Goal: Task Accomplishment & Management: Manage account settings

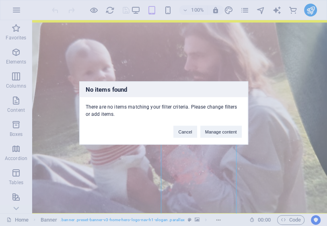
click at [0, 0] on div "No items found There are no items matching your filter criteria. Please change …" at bounding box center [0, 0] width 0 height 0
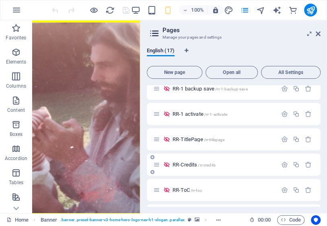
scroll to position [193, 0]
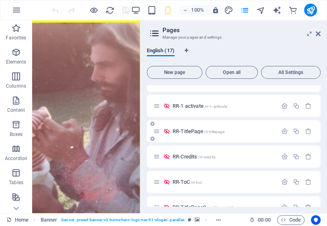
click at [192, 133] on span "RR-TitlePage /rr-titlepage" at bounding box center [198, 131] width 52 height 6
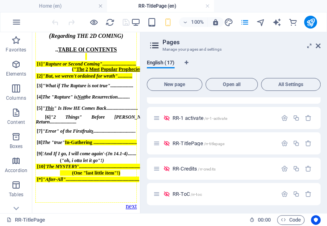
scroll to position [121, 0]
click at [198, 144] on span "RR-TitlePage /rr-titlepage" at bounding box center [198, 143] width 52 height 6
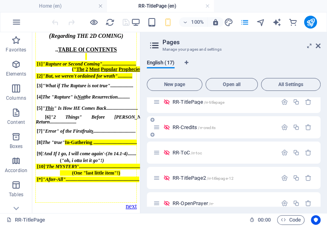
scroll to position [257, 0]
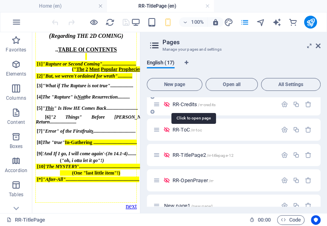
click at [0, 0] on span "RR-Credits /rr-credits" at bounding box center [0, 0] width 0 height 0
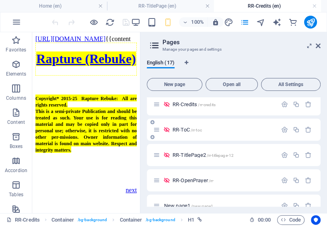
scroll to position [0, 0]
click at [0, 0] on span "RR-ToC /rr-toc" at bounding box center [0, 0] width 0 height 0
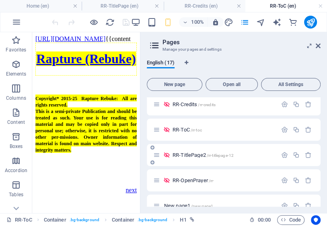
click at [0, 0] on span "RR-TitlePage2 /rr-titlepage-12" at bounding box center [0, 0] width 0 height 0
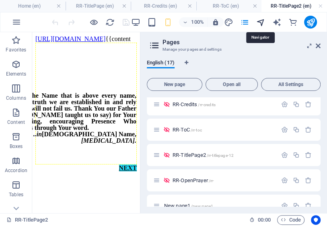
click at [0, 0] on icon "navigator" at bounding box center [0, 0] width 0 height 0
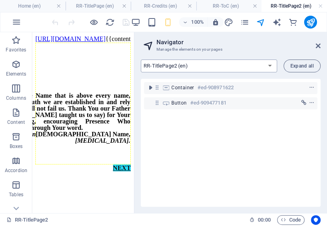
click at [0, 0] on select "Home (en) EntryPage-home (en) EntryPage1-home (en) EntryPage2 (en) EntryPage3 (…" at bounding box center [0, 0] width 0 height 0
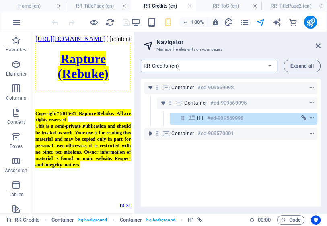
drag, startPoint x: 271, startPoint y: 66, endPoint x: 270, endPoint y: 71, distance: 4.5
click at [0, 0] on select "Home (en) EntryPage-home (en) EntryPage1-home (en) EntryPage2 (en) EntryPage3 (…" at bounding box center [0, 0] width 0 height 0
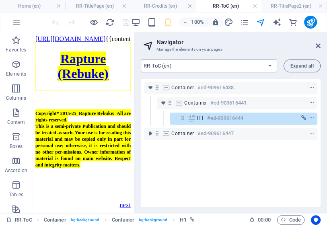
click at [0, 0] on select "Home (en) EntryPage-home (en) EntryPage1-home (en) EntryPage2 (en) EntryPage3 (…" at bounding box center [0, 0] width 0 height 0
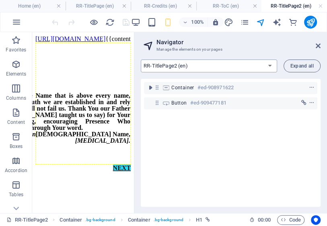
click at [0, 0] on select "Home (en) EntryPage-home (en) EntryPage1-home (en) EntryPage2 (en) EntryPage3 (…" at bounding box center [0, 0] width 0 height 0
select select "17036427-en"
click at [0, 0] on select "Home (en) EntryPage-home (en) EntryPage1-home (en) EntryPage2 (en) EntryPage3 (…" at bounding box center [0, 0] width 0 height 0
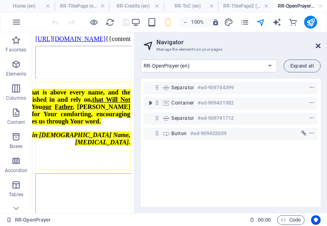
click at [0, 0] on icon at bounding box center [0, 0] width 0 height 0
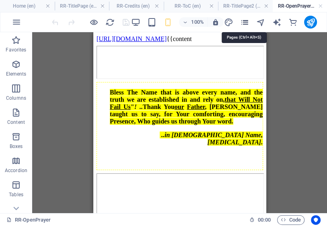
click at [0, 0] on icon "pages" at bounding box center [0, 0] width 0 height 0
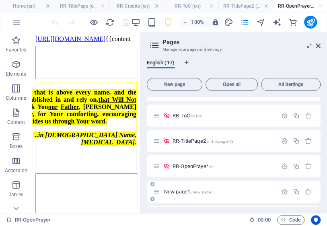
scroll to position [289, 0]
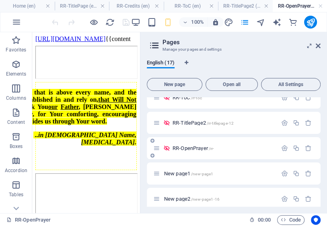
click at [0, 0] on span "RR-OpenPrayer /rr-" at bounding box center [0, 0] width 0 height 0
click at [0, 0] on span "RR-TitlePage2 /rr-titlepage-12" at bounding box center [0, 0] width 0 height 0
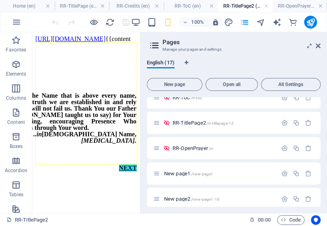
scroll to position [0, 0]
drag, startPoint x: 137, startPoint y: 163, endPoint x: 174, endPoint y: 180, distance: 40.8
click at [0, 0] on span "New page1 /new-page1" at bounding box center [0, 0] width 0 height 0
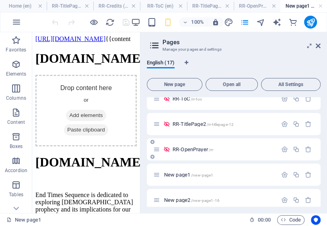
click at [0, 0] on span "RR-OpenPrayer /rr-" at bounding box center [0, 0] width 0 height 0
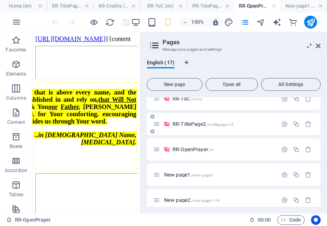
click at [0, 0] on span "RR-TitlePage2 /rr-titlepage-12" at bounding box center [0, 0] width 0 height 0
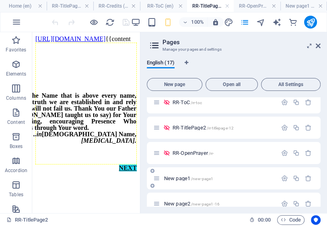
scroll to position [321, 0]
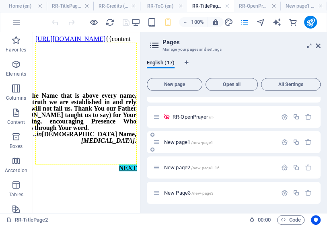
click at [0, 0] on span "New page1 /new-page1" at bounding box center [0, 0] width 0 height 0
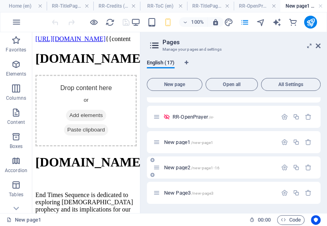
click at [0, 0] on span "New page2 /new-page1-16" at bounding box center [0, 0] width 0 height 0
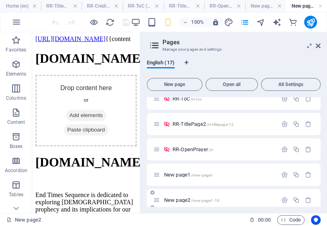
scroll to position [0, 0]
click at [0, 0] on span "New page2 /new-page1-16" at bounding box center [0, 0] width 0 height 0
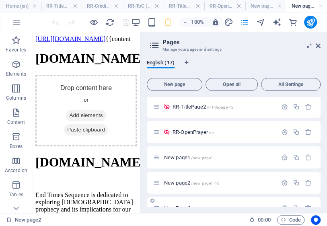
scroll to position [321, 0]
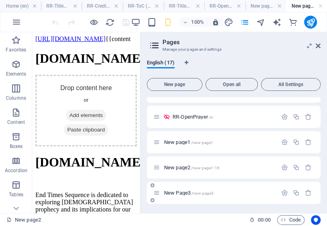
click at [0, 0] on span "New Page3 /new-page3" at bounding box center [0, 0] width 0 height 0
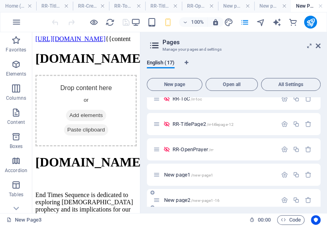
scroll to position [0, 0]
click at [307, 174] on icon "button" at bounding box center [308, 174] width 7 height 7
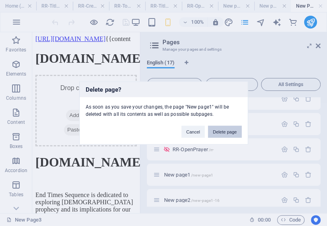
click at [0, 0] on button "Delete page" at bounding box center [0, 0] width 0 height 0
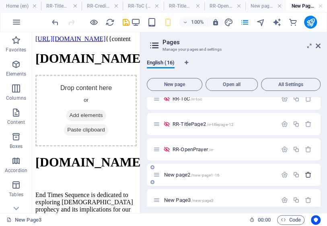
click at [306, 175] on icon "button" at bounding box center [308, 174] width 7 height 7
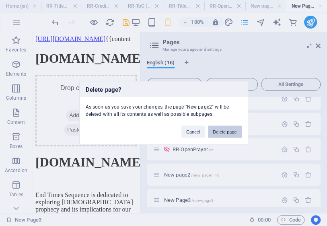
drag, startPoint x: 231, startPoint y: 131, endPoint x: 255, endPoint y: 213, distance: 85.2
click at [232, 131] on button "Delete page" at bounding box center [224, 132] width 33 height 12
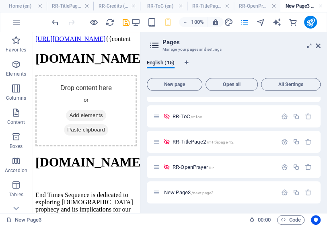
scroll to position [270, 0]
click at [306, 193] on icon "button" at bounding box center [308, 192] width 7 height 7
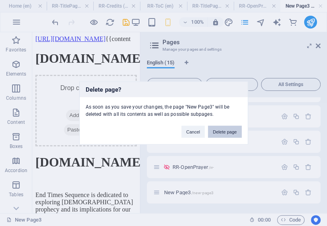
click at [0, 0] on button "Delete page" at bounding box center [0, 0] width 0 height 0
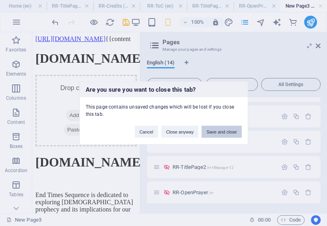
scroll to position [245, 0]
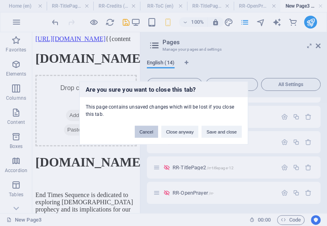
click at [0, 0] on button "Cancel" at bounding box center [0, 0] width 0 height 0
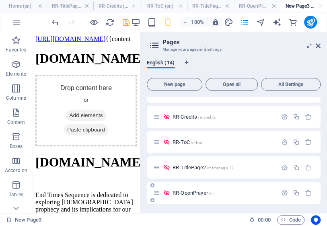
click at [0, 0] on span "RR-OpenPrayer /rr-" at bounding box center [0, 0] width 0 height 0
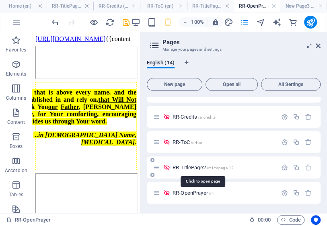
click at [0, 0] on span "RR-TitlePage2 /rr-titlepage-12" at bounding box center [0, 0] width 0 height 0
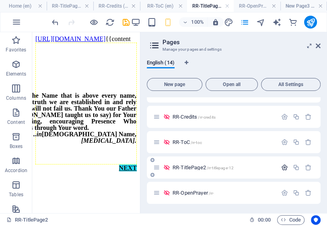
click at [283, 166] on icon "button" at bounding box center [284, 167] width 7 height 7
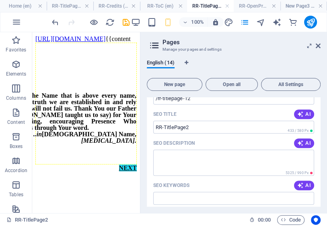
scroll to position [341, 0]
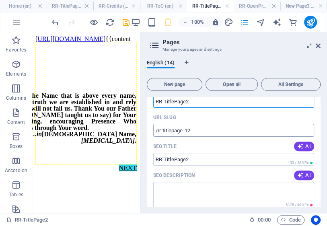
click at [0, 0] on input "/rr-titlepage-12" at bounding box center [0, 0] width 0 height 0
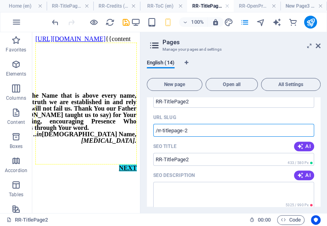
click at [0, 0] on input "/rr-titlepage-2" at bounding box center [0, 0] width 0 height 0
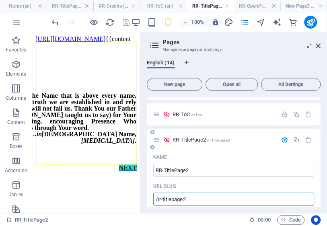
scroll to position [245, 0]
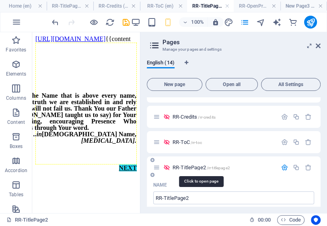
type input "/rr-titlepage2"
click at [0, 0] on span "RR-TitlePage2 /rr-titlepage2" at bounding box center [0, 0] width 0 height 0
click at [282, 166] on icon "button" at bounding box center [284, 167] width 7 height 7
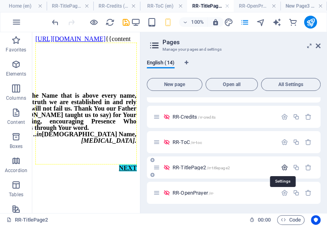
click at [282, 167] on icon "button" at bounding box center [284, 167] width 7 height 7
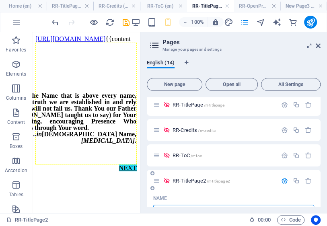
scroll to position [213, 0]
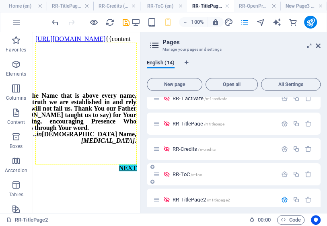
click at [0, 0] on span "RR-ToC /rr-toc" at bounding box center [0, 0] width 0 height 0
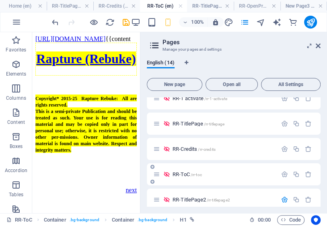
click at [0, 0] on span "RR-ToC /rr-toc" at bounding box center [0, 0] width 0 height 0
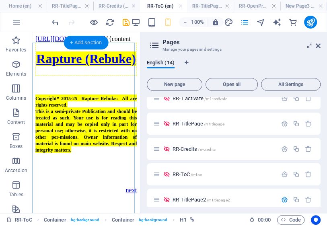
click at [96, 43] on div "+ Add section" at bounding box center [85, 43] width 45 height 14
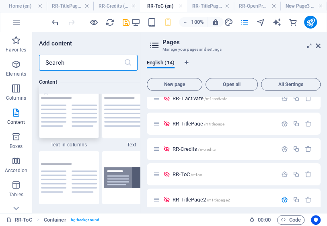
scroll to position [1405, 0]
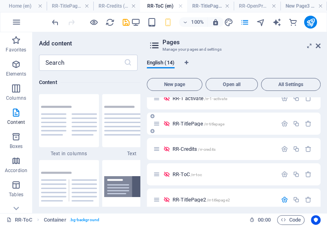
drag, startPoint x: 110, startPoint y: 117, endPoint x: 224, endPoint y: 115, distance: 113.7
click at [110, 117] on img at bounding box center [132, 121] width 56 height 30
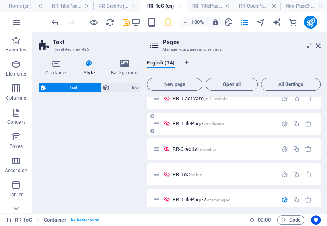
select select "preset-text-v2-default"
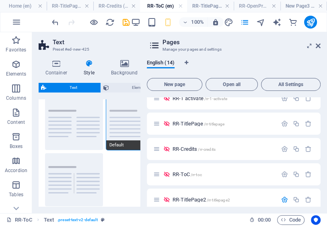
scroll to position [32, 0]
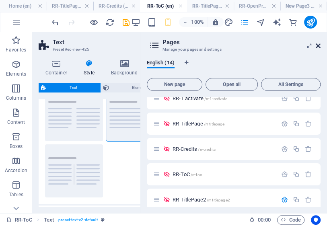
click at [318, 47] on icon at bounding box center [317, 46] width 5 height 6
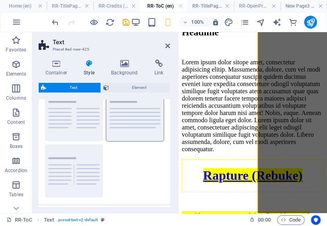
scroll to position [0, 64]
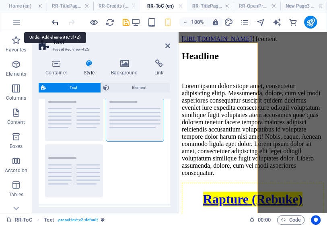
click at [57, 22] on icon "undo" at bounding box center [55, 22] width 9 height 9
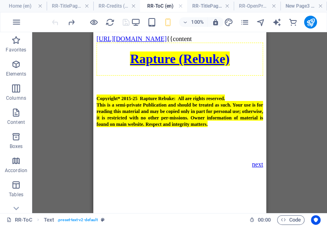
scroll to position [0, 0]
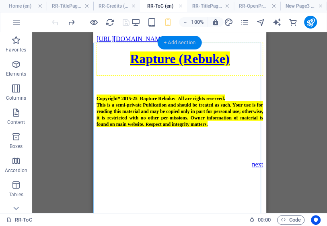
drag, startPoint x: 180, startPoint y: 45, endPoint x: 13, endPoint y: 44, distance: 167.1
click at [180, 44] on div "+ Add section" at bounding box center [179, 43] width 45 height 14
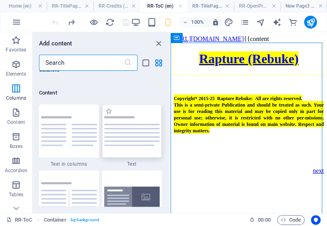
scroll to position [1405, 0]
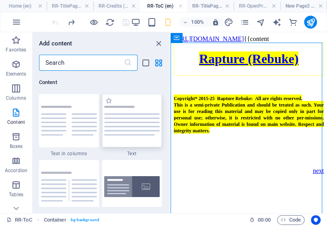
click at [127, 135] on div at bounding box center [132, 120] width 60 height 53
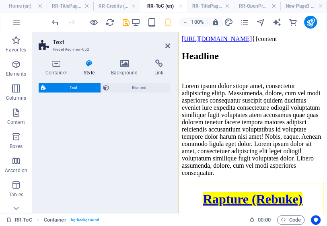
scroll to position [362, 0]
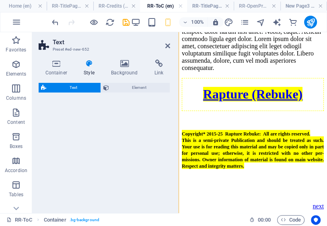
select select "preset-text-v2-default"
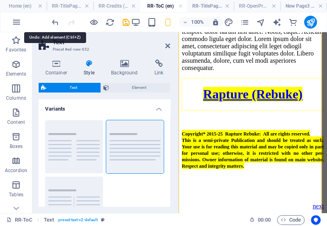
drag, startPoint x: 58, startPoint y: 22, endPoint x: 63, endPoint y: 23, distance: 5.0
click at [59, 22] on icon "undo" at bounding box center [55, 22] width 9 height 9
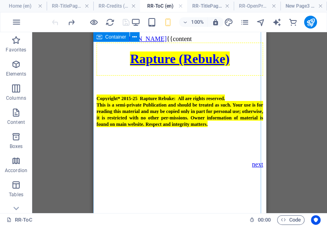
click at [200, 90] on div "Copyright* 2015-25 Rapture Rebuke: All are rights reserved. This is a semi-priv…" at bounding box center [179, 122] width 166 height 92
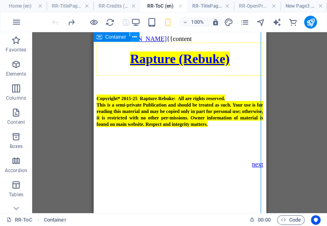
click at [0, 0] on icon at bounding box center [0, 0] width 0 height 0
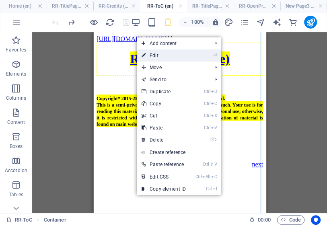
click at [156, 57] on link "⏎ Edit" at bounding box center [164, 55] width 54 height 12
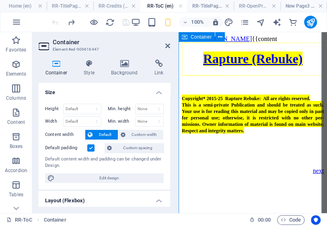
click at [209, 100] on div "Copyright* 2015-25 Rapture Rebuke: All are rights reserved. This is a semi-priv…" at bounding box center [253, 125] width 142 height 99
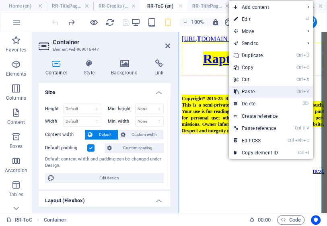
click at [254, 92] on link "Ctrl V Paste" at bounding box center [256, 92] width 54 height 12
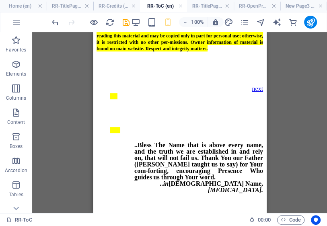
scroll to position [720, 0]
drag, startPoint x: 57, startPoint y: 25, endPoint x: 61, endPoint y: 28, distance: 4.8
click at [58, 25] on icon "undo" at bounding box center [55, 22] width 9 height 9
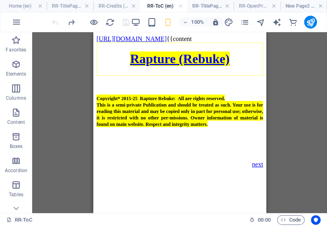
scroll to position [606, 0]
drag, startPoint x: 263, startPoint y: 188, endPoint x: 360, endPoint y: 245, distance: 113.1
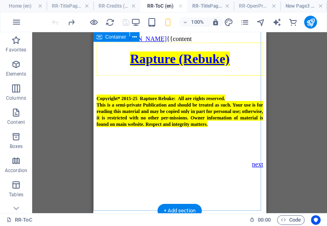
scroll to position [96, 0]
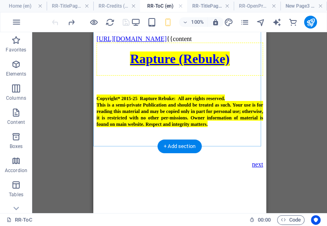
drag, startPoint x: 288, startPoint y: 180, endPoint x: 167, endPoint y: 86, distance: 153.0
click at [167, 76] on div "Rapture (Rebuke)" at bounding box center [179, 59] width 166 height 33
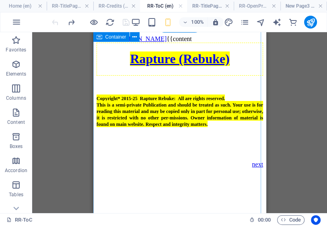
scroll to position [0, 0]
click at [0, 0] on icon at bounding box center [0, 0] width 0 height 0
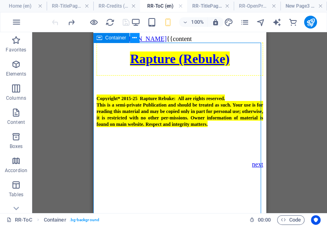
click at [0, 0] on icon at bounding box center [0, 0] width 0 height 0
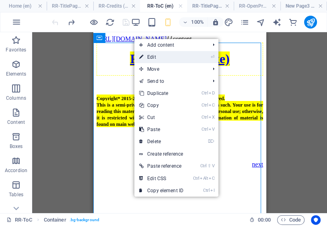
click at [154, 56] on link "⏎ Edit" at bounding box center [161, 57] width 54 height 12
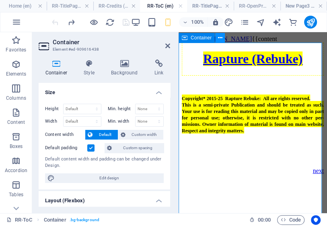
click at [0, 0] on icon at bounding box center [0, 0] width 0 height 0
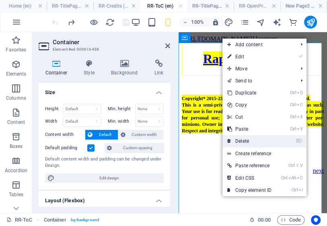
click at [247, 142] on link "⌦ Delete" at bounding box center [249, 141] width 54 height 12
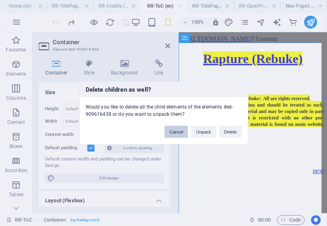
click at [182, 132] on button "Cancel" at bounding box center [175, 132] width 23 height 12
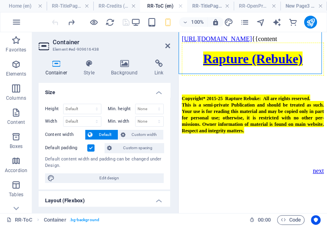
scroll to position [168, 0]
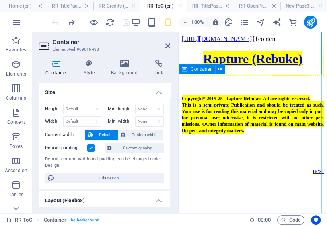
click at [266, 79] on div "Copyright* 2015-25 Rapture Rebuke: All are rights reserved. This is a semi-priv…" at bounding box center [253, 125] width 142 height 99
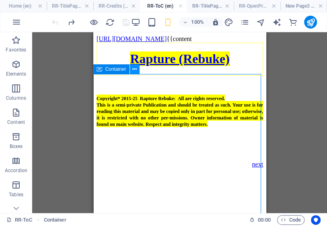
click at [0, 0] on icon at bounding box center [0, 0] width 0 height 0
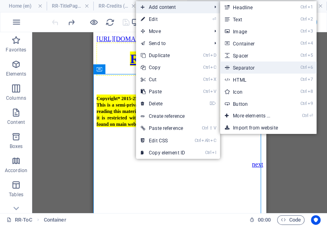
click at [250, 70] on link "Ctrl 6 Separator" at bounding box center [253, 67] width 66 height 12
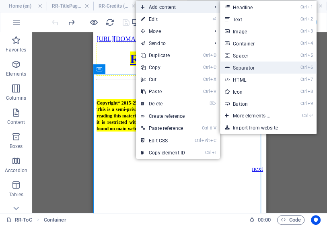
select select "%"
select select "px"
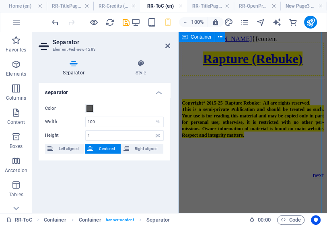
scroll to position [389, 0]
click at [0, 0] on icon at bounding box center [0, 0] width 0 height 0
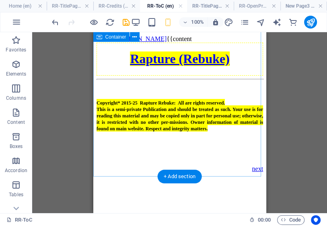
scroll to position [161, 0]
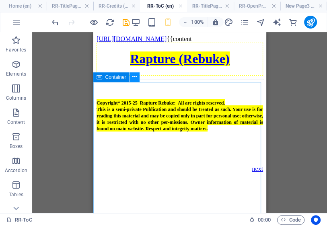
click at [0, 0] on icon at bounding box center [0, 0] width 0 height 0
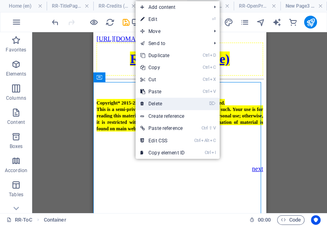
click at [152, 102] on link "⌦ Delete" at bounding box center [162, 104] width 54 height 12
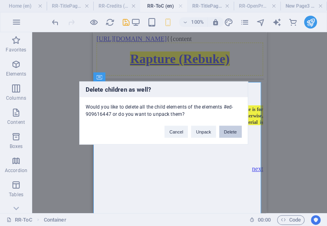
click at [226, 127] on button "Delete" at bounding box center [230, 132] width 22 height 12
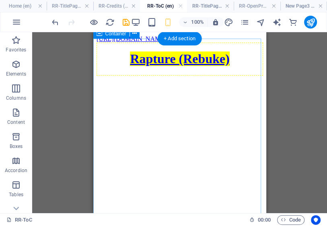
scroll to position [29, 0]
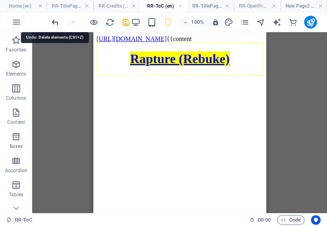
click at [57, 24] on icon "undo" at bounding box center [55, 22] width 9 height 9
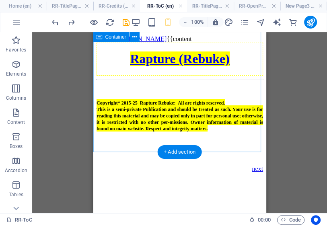
scroll to position [0, 0]
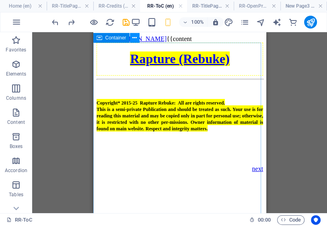
click at [0, 0] on icon at bounding box center [0, 0] width 0 height 0
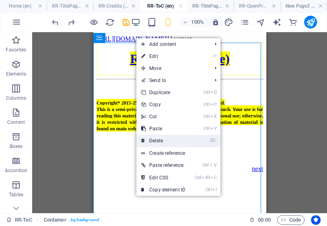
click at [160, 140] on link "⌦ Delete" at bounding box center [163, 141] width 54 height 12
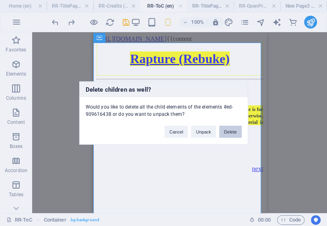
click at [225, 127] on button "Delete" at bounding box center [230, 132] width 22 height 12
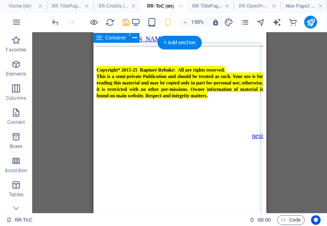
click at [178, 83] on div "Copyright* 2015-25 Rapture Rebuke: All are rights reserved. This is a semi-priv…" at bounding box center [179, 91] width 166 height 97
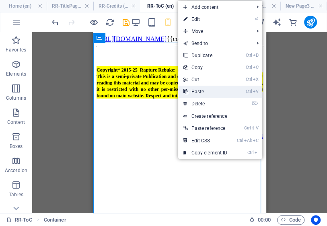
click at [189, 92] on link "Ctrl V Paste" at bounding box center [205, 92] width 54 height 12
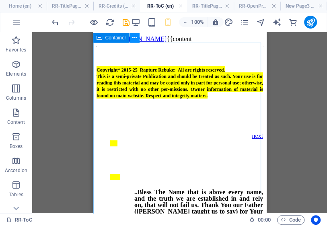
click at [0, 0] on icon at bounding box center [0, 0] width 0 height 0
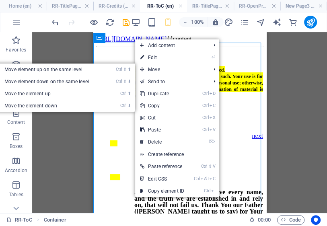
click at [52, 106] on link "Ctrl ⬇ Move the element down" at bounding box center [48, 106] width 113 height 12
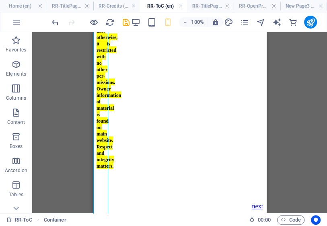
scroll to position [318, 0]
drag, startPoint x: 101, startPoint y: 124, endPoint x: 84, endPoint y: 125, distance: 16.6
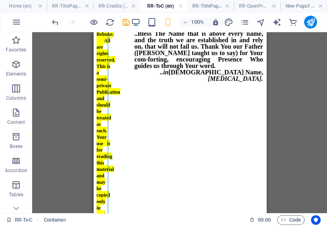
scroll to position [0, 0]
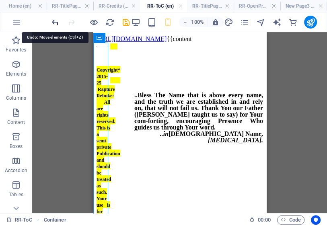
click at [56, 23] on icon "undo" at bounding box center [55, 22] width 9 height 9
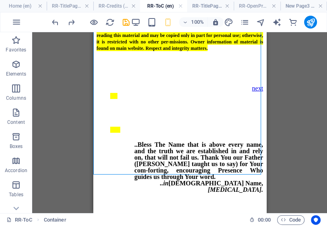
scroll to position [527, 0]
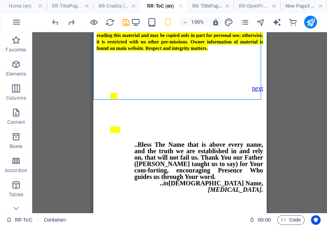
drag, startPoint x: 248, startPoint y: 202, endPoint x: 161, endPoint y: 142, distance: 105.8
click at [161, 142] on html "http://www.RaptureRebuke.endtimesequence.com/entrypage2 {{content Copyright* 20…" at bounding box center [179, 99] width 173 height 228
drag, startPoint x: 152, startPoint y: 109, endPoint x: 233, endPoint y: 230, distance: 145.6
click at [233, 213] on html "http://www.RaptureRebuke.endtimesequence.com/entrypage2 {{content Copyright* 20…" at bounding box center [179, 99] width 173 height 228
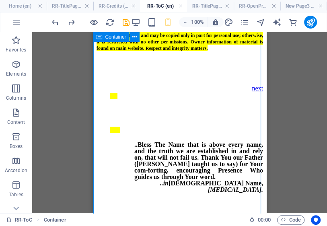
scroll to position [13, 0]
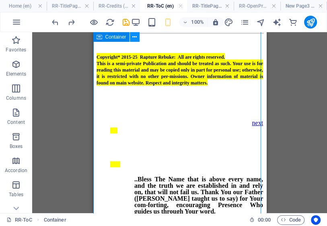
click at [0, 0] on icon at bounding box center [0, 0] width 0 height 0
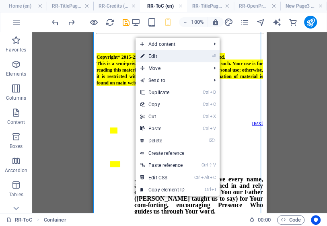
click at [155, 56] on link "⏎ Edit" at bounding box center [162, 56] width 54 height 12
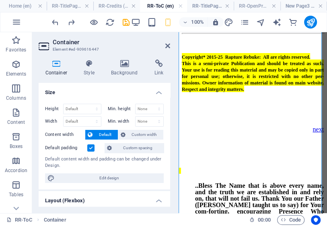
click at [91, 147] on label at bounding box center [90, 147] width 7 height 7
click at [0, 0] on input "Default padding" at bounding box center [0, 0] width 0 height 0
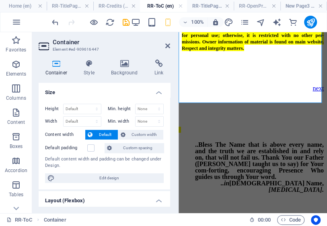
scroll to position [475, 0]
click at [89, 148] on label at bounding box center [90, 147] width 7 height 7
click at [0, 0] on input "Default padding" at bounding box center [0, 0] width 0 height 0
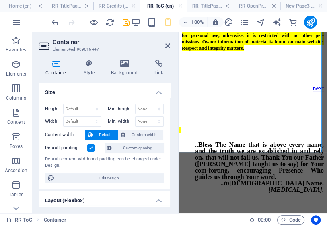
click at [90, 148] on label at bounding box center [90, 147] width 7 height 7
click at [0, 0] on input "Default padding" at bounding box center [0, 0] width 0 height 0
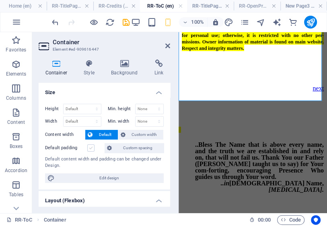
click at [90, 146] on label at bounding box center [90, 147] width 7 height 7
click at [0, 0] on input "Default padding" at bounding box center [0, 0] width 0 height 0
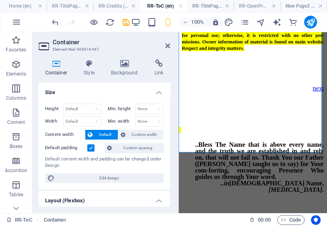
click at [90, 146] on label at bounding box center [90, 147] width 7 height 7
click at [0, 0] on input "Default padding" at bounding box center [0, 0] width 0 height 0
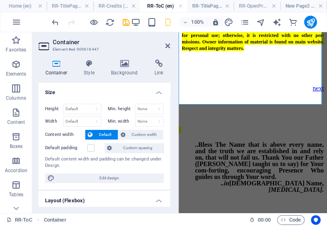
scroll to position [476, 0]
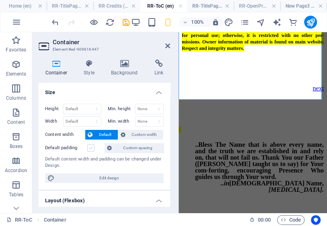
click at [90, 147] on label at bounding box center [90, 147] width 7 height 7
click at [0, 0] on input "Default padding" at bounding box center [0, 0] width 0 height 0
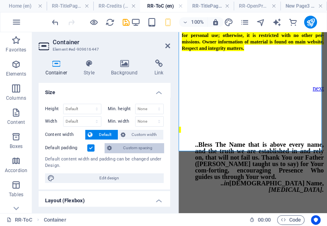
click at [126, 145] on span "Custom spacing" at bounding box center [137, 148] width 47 height 10
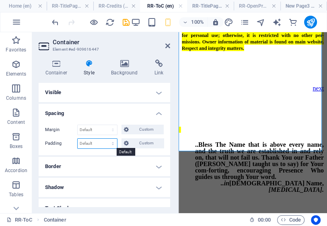
click at [86, 143] on select "Default px rem % vh vw Custom" at bounding box center [97, 144] width 39 height 10
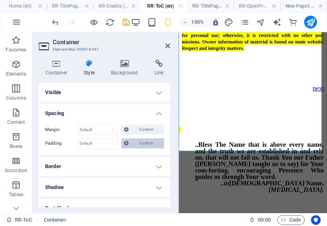
click at [137, 145] on span "Custom" at bounding box center [146, 143] width 30 height 10
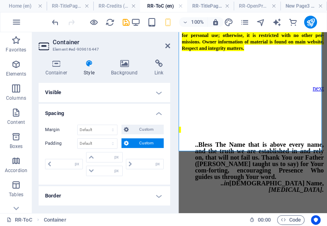
click at [134, 141] on span "Custom" at bounding box center [146, 143] width 30 height 10
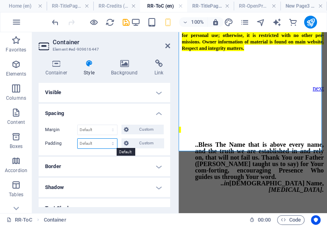
click at [99, 144] on select "Default px rem % vh vw Custom" at bounding box center [97, 144] width 39 height 10
click at [157, 113] on h4 "Spacing" at bounding box center [104, 111] width 131 height 14
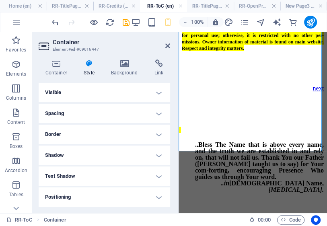
click at [157, 113] on h4 "Spacing" at bounding box center [104, 113] width 131 height 19
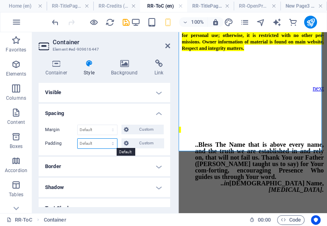
click at [96, 144] on select "Default px rem % vh vw Custom" at bounding box center [97, 144] width 39 height 10
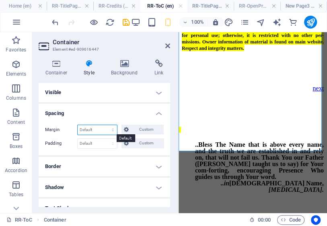
click at [97, 127] on select "Default auto px % rem vw vh Custom" at bounding box center [97, 130] width 39 height 10
click at [97, 128] on select "Default auto px % rem vw vh Custom" at bounding box center [97, 130] width 39 height 10
click at [59, 68] on h4 "Container" at bounding box center [58, 67] width 39 height 17
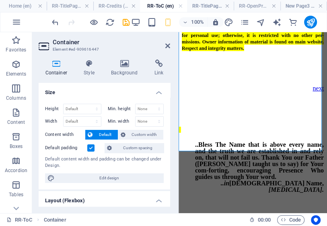
click at [92, 145] on label at bounding box center [90, 147] width 7 height 7
click at [0, 0] on input "Default padding" at bounding box center [0, 0] width 0 height 0
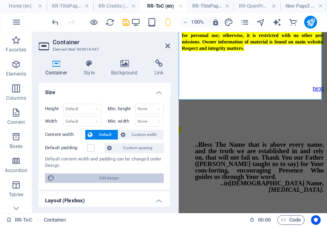
click at [116, 176] on span "Edit design" at bounding box center [109, 178] width 104 height 10
select select "rem"
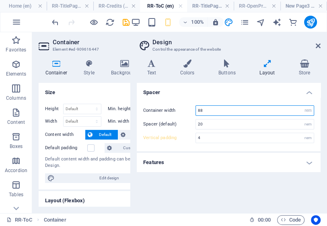
drag, startPoint x: 205, startPoint y: 110, endPoint x: 196, endPoint y: 110, distance: 9.2
click at [196, 110] on input "88" at bounding box center [255, 111] width 118 height 10
drag, startPoint x: 316, startPoint y: 47, endPoint x: 134, endPoint y: 43, distance: 181.6
click at [316, 47] on icon at bounding box center [317, 46] width 5 height 6
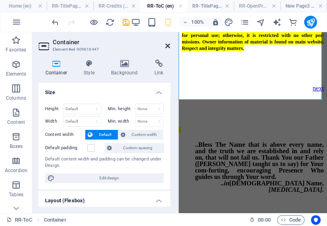
drag, startPoint x: 74, startPoint y: 13, endPoint x: 167, endPoint y: 45, distance: 98.2
click at [167, 45] on icon at bounding box center [167, 46] width 5 height 6
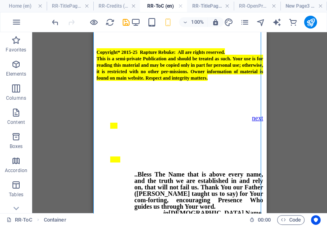
scroll to position [0, 0]
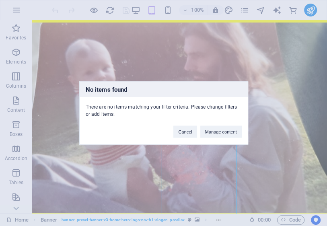
click at [244, 10] on div "No items found There are no items matching your filter criteria. Please change …" at bounding box center [163, 113] width 327 height 226
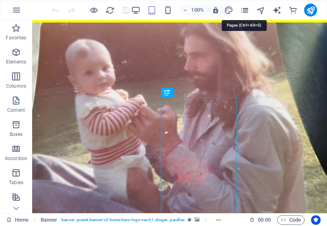
click at [242, 8] on icon "pages" at bounding box center [244, 10] width 9 height 9
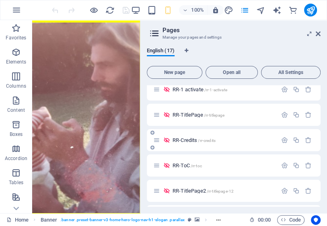
scroll to position [225, 0]
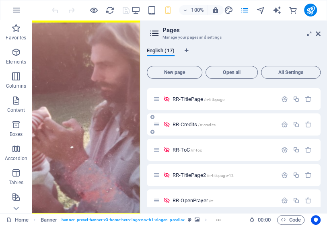
click at [189, 126] on span "RR-Credits /rr-credits" at bounding box center [193, 124] width 43 height 6
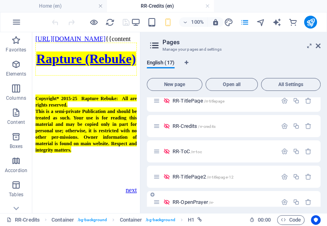
scroll to position [225, 0]
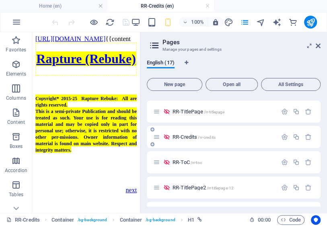
click at [188, 137] on span "RR-Credits /rr-credits" at bounding box center [193, 137] width 43 height 6
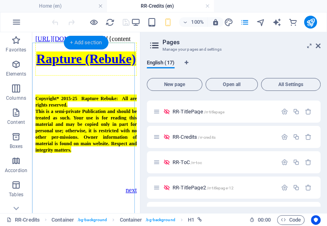
click at [84, 45] on div "+ Add section" at bounding box center [85, 43] width 45 height 14
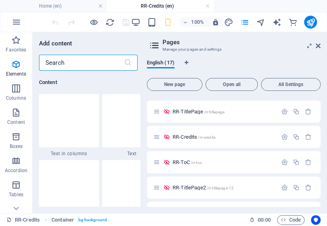
scroll to position [1405, 0]
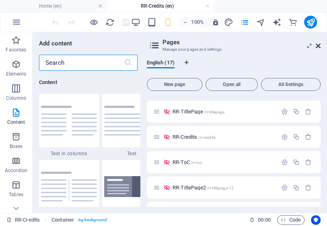
click at [318, 46] on icon at bounding box center [317, 46] width 5 height 6
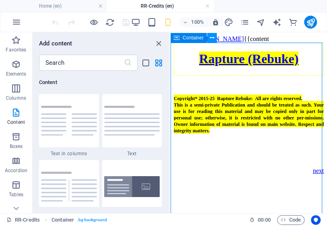
click at [0, 0] on icon at bounding box center [0, 0] width 0 height 0
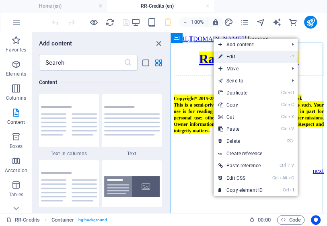
drag, startPoint x: 233, startPoint y: 59, endPoint x: 61, endPoint y: 71, distance: 172.4
click at [233, 58] on link "⏎ Edit" at bounding box center [240, 57] width 54 height 12
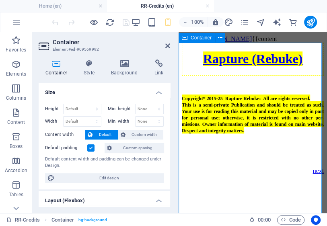
click at [238, 76] on div "Rapture (Rebuke)" at bounding box center [253, 59] width 142 height 33
click at [0, 0] on icon at bounding box center [0, 0] width 0 height 0
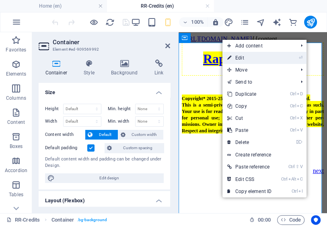
click at [237, 58] on link "⏎ Edit" at bounding box center [249, 58] width 54 height 12
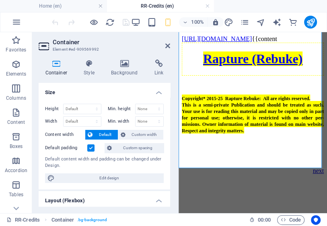
scroll to position [74, 0]
click at [253, 60] on div "Rapture (Rebuke)" at bounding box center [253, 59] width 142 height 33
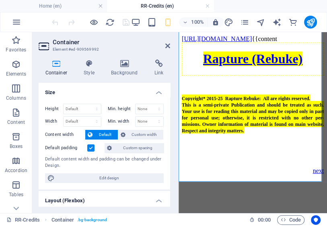
scroll to position [0, 0]
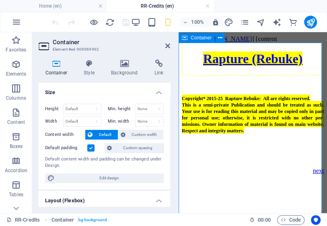
click at [226, 56] on div "Rapture (Rebuke)" at bounding box center [253, 59] width 142 height 33
click at [227, 44] on div "Rapture (Rebuke)" at bounding box center [253, 59] width 142 height 33
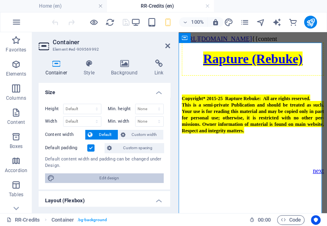
click at [108, 176] on span "Edit design" at bounding box center [109, 178] width 104 height 10
select select "rem"
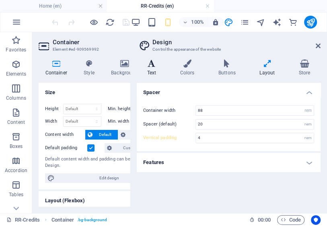
click at [153, 72] on h4 "Text" at bounding box center [153, 67] width 33 height 17
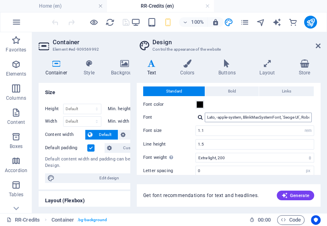
scroll to position [32, 0]
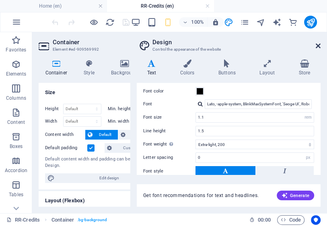
click at [317, 45] on icon at bounding box center [317, 46] width 5 height 6
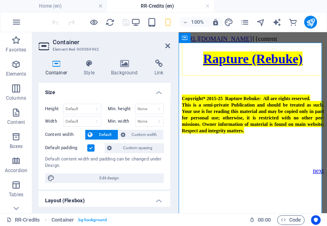
click at [56, 72] on h4 "Container" at bounding box center [58, 67] width 39 height 17
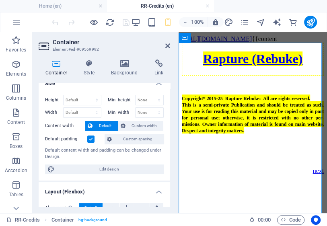
scroll to position [0, 0]
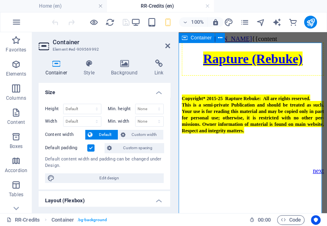
click at [231, 67] on div "Rapture (Rebuke)" at bounding box center [253, 59] width 142 height 33
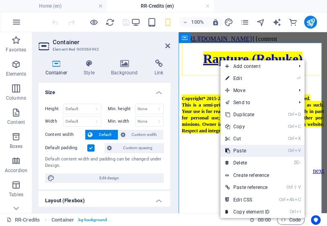
drag, startPoint x: 252, startPoint y: 153, endPoint x: 73, endPoint y: 121, distance: 181.7
click at [252, 153] on link "Ctrl V Paste" at bounding box center [247, 151] width 54 height 12
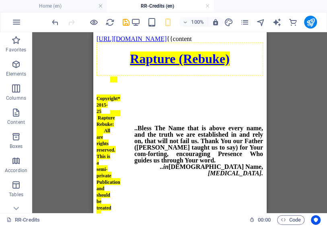
scroll to position [606, 0]
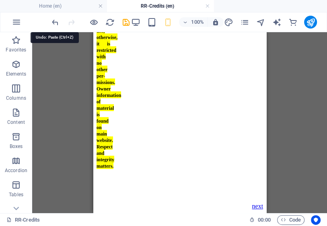
click at [0, 0] on icon "undo" at bounding box center [0, 0] width 0 height 0
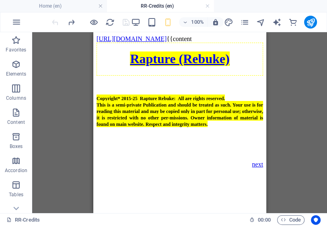
scroll to position [0, 0]
drag, startPoint x: 122, startPoint y: 37, endPoint x: 97, endPoint y: 38, distance: 24.9
click at [97, 38] on body "http://www.RaptureRebuke.endtimesequence.com/entrypage2 {{content Rapture (Rebu…" at bounding box center [179, 101] width 166 height 133
click at [96, 38] on body "http://www.RaptureRebuke.endtimesequence.com/entrypage2 {{content Rapture (Rebu…" at bounding box center [179, 101] width 166 height 133
click at [101, 38] on body "http://www.RaptureRebuke.endtimesequence.com/entrypage2 {{content Rapture (Rebu…" at bounding box center [179, 101] width 166 height 133
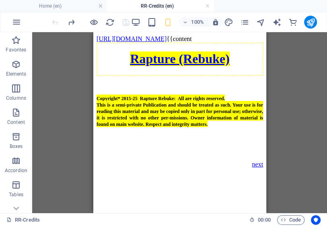
click at [110, 35] on body "http://www.RaptureRebuke.endtimesequence.com/entrypage2 {{content Rapture (Rebu…" at bounding box center [179, 101] width 166 height 133
click at [108, 37] on body "http://www.RaptureRebuke.endtimesequence.com/entrypage2 {{content Rapture (Rebu…" at bounding box center [179, 101] width 166 height 133
click at [107, 36] on body "http://www.RaptureRebuke.endtimesequence.com/entrypage2 {{content Rapture (Rebu…" at bounding box center [179, 101] width 166 height 133
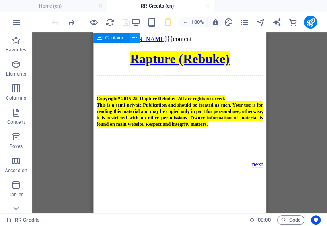
click at [0, 0] on icon at bounding box center [0, 0] width 0 height 0
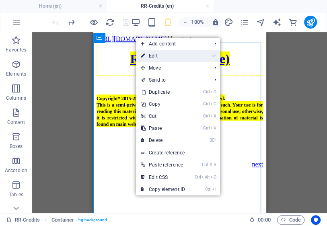
click at [155, 57] on link "⏎ Edit" at bounding box center [163, 56] width 54 height 12
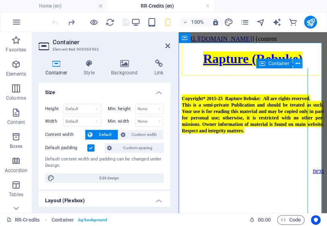
click at [299, 65] on icon at bounding box center [297, 63] width 4 height 8
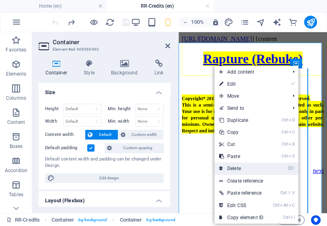
click at [244, 167] on link "⌦ Delete" at bounding box center [241, 168] width 54 height 12
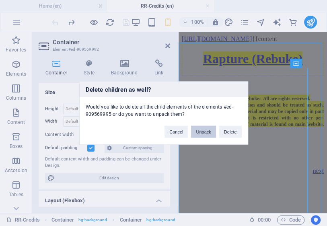
click at [210, 135] on button "Unpack" at bounding box center [203, 132] width 25 height 12
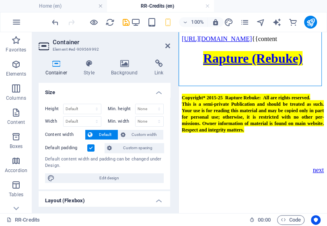
scroll to position [123, 0]
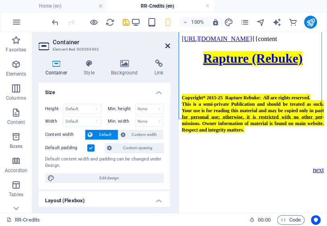
click at [168, 45] on icon at bounding box center [167, 46] width 5 height 6
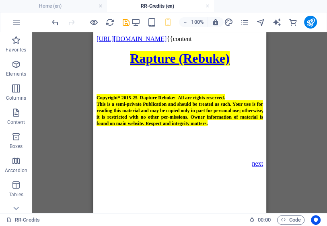
scroll to position [116, 0]
drag, startPoint x: 263, startPoint y: 91, endPoint x: 377, endPoint y: 122, distance: 118.6
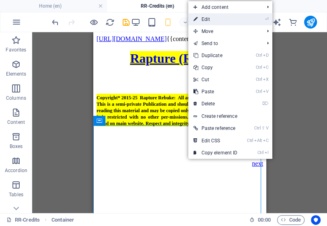
click at [210, 19] on link "⏎ Edit" at bounding box center [215, 19] width 54 height 12
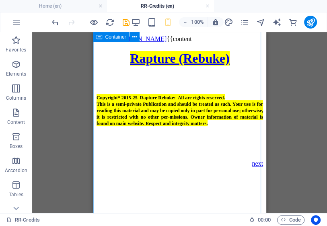
scroll to position [606, 0]
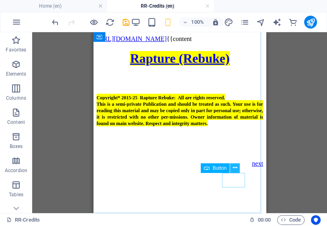
click at [234, 168] on icon at bounding box center [235, 168] width 4 height 8
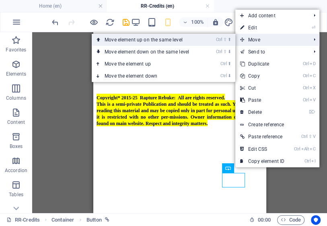
click at [183, 37] on link "Ctrl ⇧ ⬆ Move element up on the same level" at bounding box center [148, 40] width 113 height 12
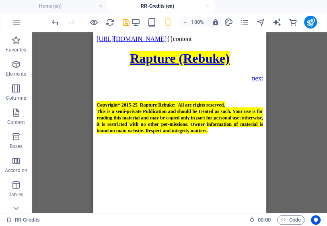
scroll to position [0, 0]
drag, startPoint x: 264, startPoint y: 98, endPoint x: 383, endPoint y: 99, distance: 119.3
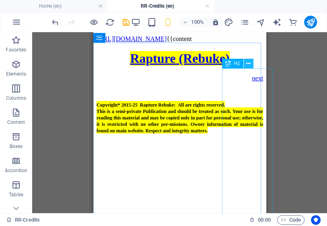
click at [0, 0] on icon at bounding box center [0, 0] width 0 height 0
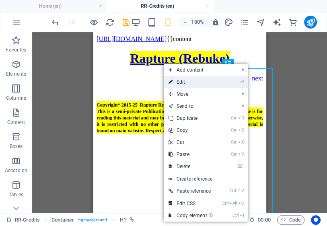
drag, startPoint x: 183, startPoint y: 79, endPoint x: 4, endPoint y: 47, distance: 181.5
click at [182, 79] on link "⏎ Edit" at bounding box center [191, 82] width 54 height 12
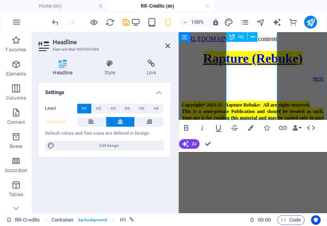
scroll to position [64, 0]
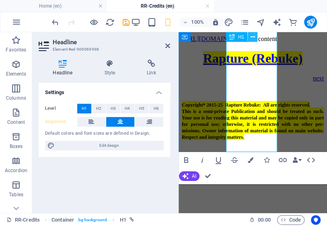
click at [0, 0] on icon at bounding box center [0, 0] width 0 height 0
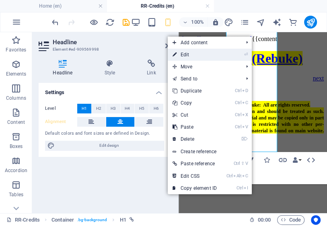
click at [185, 52] on link "⏎ Edit" at bounding box center [195, 55] width 54 height 12
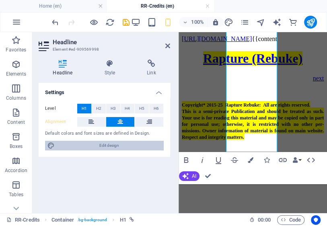
click at [116, 142] on span "Edit design" at bounding box center [109, 146] width 104 height 10
select select "rem"
select select "200"
select select "px"
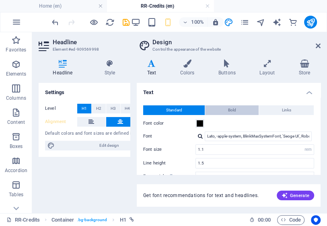
click at [232, 108] on span "Bold" at bounding box center [232, 110] width 8 height 10
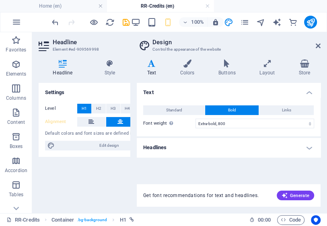
click at [215, 145] on h4 "Headlines" at bounding box center [229, 147] width 184 height 19
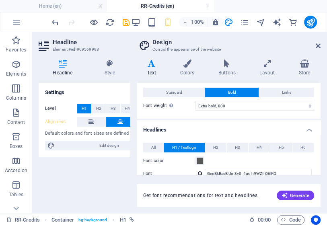
scroll to position [0, 0]
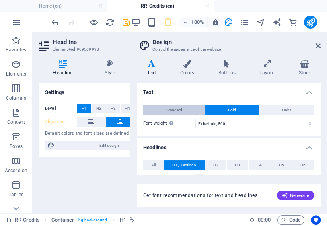
drag, startPoint x: 190, startPoint y: 108, endPoint x: 200, endPoint y: 124, distance: 18.5
click at [190, 108] on button "Standard" at bounding box center [173, 110] width 61 height 10
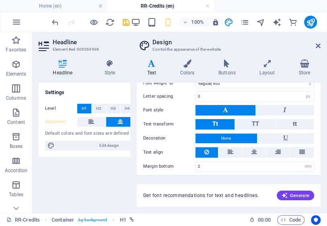
scroll to position [258, 0]
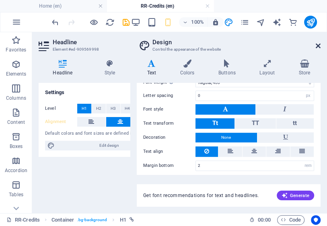
click at [319, 46] on icon at bounding box center [317, 46] width 5 height 6
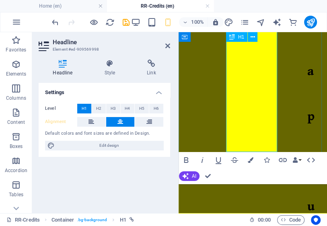
drag, startPoint x: 249, startPoint y: 129, endPoint x: 245, endPoint y: 136, distance: 7.7
drag, startPoint x: 273, startPoint y: 125, endPoint x: 259, endPoint y: 143, distance: 22.9
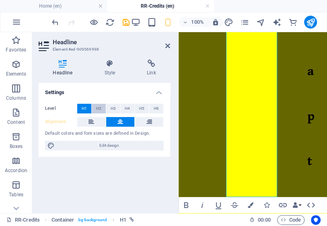
click at [98, 110] on span "H2" at bounding box center [98, 109] width 5 height 10
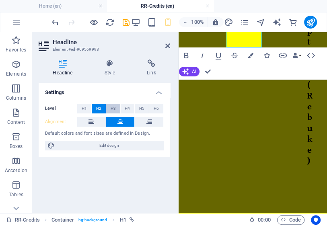
click at [113, 110] on span "H3" at bounding box center [112, 109] width 5 height 10
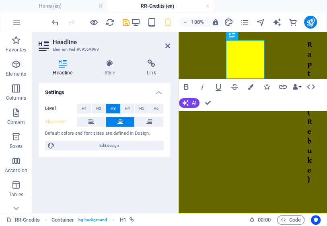
scroll to position [26, 0]
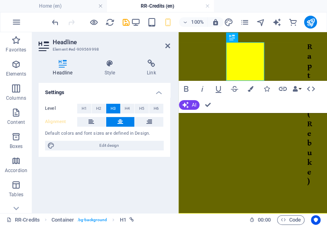
drag, startPoint x: 323, startPoint y: 96, endPoint x: 496, endPoint y: 124, distance: 175.0
click at [97, 110] on span "H2" at bounding box center [98, 109] width 5 height 10
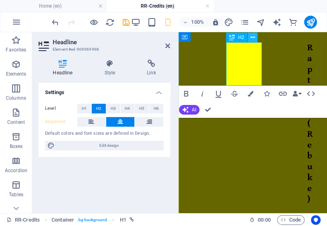
click at [0, 0] on icon at bounding box center [0, 0] width 0 height 0
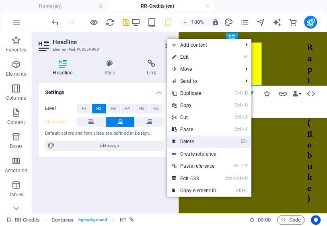
click at [192, 140] on link "⌦ Delete" at bounding box center [194, 141] width 54 height 12
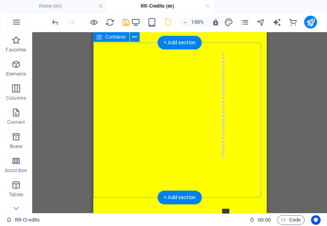
scroll to position [0, 0]
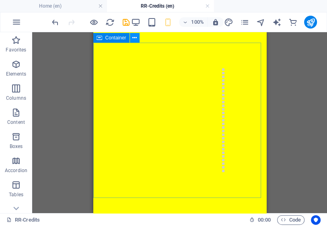
click at [0, 0] on icon at bounding box center [0, 0] width 0 height 0
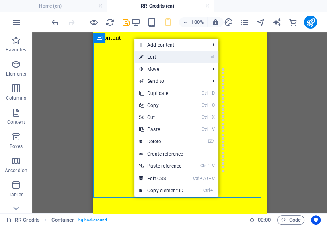
click at [157, 57] on link "⏎ Edit" at bounding box center [161, 57] width 54 height 12
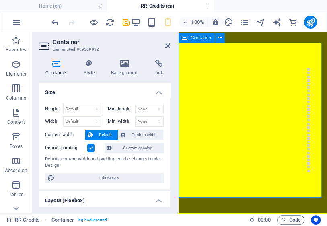
click at [307, 82] on div "Drop content here or Add elements Paste clipboard" at bounding box center [308, 120] width 2 height 104
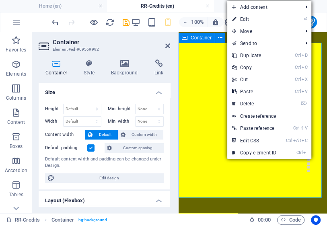
click at [222, 108] on div "Drop content here or Add elements Paste clipboard" at bounding box center [252, 120] width 148 height 155
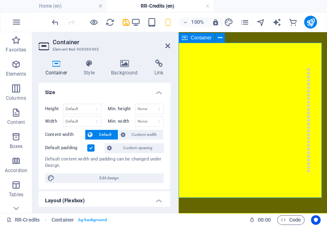
click at [228, 171] on div "Drop content here or Add elements Paste clipboard" at bounding box center [252, 120] width 148 height 155
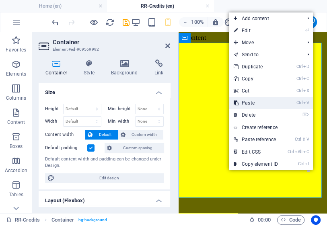
click at [248, 104] on link "Ctrl V Paste" at bounding box center [256, 103] width 54 height 12
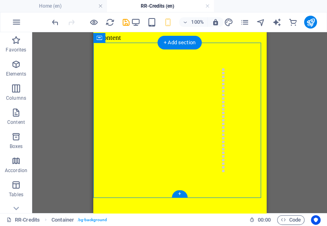
drag, startPoint x: 139, startPoint y: 156, endPoint x: 140, endPoint y: 124, distance: 32.5
click at [140, 124] on div "Drop content here or Add elements Paste clipboard" at bounding box center [179, 120] width 173 height 155
click at [221, 118] on div "Drop content here or Add elements Paste clipboard" at bounding box center [222, 120] width 2 height 104
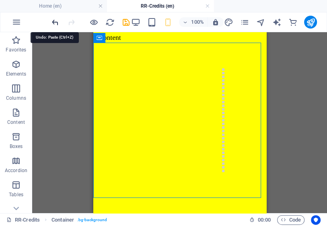
click at [0, 0] on icon "undo" at bounding box center [0, 0] width 0 height 0
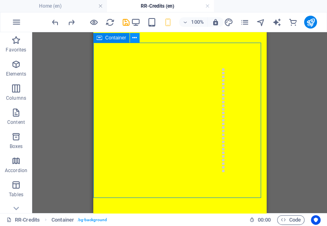
click at [0, 0] on icon at bounding box center [0, 0] width 0 height 0
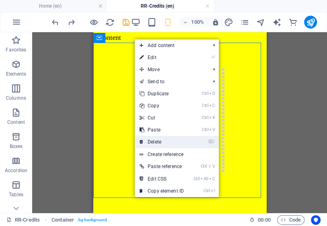
click at [156, 141] on link "⌦ Delete" at bounding box center [162, 142] width 54 height 12
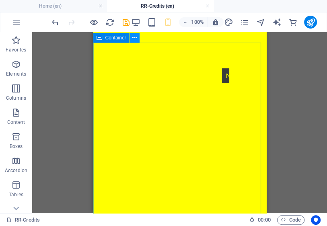
click at [135, 37] on icon at bounding box center [134, 38] width 4 height 8
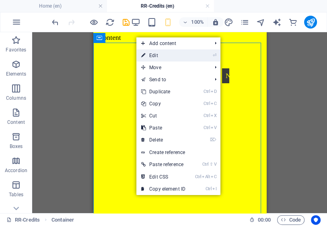
click at [152, 55] on link "⏎ Edit" at bounding box center [163, 55] width 54 height 12
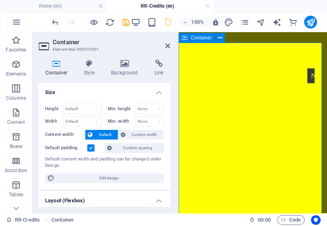
drag, startPoint x: 166, startPoint y: 47, endPoint x: 73, endPoint y: 18, distance: 97.7
click at [166, 47] on icon at bounding box center [167, 46] width 5 height 6
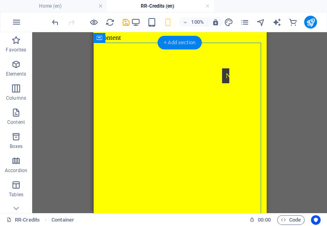
click at [185, 45] on div "+ Add section" at bounding box center [179, 43] width 45 height 14
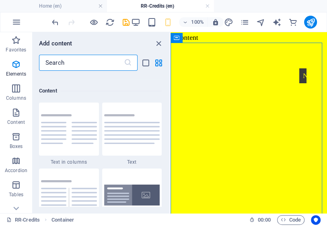
scroll to position [1405, 0]
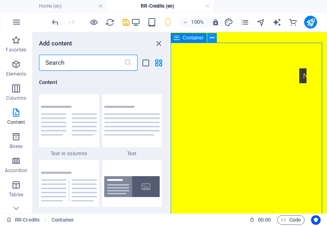
click at [212, 37] on icon at bounding box center [212, 38] width 4 height 8
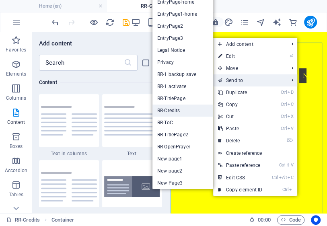
click at [182, 111] on link "RR-Credits" at bounding box center [182, 110] width 61 height 12
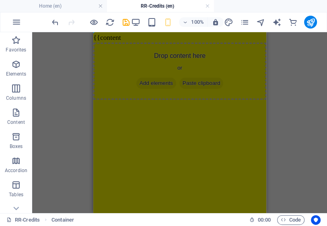
click at [152, 68] on div "Drop content here or Add elements Paste clipboard" at bounding box center [179, 71] width 173 height 57
click at [151, 83] on span "Add elements" at bounding box center [156, 83] width 40 height 11
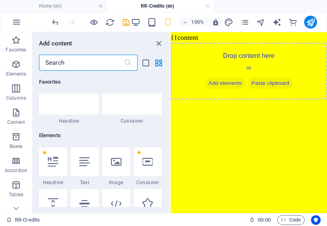
scroll to position [96, 0]
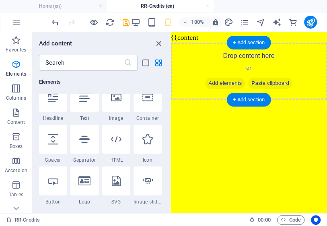
drag, startPoint x: 340, startPoint y: 33, endPoint x: 292, endPoint y: 75, distance: 63.8
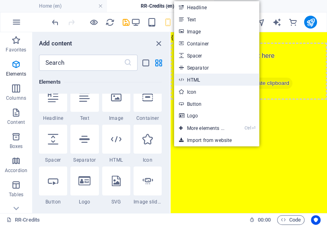
click at [203, 79] on link "HTML" at bounding box center [216, 80] width 85 height 12
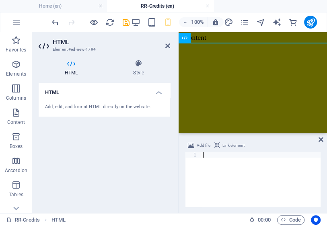
click at [311, 161] on div at bounding box center [260, 185] width 119 height 66
paste textarea "<DIV></DIV></FONT></B></DIV></SPAN></TD></TR></TBODY"
type textarea "<DIV></DIV></FONT></B></DIV></SPAN></TD></TR></TBODY"
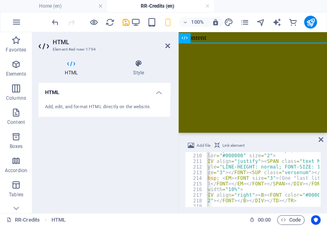
scroll to position [1175, 0]
click at [237, 43] on html "http://www.RaptureRebuke.endtimesequence.com/entrypage2 {{content" at bounding box center [252, 37] width 148 height 10
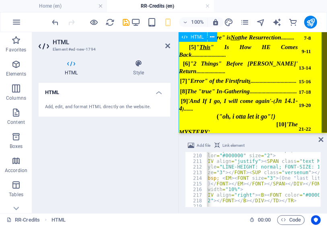
scroll to position [198, 0]
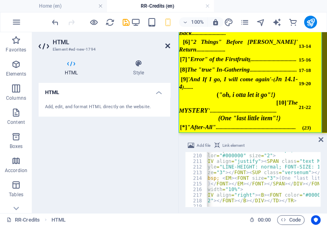
drag, startPoint x: 167, startPoint y: 46, endPoint x: 80, endPoint y: 19, distance: 91.4
click at [167, 46] on icon at bounding box center [167, 46] width 5 height 6
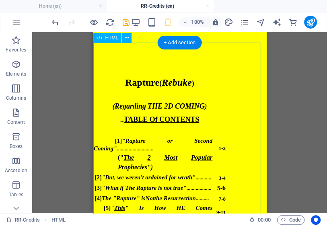
scroll to position [0, 0]
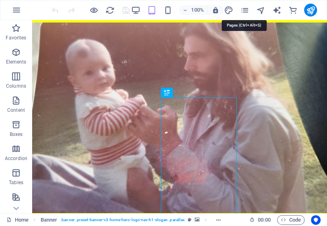
click at [0, 0] on icon "pages" at bounding box center [0, 0] width 0 height 0
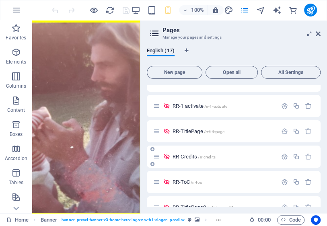
scroll to position [257, 0]
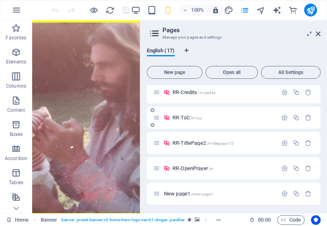
click at [184, 117] on span "RR-ToC /rr-toc" at bounding box center [186, 118] width 29 height 6
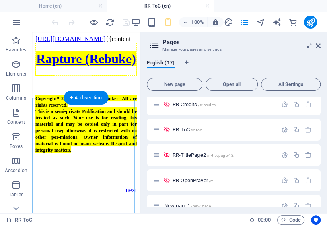
scroll to position [129, 0]
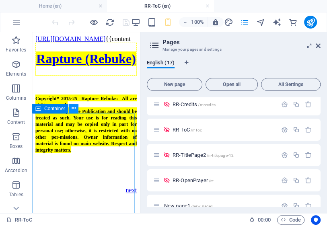
click at [0, 0] on icon at bounding box center [0, 0] width 0 height 0
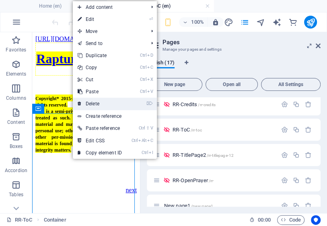
click at [0, 0] on link "⌦ Delete" at bounding box center [0, 0] width 0 height 0
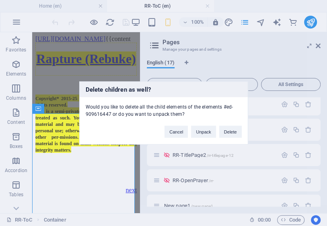
click at [0, 0] on button "Delete" at bounding box center [0, 0] width 0 height 0
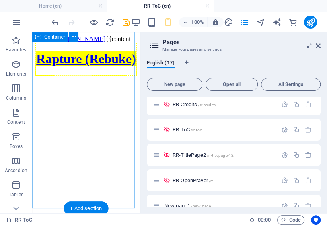
scroll to position [0, 0]
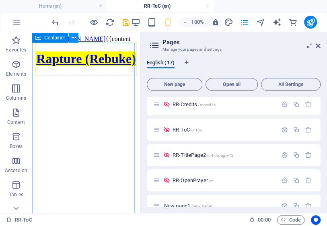
click at [0, 0] on icon at bounding box center [0, 0] width 0 height 0
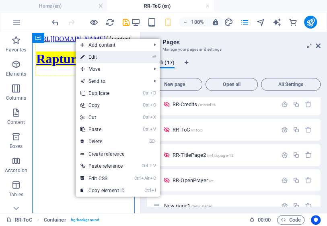
click at [0, 0] on link "⏎ Edit" at bounding box center [0, 0] width 0 height 0
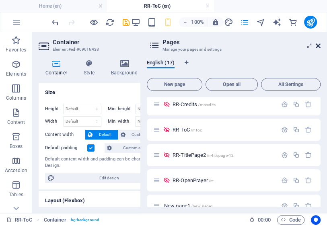
click at [0, 0] on icon at bounding box center [0, 0] width 0 height 0
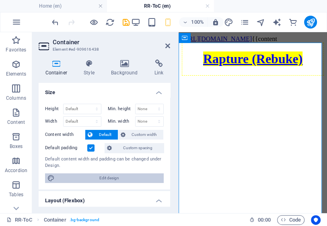
click at [0, 0] on span "Edit design" at bounding box center [0, 0] width 0 height 0
select select "rem"
select select "200"
select select "px"
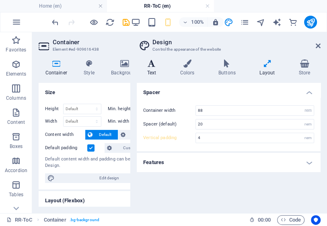
click at [152, 70] on h4 "Text" at bounding box center [153, 67] width 33 height 17
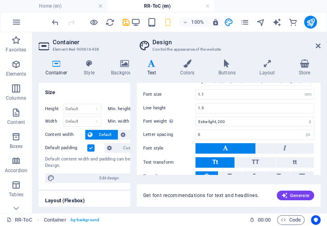
scroll to position [90, 0]
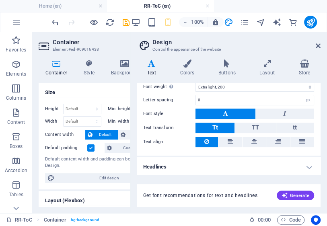
click at [308, 166] on h4 "Headlines" at bounding box center [229, 166] width 184 height 19
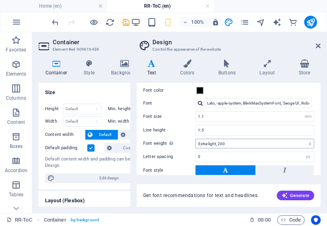
scroll to position [0, 0]
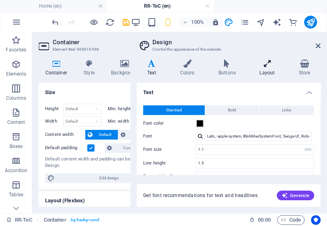
click at [266, 68] on h4 "Layout" at bounding box center [268, 67] width 39 height 17
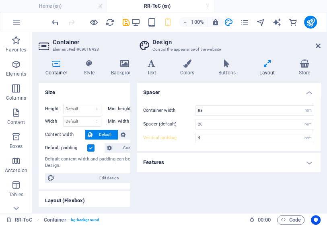
click at [309, 162] on h4 "Features" at bounding box center [229, 162] width 184 height 19
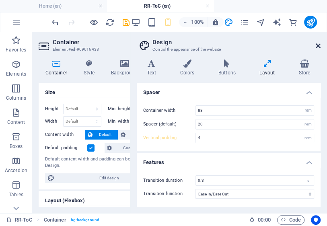
click at [319, 46] on icon at bounding box center [317, 46] width 5 height 6
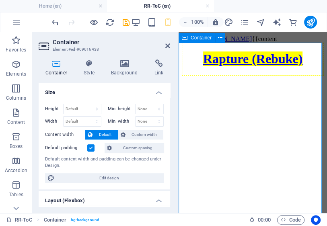
click at [240, 74] on div "Rapture (Rebuke)" at bounding box center [253, 59] width 142 height 33
click at [0, 0] on icon at bounding box center [0, 0] width 0 height 0
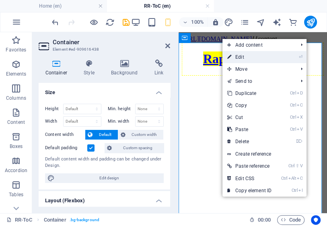
click at [239, 56] on link "⏎ Edit" at bounding box center [249, 57] width 54 height 12
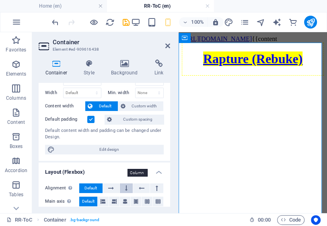
scroll to position [20, 0]
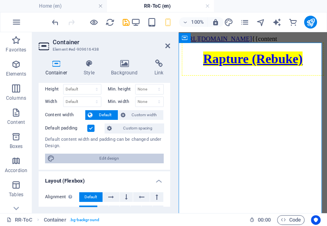
click at [0, 0] on span "Edit design" at bounding box center [0, 0] width 0 height 0
select select "rem"
select select "ease-in-out"
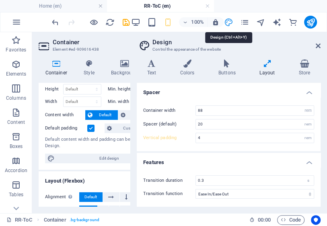
click at [229, 22] on icon "design" at bounding box center [228, 22] width 9 height 9
click at [316, 44] on header "Design Control the appearance of the website" at bounding box center [229, 42] width 182 height 21
click at [317, 45] on icon at bounding box center [317, 46] width 5 height 6
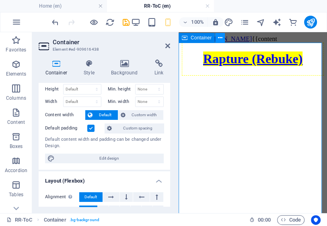
click at [0, 0] on icon at bounding box center [0, 0] width 0 height 0
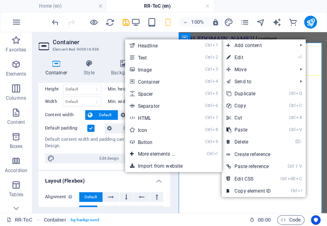
click at [136, 118] on link "Ctrl 7 HTML" at bounding box center [158, 118] width 66 height 12
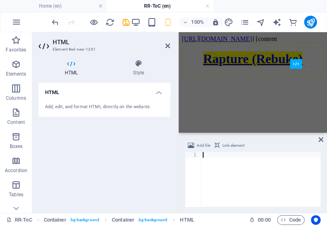
type textarea "<DIV></DIV></FONT></B></DIV></SPAN></TD></TR></TBODY"
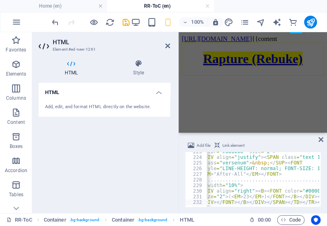
scroll to position [0, 0]
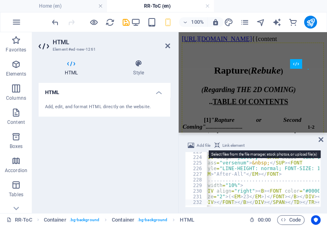
click at [204, 145] on span "Add file" at bounding box center [203, 146] width 14 height 10
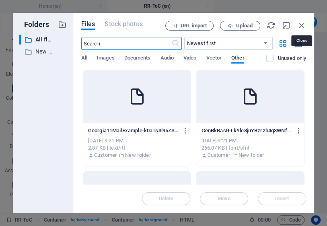
drag, startPoint x: 300, startPoint y: 25, endPoint x: 299, endPoint y: 30, distance: 4.8
click at [300, 25] on icon "button" at bounding box center [301, 25] width 9 height 9
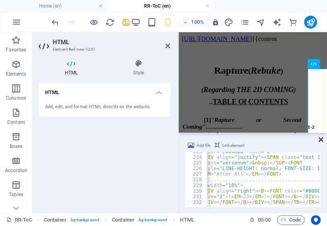
click at [321, 139] on icon at bounding box center [320, 139] width 5 height 6
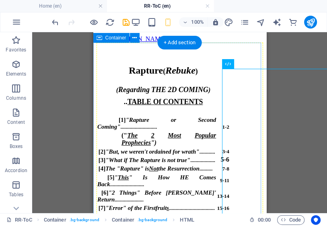
drag, startPoint x: 228, startPoint y: 70, endPoint x: 145, endPoint y: 62, distance: 83.5
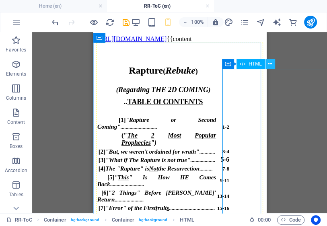
click at [269, 64] on icon at bounding box center [270, 64] width 4 height 8
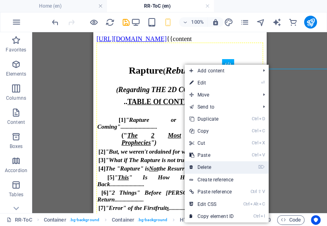
click at [208, 168] on link "⌦ Delete" at bounding box center [211, 167] width 54 height 12
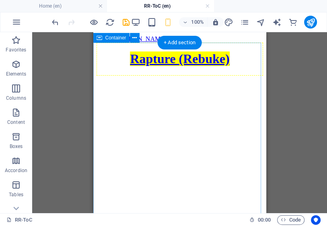
click at [104, 53] on div "Rapture (Rebuke)" at bounding box center [179, 59] width 166 height 33
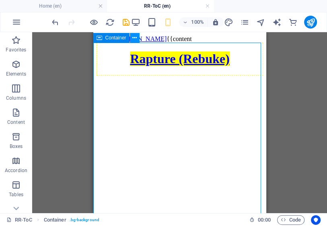
click at [0, 0] on icon at bounding box center [0, 0] width 0 height 0
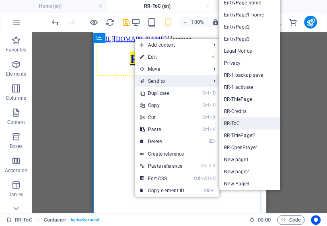
click at [235, 122] on link "RR-ToC" at bounding box center [249, 123] width 61 height 12
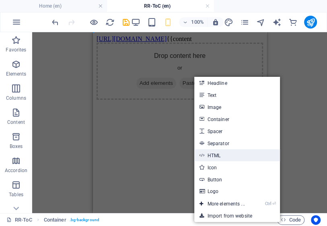
click at [214, 157] on link "HTML" at bounding box center [236, 155] width 85 height 12
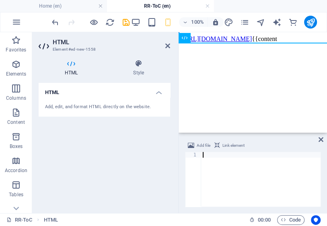
type textarea "<DIV></DIV></FONT></B></DIV></SPAN></TD></TR></TBODY"
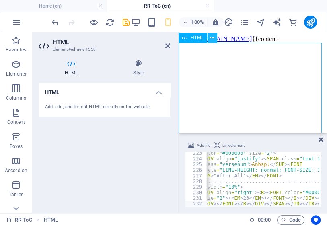
click at [213, 39] on icon at bounding box center [212, 38] width 4 height 8
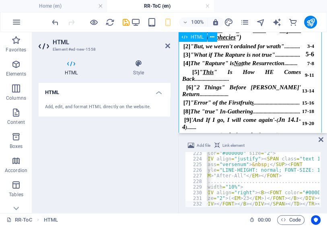
scroll to position [129, 0]
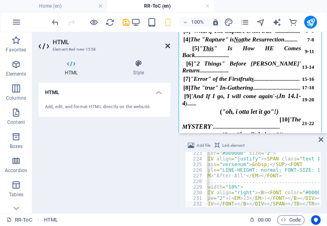
click at [167, 47] on icon at bounding box center [167, 46] width 5 height 6
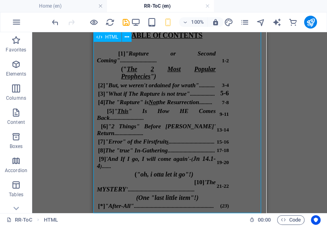
click at [146, 107] on div "Rapture ( Rebuke ) ( Regarding THE 2D COMING ) .. TABLE Of CONTENTS [1] "Raptur…" at bounding box center [179, 93] width 166 height 233
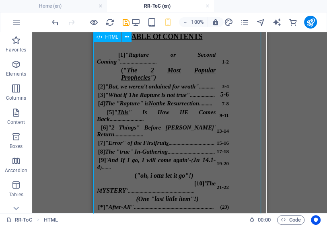
scroll to position [54, 0]
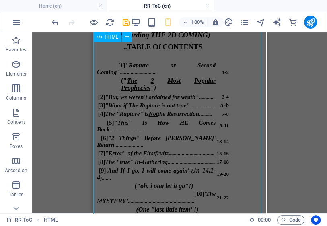
click at [99, 86] on div "Rapture ( Rebuke ) ( Regarding THE 2D COMING ) .. TABLE Of CONTENTS [1] "Raptur…" at bounding box center [179, 104] width 166 height 233
click at [127, 37] on icon at bounding box center [127, 37] width 4 height 8
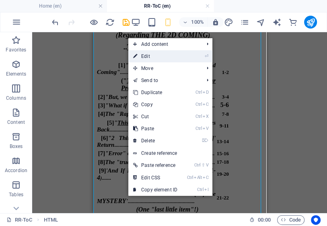
click at [148, 54] on link "⏎ Edit" at bounding box center [155, 56] width 54 height 12
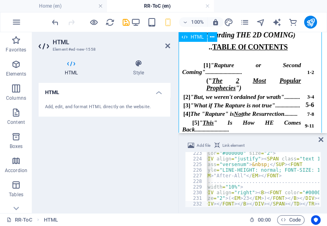
drag, startPoint x: 180, startPoint y: 82, endPoint x: 193, endPoint y: 94, distance: 18.2
click at [193, 94] on div "Rapture ( Rebuke ) ( Regarding THE 2D COMING ) .. TABLE Of CONTENTS [1] "Raptur…" at bounding box center [253, 104] width 142 height 233
drag, startPoint x: 181, startPoint y: 85, endPoint x: 193, endPoint y: 96, distance: 15.9
click at [193, 96] on div "Rapture ( Rebuke ) ( Regarding THE 2D COMING ) .. TABLE Of CONTENTS [1] "Raptur…" at bounding box center [253, 104] width 142 height 233
click at [320, 138] on icon at bounding box center [320, 139] width 5 height 6
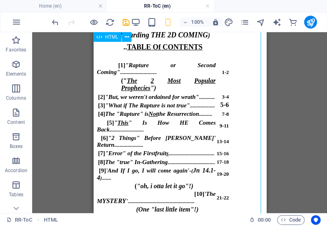
drag, startPoint x: 95, startPoint y: 86, endPoint x: 122, endPoint y: 94, distance: 28.0
click at [122, 94] on div "Rapture ( Rebuke ) ( Regarding THE 2D COMING ) .. TABLE Of CONTENTS [1] "Raptur…" at bounding box center [179, 104] width 166 height 233
click at [127, 35] on icon at bounding box center [127, 37] width 4 height 8
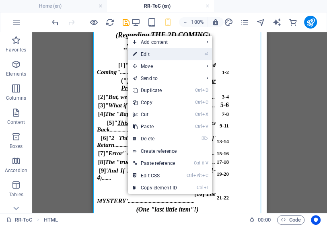
click at [145, 54] on link "⏎ Edit" at bounding box center [155, 54] width 54 height 12
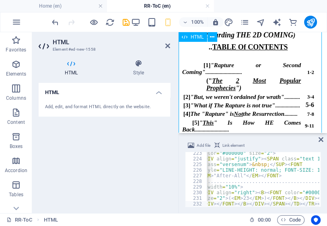
drag, startPoint x: 181, startPoint y: 86, endPoint x: 195, endPoint y: 94, distance: 15.6
click at [195, 94] on div "Rapture ( Rebuke ) ( Regarding THE 2D COMING ) .. TABLE Of CONTENTS [1] "Raptur…" at bounding box center [253, 104] width 142 height 233
drag, startPoint x: 320, startPoint y: 139, endPoint x: 324, endPoint y: 141, distance: 4.6
click at [321, 139] on icon at bounding box center [320, 139] width 5 height 6
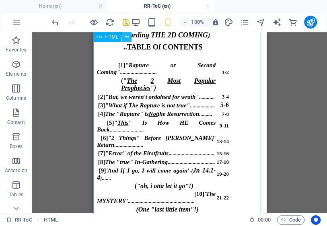
click at [126, 37] on icon at bounding box center [127, 37] width 4 height 8
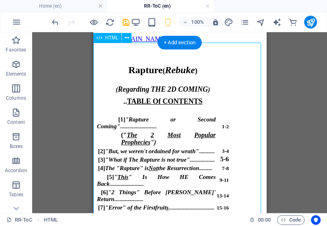
scroll to position [76, 0]
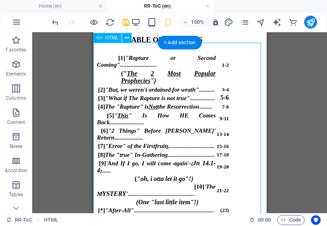
drag, startPoint x: 123, startPoint y: 51, endPoint x: 189, endPoint y: 202, distance: 164.1
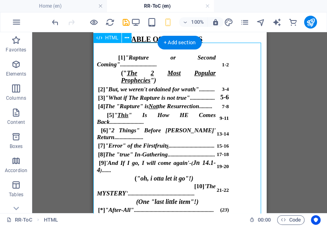
click at [190, 198] on div "Rapture ( Rebuke ) ( Regarding THE 2D COMING ) .. TABLE Of CONTENTS [1] "Raptur…" at bounding box center [179, 97] width 166 height 233
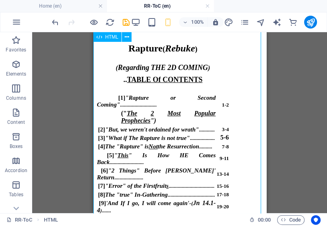
scroll to position [12, 0]
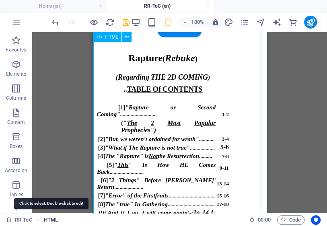
click at [55, 221] on span "HTML" at bounding box center [51, 220] width 14 height 10
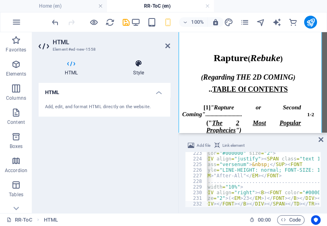
click at [140, 72] on h4 "Style" at bounding box center [138, 67] width 63 height 17
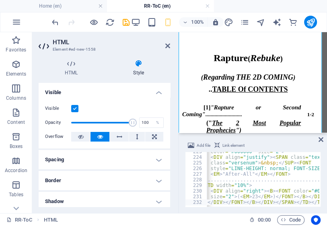
scroll to position [0, 0]
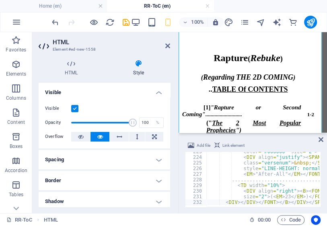
type textarea "<DIV align="right"><B><FONT color="#000000""
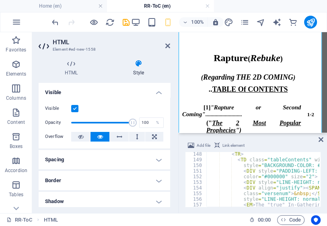
scroll to position [808, 0]
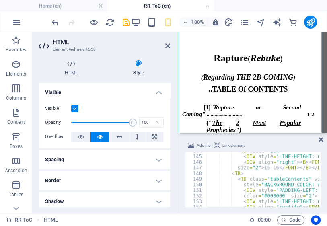
click at [234, 145] on span "Link element" at bounding box center [233, 146] width 22 height 10
click at [234, 146] on span "Link element" at bounding box center [233, 146] width 22 height 10
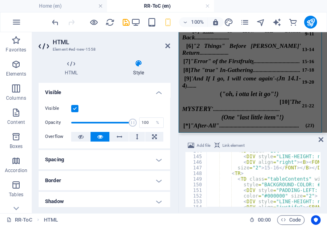
scroll to position [7, 0]
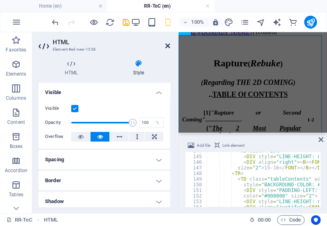
click at [168, 45] on icon at bounding box center [167, 46] width 5 height 6
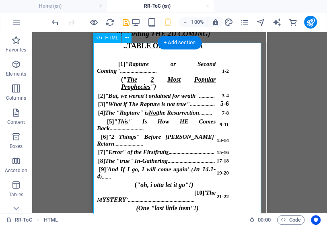
scroll to position [64, 0]
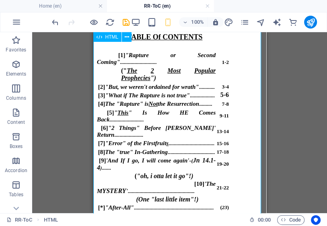
click at [218, 131] on div "Rapture ( Rebuke ) ( Regarding THE 2D COMING ) .. TABLE Of CONTENTS [1] "Raptur…" at bounding box center [179, 94] width 166 height 233
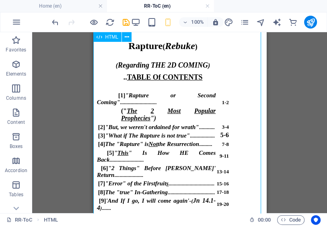
scroll to position [0, 0]
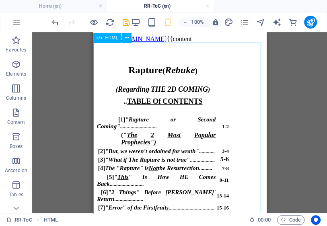
click at [115, 38] on span "HTML" at bounding box center [111, 37] width 13 height 5
click at [127, 39] on icon at bounding box center [127, 38] width 4 height 8
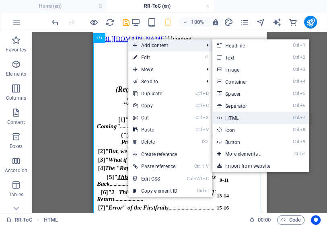
click at [233, 118] on link "Ctrl 7 HTML" at bounding box center [245, 118] width 66 height 12
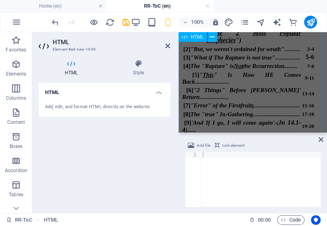
scroll to position [70, 0]
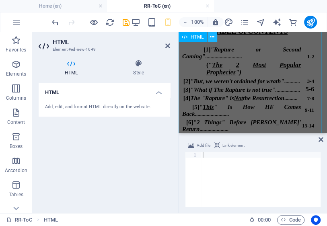
click at [211, 37] on icon at bounding box center [212, 37] width 4 height 8
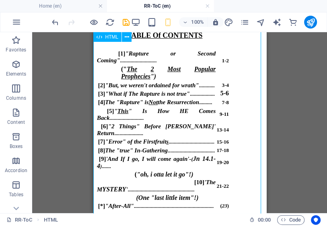
scroll to position [119, 0]
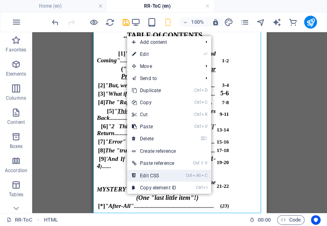
click at [154, 176] on link "Ctrl Alt C Edit CSS" at bounding box center [154, 176] width 54 height 12
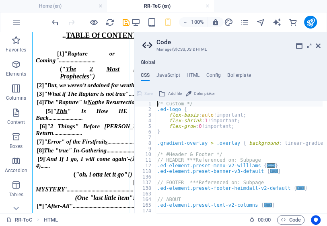
click at [319, 45] on icon at bounding box center [317, 46] width 5 height 6
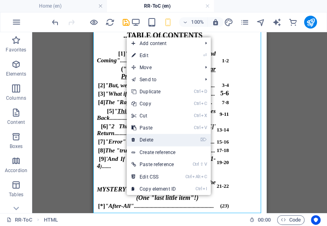
click at [148, 139] on link "⌦ Delete" at bounding box center [154, 140] width 54 height 12
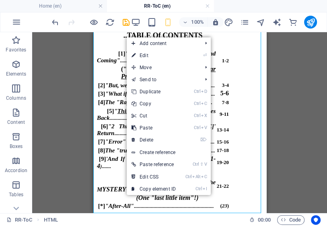
scroll to position [0, 0]
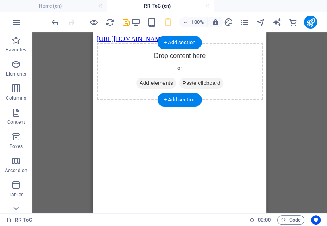
click at [166, 83] on span "Add elements" at bounding box center [156, 83] width 40 height 11
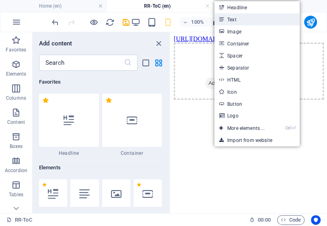
click at [233, 21] on link "Text" at bounding box center [256, 19] width 85 height 12
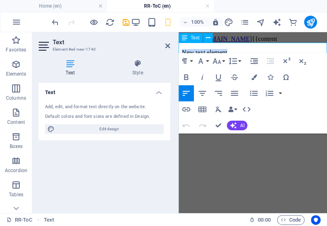
click at [202, 49] on p "New text element" at bounding box center [253, 52] width 142 height 7
click at [182, 49] on p "New text element" at bounding box center [253, 52] width 142 height 7
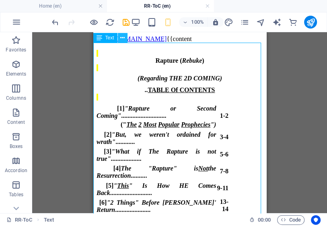
click at [123, 38] on icon at bounding box center [122, 38] width 4 height 8
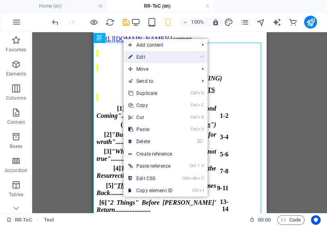
click at [141, 57] on link "⏎ Edit" at bounding box center [150, 57] width 54 height 12
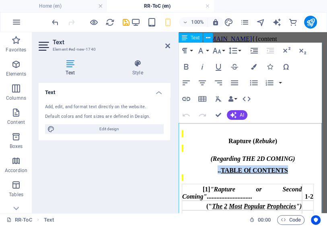
drag, startPoint x: 286, startPoint y: 183, endPoint x: 219, endPoint y: 186, distance: 67.6
click at [219, 174] on div ".. TABLE Of CONTENTS" at bounding box center [253, 169] width 142 height 9
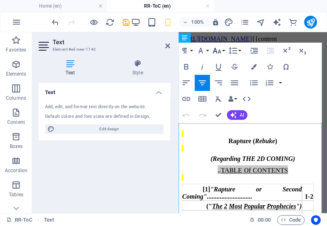
click at [219, 52] on icon "button" at bounding box center [217, 51] width 8 height 6
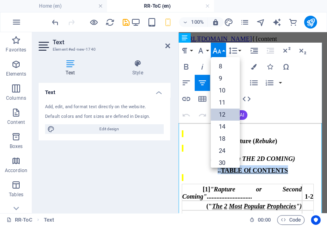
click at [223, 116] on link "12" at bounding box center [225, 114] width 29 height 12
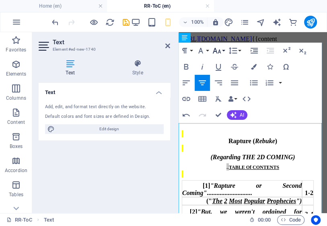
click at [221, 51] on icon "button" at bounding box center [217, 51] width 10 height 10
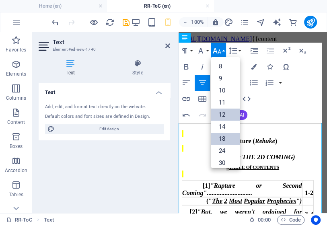
scroll to position [57, 0]
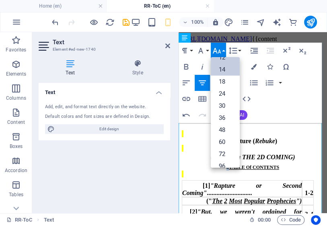
click at [224, 68] on link "14" at bounding box center [225, 69] width 29 height 12
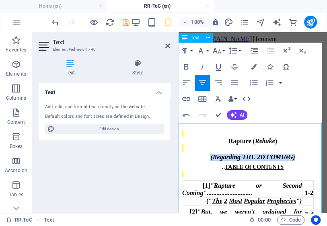
drag, startPoint x: 292, startPoint y: 169, endPoint x: 212, endPoint y: 172, distance: 79.6
click at [212, 161] on div "( Regarding THE 2D COMING )" at bounding box center [253, 156] width 142 height 7
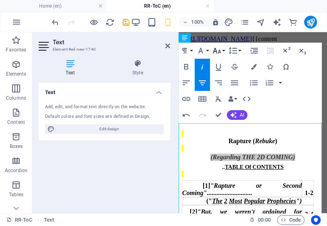
click at [221, 51] on icon "button" at bounding box center [217, 51] width 10 height 10
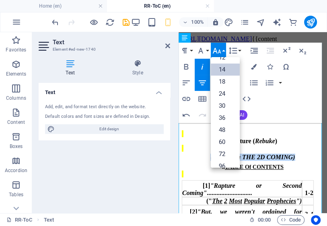
click at [225, 70] on link "14" at bounding box center [225, 69] width 29 height 12
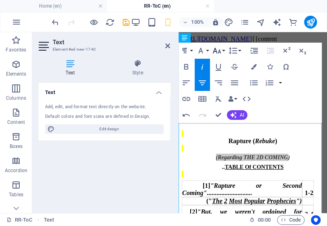
click at [219, 51] on icon "button" at bounding box center [217, 51] width 8 height 6
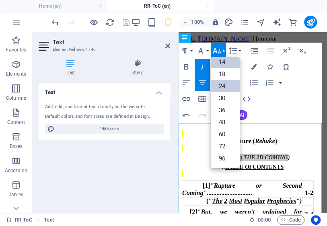
scroll to position [64, 0]
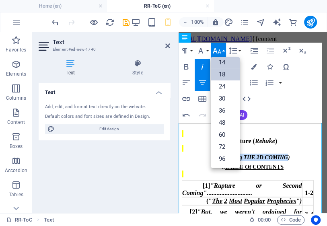
click at [227, 73] on link "18" at bounding box center [225, 74] width 29 height 12
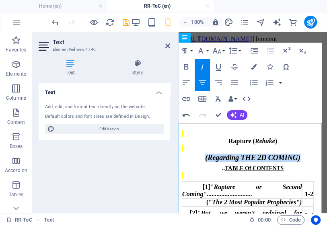
click at [186, 116] on icon "button" at bounding box center [186, 115] width 10 height 10
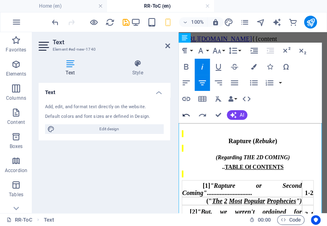
click at [186, 117] on icon "button" at bounding box center [186, 115] width 10 height 10
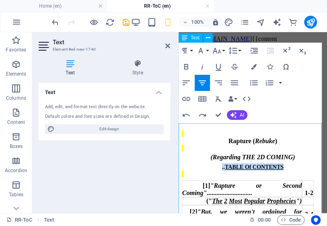
click at [282, 170] on div ".. TABLE Of CONTENTS" at bounding box center [253, 166] width 142 height 7
drag, startPoint x: 282, startPoint y: 183, endPoint x: 222, endPoint y: 185, distance: 60.3
click at [222, 170] on div ".. TABLE Of CONTENTS" at bounding box center [253, 166] width 142 height 7
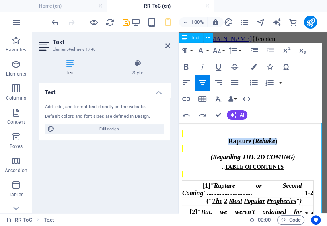
drag, startPoint x: 280, startPoint y: 151, endPoint x: 226, endPoint y: 151, distance: 53.4
click at [226, 145] on div "Rapture ( Rebuke )" at bounding box center [253, 140] width 142 height 7
click at [220, 51] on icon "button" at bounding box center [217, 51] width 8 height 6
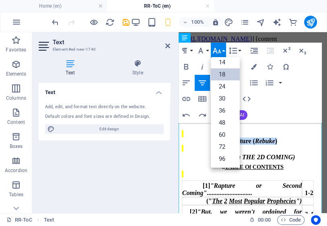
click at [223, 74] on link "18" at bounding box center [225, 74] width 29 height 12
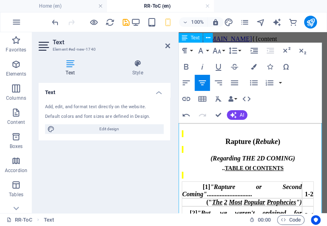
click at [280, 146] on div "Rapture ( Rebuke )" at bounding box center [253, 141] width 142 height 8
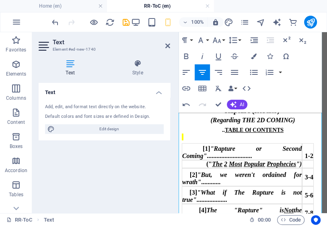
scroll to position [32, 0]
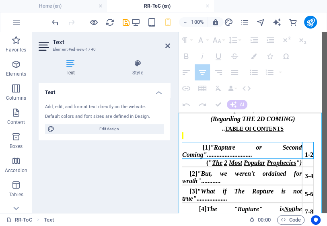
drag, startPoint x: 186, startPoint y: 166, endPoint x: 308, endPoint y: 179, distance: 123.2
click at [308, 159] on tr "[1] "Rapture or Second Coming" ............................ 1-2" at bounding box center [248, 150] width 132 height 17
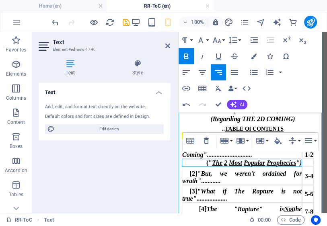
click at [291, 166] on span "(" The 2 Most Popular Prophecies ")" at bounding box center [253, 162] width 95 height 7
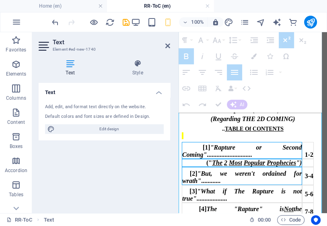
scroll to position [252, 0]
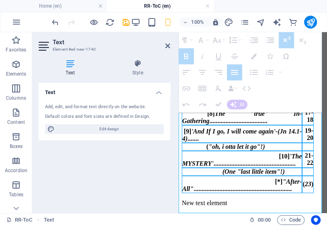
drag, startPoint x: 181, startPoint y: 166, endPoint x: 305, endPoint y: 199, distance: 128.3
click at [305, 193] on tbody "[1] "Rapture or Second Coming" ............................ 1-2 (" The 2 Most P…" at bounding box center [248, 84] width 132 height 218
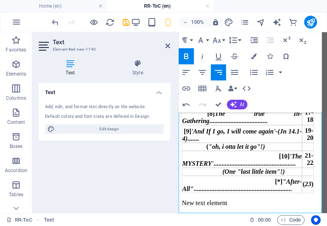
click at [311, 206] on p "New text element" at bounding box center [253, 202] width 142 height 7
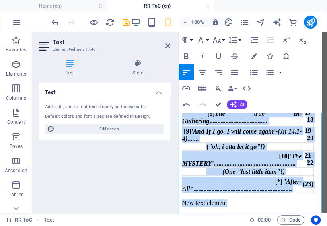
drag, startPoint x: 314, startPoint y: 205, endPoint x: 181, endPoint y: 55, distance: 201.0
click at [182, 55] on div "Rapture ( Rebuke ) ( Regarding THE 2D COMING ) .. TABLE Of CONTENTS [1] "Raptur…" at bounding box center [253, 65] width 142 height 282
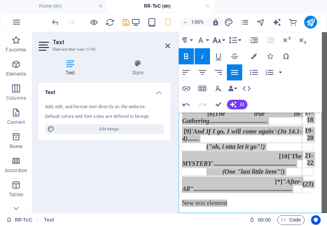
click at [220, 41] on icon "button" at bounding box center [217, 40] width 10 height 10
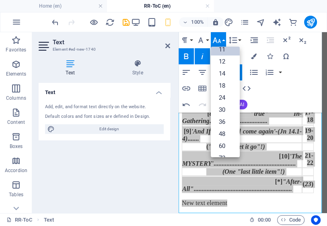
scroll to position [32, 0]
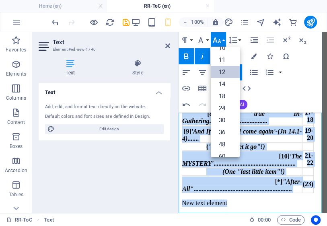
click at [222, 70] on link "12" at bounding box center [225, 72] width 29 height 12
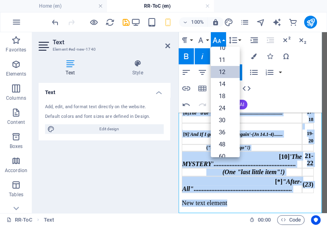
scroll to position [229, 0]
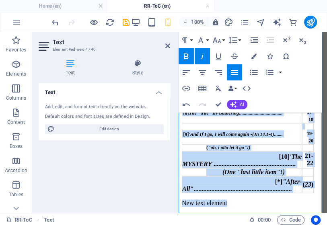
click at [283, 176] on div "(One "last little item"!)" at bounding box center [253, 171] width 95 height 7
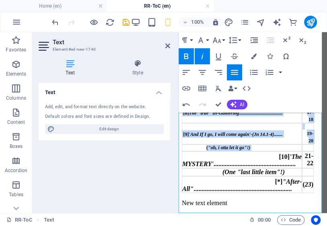
drag, startPoint x: 315, startPoint y: 197, endPoint x: 190, endPoint y: 160, distance: 130.3
click at [190, 160] on b "Rapture ( Rebuke ) ( Regarding THE 2D COMING ) .. TABLE Of CONTENTS [1] "Raptur…" at bounding box center [253, 56] width 142 height 274
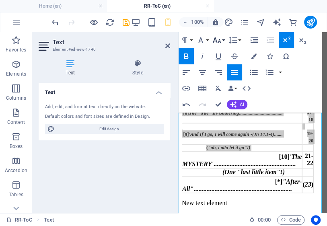
click at [219, 40] on icon "button" at bounding box center [217, 40] width 8 height 6
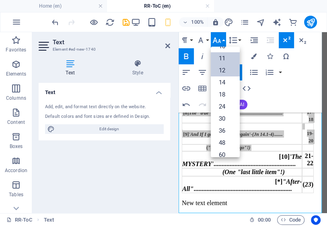
scroll to position [25, 0]
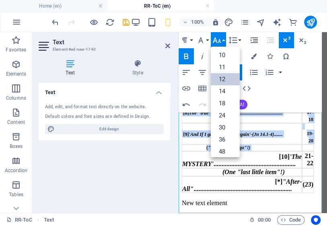
click at [223, 79] on link "12" at bounding box center [225, 79] width 29 height 12
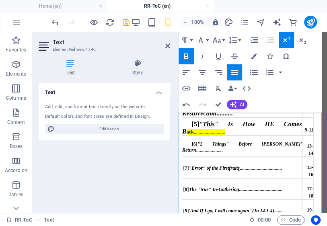
scroll to position [121, 0]
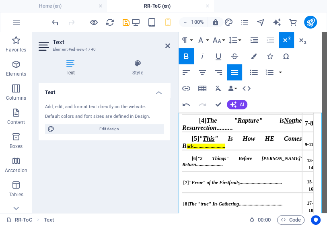
drag, startPoint x: 313, startPoint y: 186, endPoint x: 180, endPoint y: 114, distance: 151.5
click at [182, 114] on b "Rapture ( Rebuke ) ( Regarding THE 2D COMING ) .. TABLE Of CONTENTS [1] "Raptur…" at bounding box center [253, 145] width 142 height 271
click at [221, 40] on icon "button" at bounding box center [217, 40] width 10 height 10
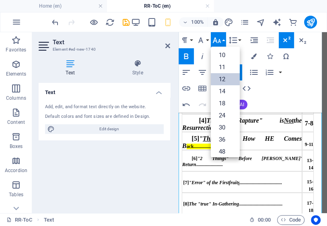
scroll to position [57, 0]
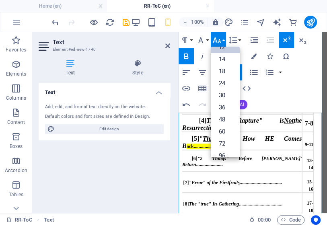
click at [231, 49] on link "12" at bounding box center [225, 47] width 29 height 12
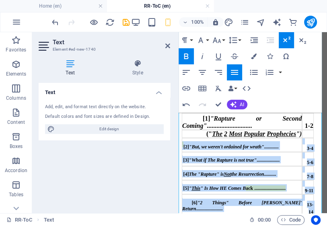
scroll to position [56, 0]
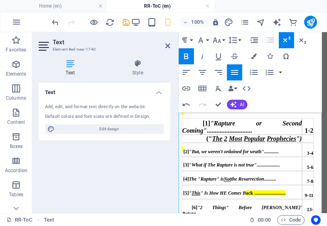
click at [313, 169] on b "Rapture ( Rebuke ) ( Regarding THE 2D COMING ) .. TABLE Of CONTENTS [1] "Raptur…" at bounding box center [253, 202] width 142 height 256
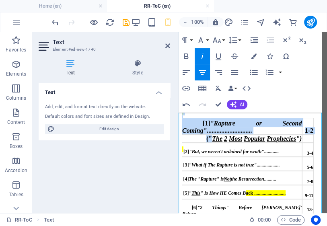
drag, startPoint x: 312, startPoint y: 168, endPoint x: 224, endPoint y: 163, distance: 87.7
click at [224, 163] on b "Rapture ( Rebuke ) ( Regarding THE 2D COMING ) .. TABLE Of CONTENTS [1] "Raptur…" at bounding box center [253, 202] width 142 height 256
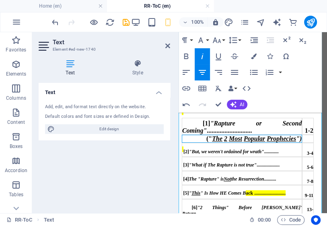
drag, startPoint x: 260, startPoint y: 164, endPoint x: 278, endPoint y: 162, distance: 18.6
click at [260, 142] on div "(" The 2 Most Popular Prophecies ")" at bounding box center [253, 138] width 95 height 7
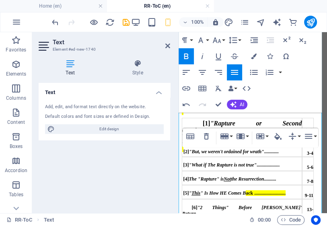
click at [317, 173] on b "Rapture ( Rebuke ) ( Regarding THE 2D COMING ) .. TABLE Of CONTENTS [1] "Raptur…" at bounding box center [253, 202] width 142 height 256
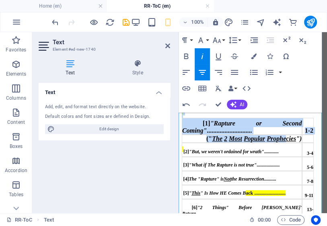
drag, startPoint x: 312, startPoint y: 170, endPoint x: 277, endPoint y: 171, distance: 35.0
click at [277, 171] on b "Rapture ( Rebuke ) ( Regarding THE 2D COMING ) .. TABLE Of CONTENTS [1] "Raptur…" at bounding box center [253, 202] width 142 height 256
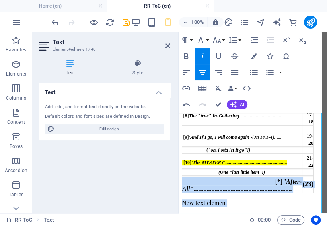
drag, startPoint x: 309, startPoint y: 207, endPoint x: 188, endPoint y: 185, distance: 122.4
click at [186, 188] on div "Rapture ( Rebuke ) ( Regarding THE 2D COMING ) .. TABLE Of CONTENTS [1] "Raptur…" at bounding box center [253, 67] width 142 height 277
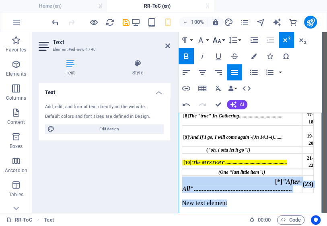
drag, startPoint x: 217, startPoint y: 41, endPoint x: 217, endPoint y: 47, distance: 6.0
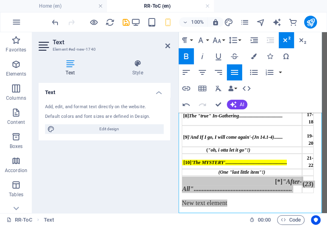
click at [217, 42] on icon "button" at bounding box center [217, 40] width 10 height 10
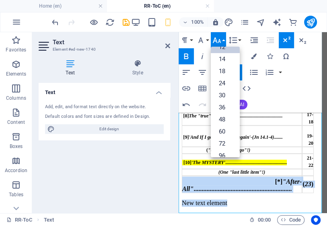
click at [223, 49] on link "12" at bounding box center [225, 47] width 29 height 12
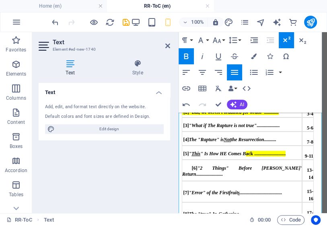
scroll to position [57, 0]
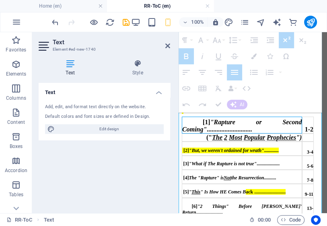
drag, startPoint x: 184, startPoint y: 139, endPoint x: 272, endPoint y: 145, distance: 88.3
click at [272, 133] on div "[1] "Rapture or Second Coming" ............................" at bounding box center [241, 125] width 119 height 16
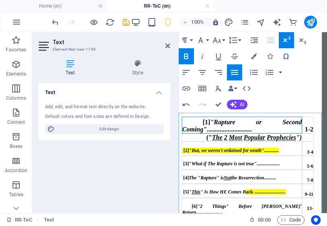
drag, startPoint x: 187, startPoint y: 139, endPoint x: 248, endPoint y: 148, distance: 62.1
click at [254, 133] on div "[1] "Rapture or Second Coming" ............................" at bounding box center [241, 125] width 119 height 16
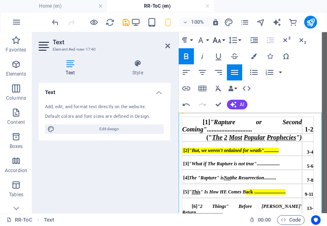
click at [222, 40] on button "Font Size" at bounding box center [218, 40] width 15 height 16
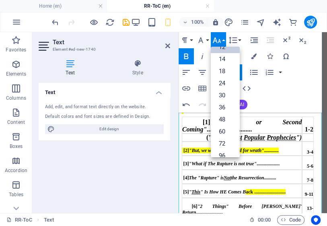
click at [227, 48] on link "12" at bounding box center [225, 47] width 29 height 12
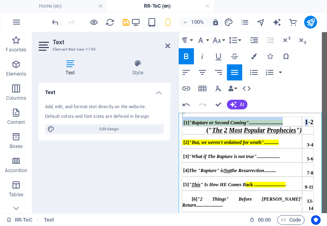
drag, startPoint x: 315, startPoint y: 141, endPoint x: 305, endPoint y: 140, distance: 9.8
click at [305, 140] on b "Rapture ( Rebuke ) ( Regarding THE 2D COMING ) .. TABLE Of CONTENTS [1] "Raptur…" at bounding box center [253, 194] width 142 height 242
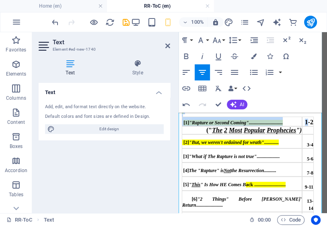
click at [315, 139] on b "Rapture ( Rebuke ) ( Regarding THE 2D COMING ) .. TABLE Of CONTENTS [1] "Raptur…" at bounding box center [253, 194] width 142 height 242
click at [304, 126] on div "Rapture ( Rebuke ) ( Regarding THE 2D COMING ) .. TABLE Of CONTENTS [1] "Raptur…" at bounding box center [253, 196] width 142 height 263
drag, startPoint x: 301, startPoint y: 139, endPoint x: 311, endPoint y: 143, distance: 10.4
click at [311, 143] on b "Rapture ( Rebuke ) ( Regarding THE 2D COMING ) .. TABLE Of CONTENTS [1] "Raptur…" at bounding box center [253, 194] width 142 height 242
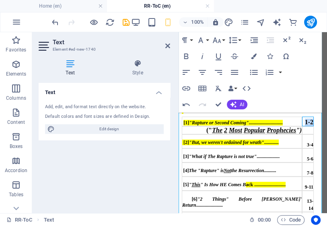
drag, startPoint x: 303, startPoint y: 139, endPoint x: 309, endPoint y: 139, distance: 6.4
click at [309, 125] on strong "1-2" at bounding box center [309, 122] width 8 height 7
click at [220, 42] on icon "button" at bounding box center [217, 40] width 10 height 10
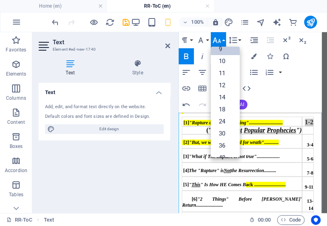
scroll to position [0, 0]
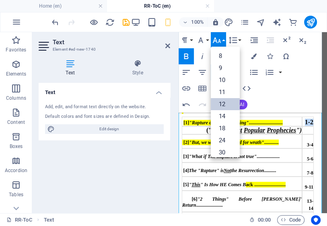
click at [230, 106] on link "12" at bounding box center [225, 104] width 29 height 12
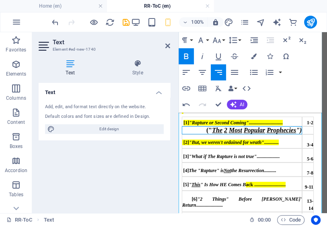
drag, startPoint x: 190, startPoint y: 156, endPoint x: 280, endPoint y: 159, distance: 90.9
click at [293, 134] on div "(" The 2 Most Popular Prophecies ")" at bounding box center [241, 130] width 119 height 7
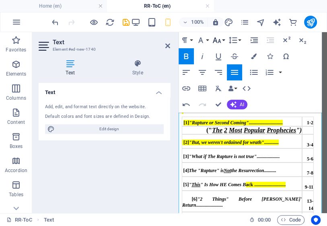
click at [222, 42] on button "Font Size" at bounding box center [218, 40] width 15 height 16
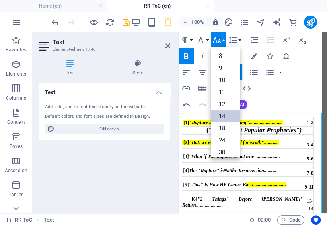
drag, startPoint x: 228, startPoint y: 106, endPoint x: 223, endPoint y: 111, distance: 7.1
click at [228, 106] on link "12" at bounding box center [225, 104] width 29 height 12
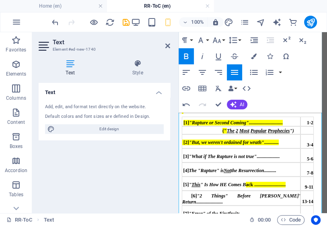
click at [242, 162] on td "[3] "What if The Rapture is not true" ..................." at bounding box center [241, 155] width 119 height 14
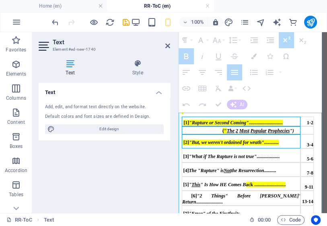
drag, startPoint x: 180, startPoint y: 139, endPoint x: 228, endPoint y: 171, distance: 57.8
click at [228, 171] on tbody "[1] "Rapture or Second Coming" ............................ 1-2 (" The 2 Most P…" at bounding box center [248, 197] width 132 height 161
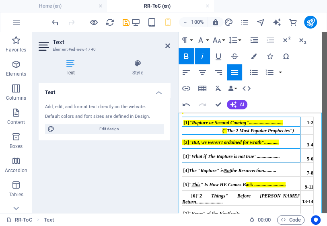
click at [210, 145] on div "[2] "But, we weren't ordained for wrath" ............" at bounding box center [241, 141] width 118 height 7
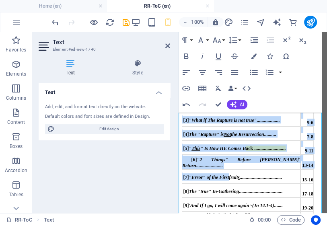
scroll to position [167, 0]
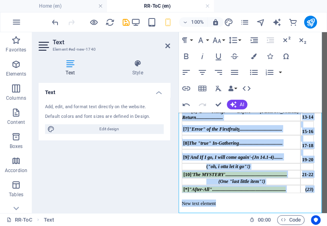
drag, startPoint x: 180, startPoint y: 125, endPoint x: 228, endPoint y: 205, distance: 93.4
click at [235, 213] on html "[URL][DOMAIN_NAME] {{content Rapture ( Rebuke ) ( Regarding THE 2D COMING ) .. …" at bounding box center [252, 51] width 148 height 323
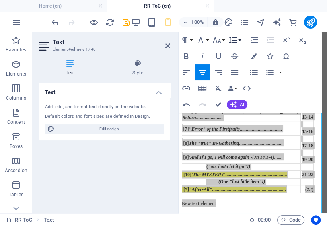
click at [239, 40] on button "Line Height" at bounding box center [234, 40] width 15 height 16
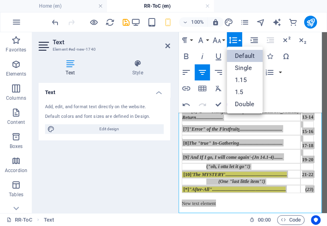
scroll to position [0, 0]
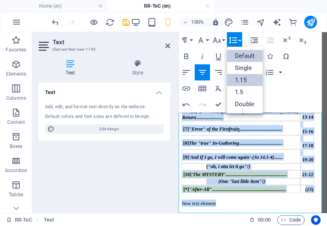
click at [242, 81] on link "1.15" at bounding box center [245, 80] width 36 height 12
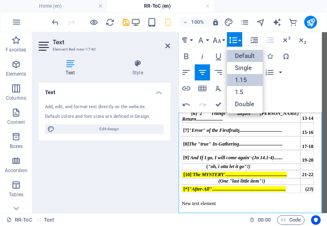
scroll to position [135, 0]
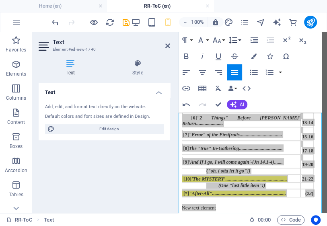
click at [234, 40] on icon "button" at bounding box center [233, 40] width 8 height 7
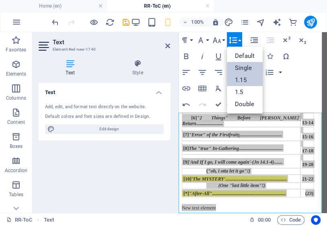
scroll to position [0, 0]
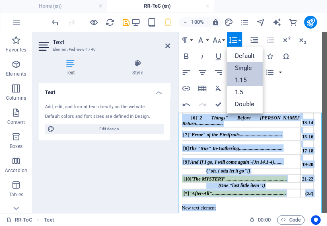
click at [241, 67] on link "Single" at bounding box center [245, 68] width 36 height 12
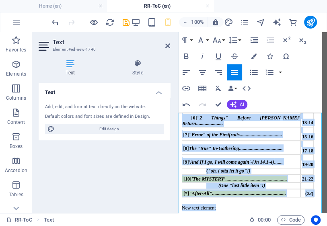
scroll to position [115, 0]
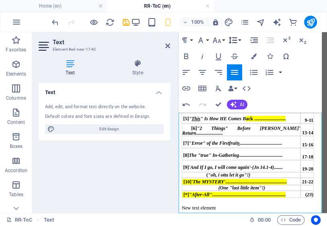
click at [236, 42] on icon "button" at bounding box center [233, 40] width 10 height 10
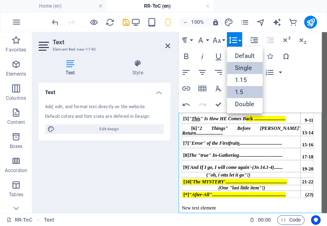
scroll to position [0, 0]
click at [241, 78] on link "1.15" at bounding box center [245, 80] width 36 height 12
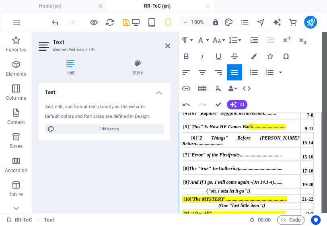
click at [288, 161] on td "[7] "Error" of the Firstfruit s ..................................." at bounding box center [241, 154] width 119 height 14
click at [286, 158] on div "[7] "Error" of the Firstfruit s ..................................." at bounding box center [241, 154] width 118 height 7
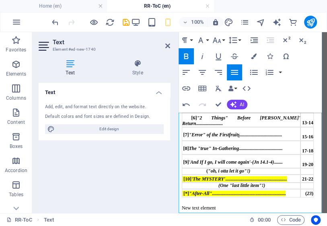
click at [182, 207] on span "New text element" at bounding box center [199, 208] width 34 height 6
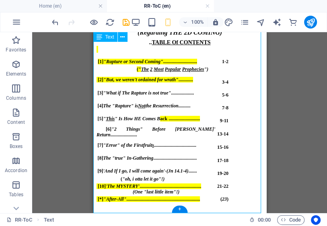
scroll to position [53, 0]
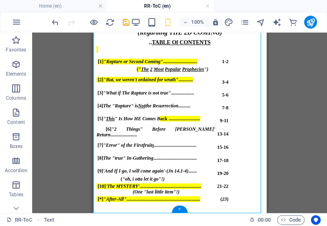
drag, startPoint x: 180, startPoint y: 209, endPoint x: 10, endPoint y: 177, distance: 172.6
click at [180, 209] on div "+" at bounding box center [180, 208] width 16 height 7
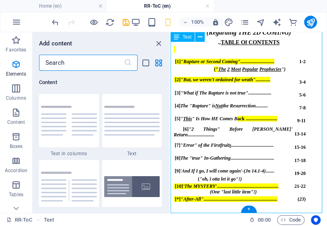
scroll to position [1405, 0]
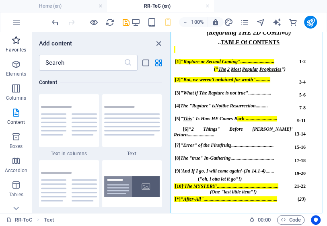
click at [0, 0] on span "Favorites" at bounding box center [0, 0] width 0 height 0
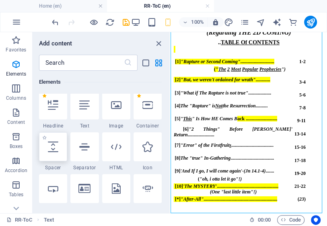
scroll to position [96, 0]
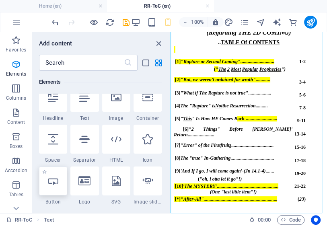
click at [59, 187] on div at bounding box center [53, 180] width 28 height 29
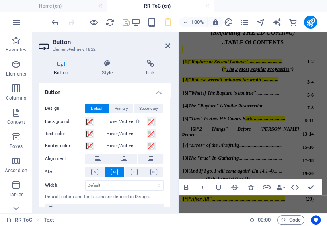
scroll to position [71, 0]
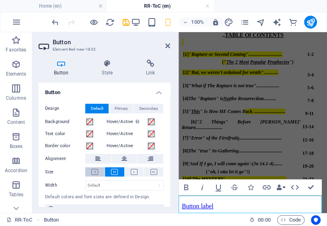
click at [94, 173] on icon at bounding box center [94, 172] width 7 height 6
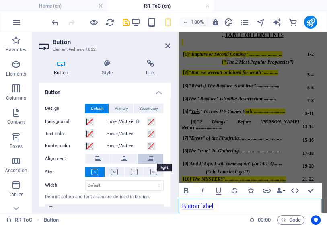
click at [149, 158] on icon at bounding box center [150, 159] width 6 height 10
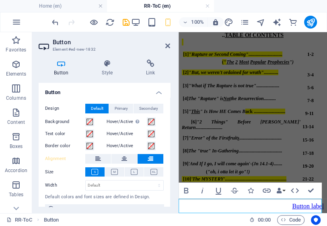
click at [292, 204] on link "Button label" at bounding box center [308, 205] width 32 height 7
click at [292, 206] on link "Button label" at bounding box center [308, 205] width 32 height 7
click at [292, 203] on link "Button label" at bounding box center [308, 205] width 32 height 7
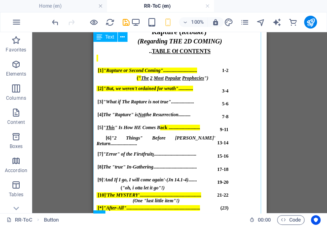
scroll to position [0, 0]
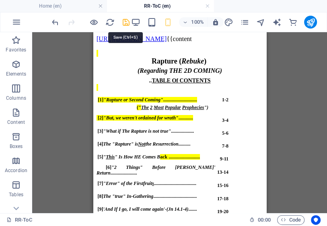
click at [0, 0] on icon "save" at bounding box center [0, 0] width 0 height 0
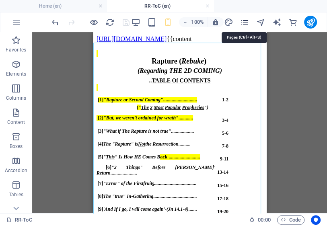
click at [0, 0] on icon "pages" at bounding box center [0, 0] width 0 height 0
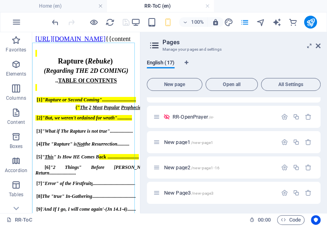
scroll to position [225, 0]
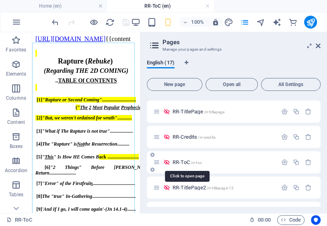
click at [179, 162] on span "RR-ToC /rr-toc" at bounding box center [186, 162] width 29 height 6
click at [190, 137] on span "RR-Credits /rr-credits" at bounding box center [193, 137] width 43 height 6
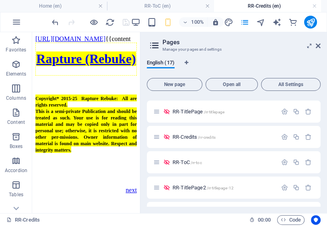
scroll to position [0, 0]
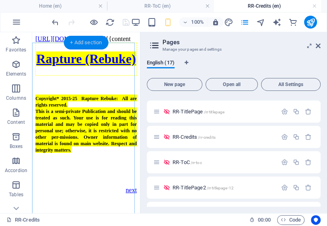
click at [76, 42] on div "+ Add section" at bounding box center [85, 43] width 45 height 14
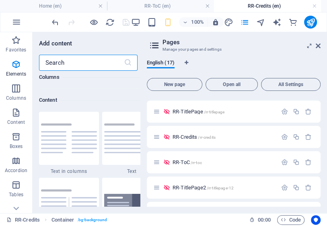
scroll to position [1405, 0]
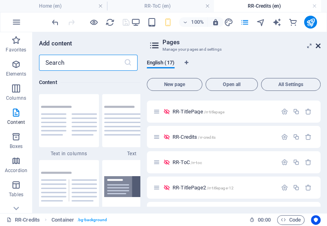
click at [319, 43] on icon at bounding box center [317, 46] width 5 height 6
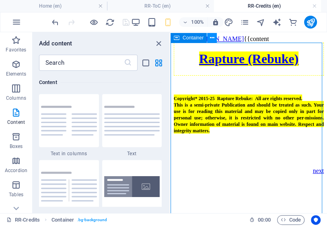
click at [213, 39] on icon at bounding box center [212, 38] width 4 height 8
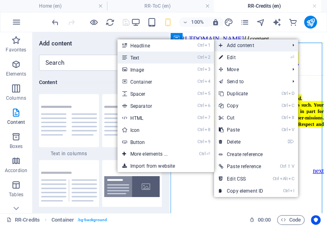
click at [149, 60] on link "Ctrl 2 Text" at bounding box center [150, 57] width 66 height 12
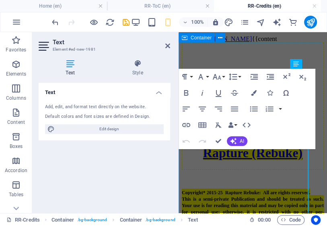
click at [230, 155] on div "New text element Rapture (Rebuke)" at bounding box center [253, 106] width 142 height 127
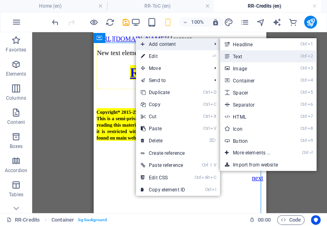
click at [247, 57] on link "Ctrl 2 Text" at bounding box center [253, 56] width 66 height 12
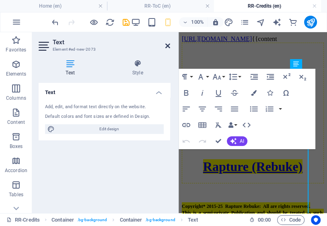
click at [166, 47] on icon at bounding box center [167, 46] width 5 height 6
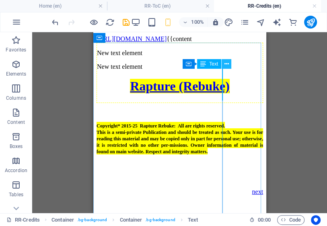
click at [226, 63] on icon at bounding box center [226, 64] width 4 height 8
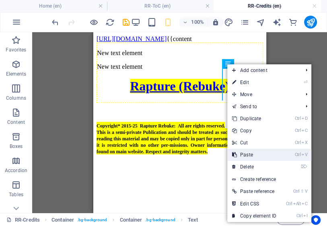
drag, startPoint x: 252, startPoint y: 155, endPoint x: 156, endPoint y: 120, distance: 102.3
click at [252, 155] on link "Ctrl V Paste" at bounding box center [254, 155] width 54 height 12
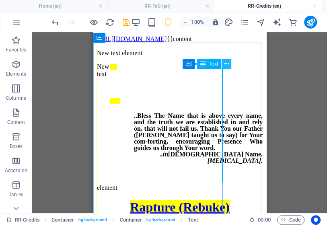
click at [226, 63] on icon at bounding box center [226, 64] width 4 height 8
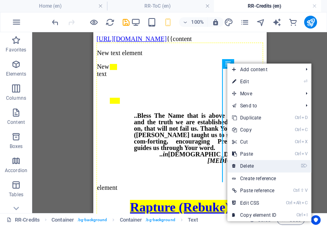
click at [253, 164] on link "⌦ Delete" at bounding box center [254, 166] width 54 height 12
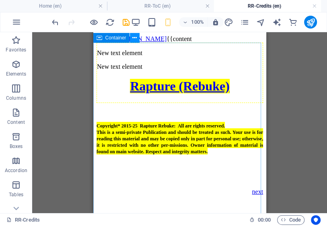
click at [133, 38] on icon at bounding box center [134, 38] width 4 height 8
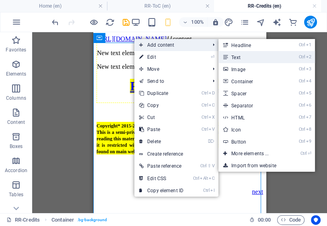
drag, startPoint x: 241, startPoint y: 58, endPoint x: 62, endPoint y: 27, distance: 181.4
click at [241, 58] on link "Ctrl 2 Text" at bounding box center [251, 57] width 66 height 12
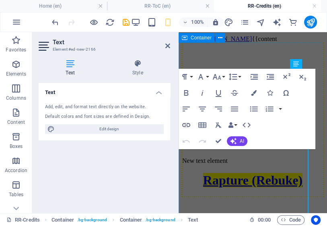
click at [244, 161] on div "New text element New text element New text element Rapture (Rebuke)" at bounding box center [253, 120] width 142 height 154
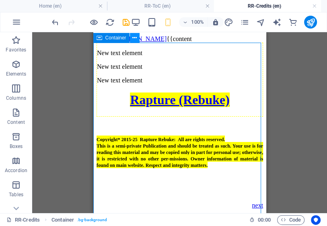
click at [133, 38] on icon at bounding box center [134, 38] width 4 height 8
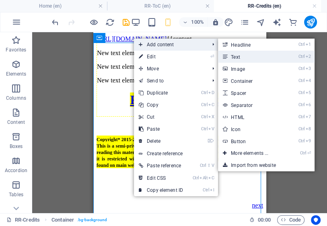
click at [248, 59] on link "Ctrl 2 Text" at bounding box center [251, 57] width 66 height 12
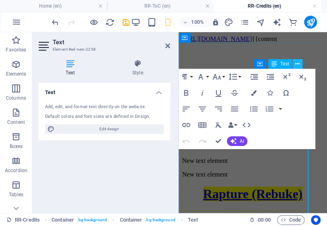
click at [297, 64] on icon at bounding box center [297, 64] width 4 height 8
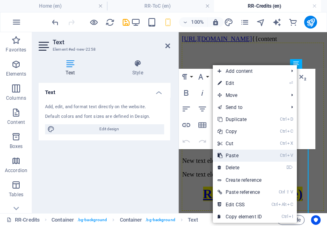
click at [235, 154] on link "Ctrl V Paste" at bounding box center [240, 155] width 54 height 12
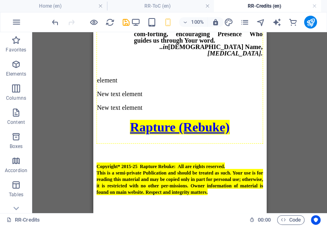
scroll to position [0, 0]
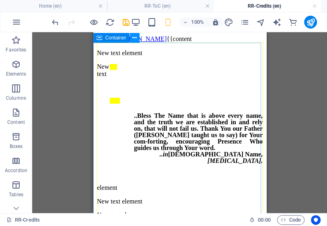
click at [135, 37] on icon at bounding box center [134, 38] width 4 height 8
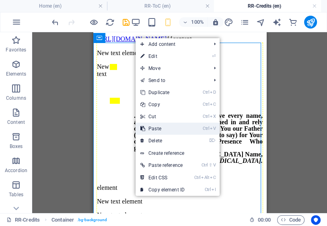
click at [160, 127] on link "Ctrl V Paste" at bounding box center [162, 129] width 54 height 12
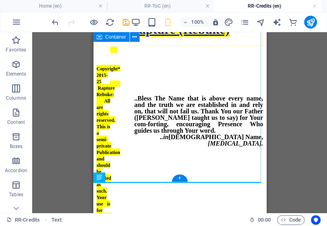
scroll to position [233, 0]
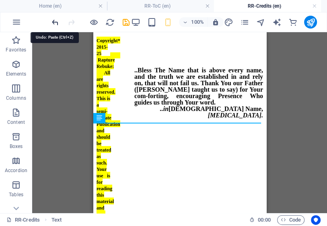
click at [54, 22] on icon "undo" at bounding box center [55, 22] width 9 height 9
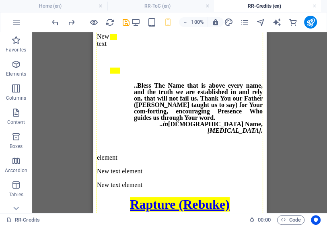
scroll to position [0, 0]
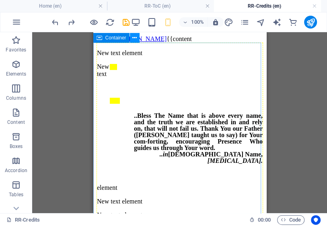
click at [135, 39] on icon at bounding box center [134, 38] width 4 height 8
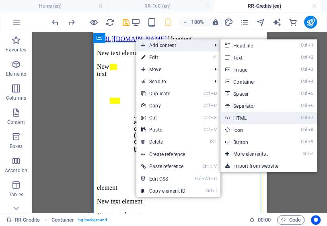
click at [245, 117] on link "Ctrl 7 HTML" at bounding box center [253, 118] width 66 height 12
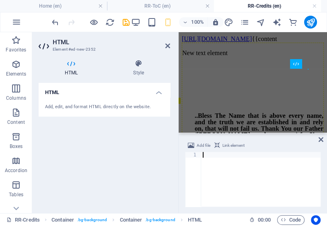
type textarea "Gb"
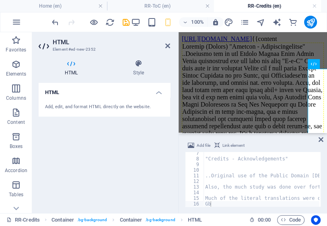
click at [320, 139] on icon at bounding box center [320, 139] width 5 height 6
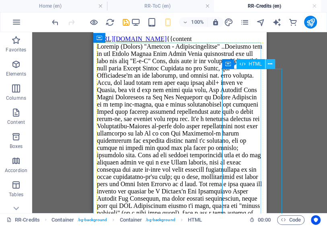
click at [270, 63] on icon at bounding box center [270, 64] width 4 height 8
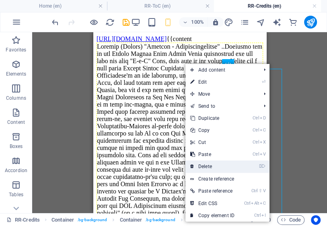
click at [209, 167] on link "⌦ Delete" at bounding box center [212, 166] width 54 height 12
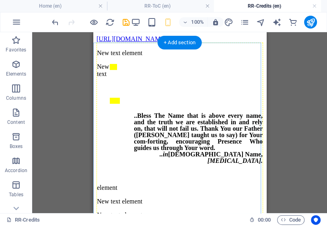
drag, startPoint x: 279, startPoint y: 76, endPoint x: 161, endPoint y: 89, distance: 119.3
click at [161, 89] on div "New text element ..Bless The Name that is above every name, and the truth we ar…" at bounding box center [179, 147] width 166 height 208
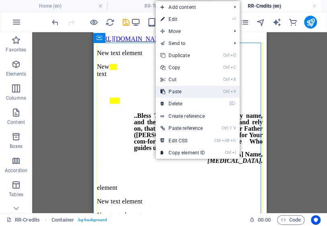
click at [169, 94] on link "Ctrl V Paste" at bounding box center [182, 92] width 54 height 12
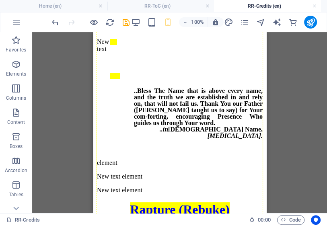
scroll to position [0, 0]
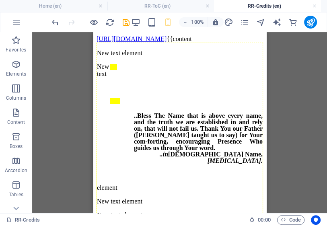
drag, startPoint x: 262, startPoint y: 104, endPoint x: 365, endPoint y: 65, distance: 110.4
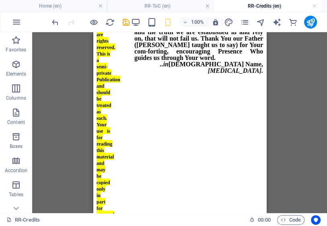
scroll to position [289, 0]
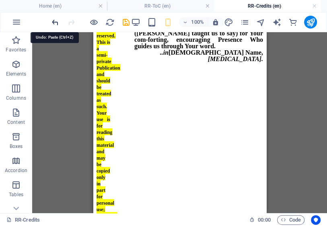
click at [55, 21] on icon "undo" at bounding box center [55, 22] width 9 height 9
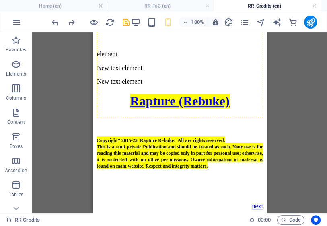
scroll to position [171, 0]
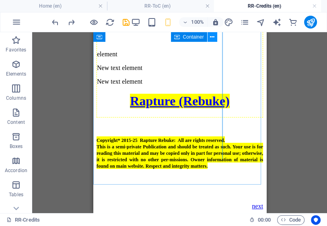
click at [213, 37] on icon at bounding box center [212, 37] width 4 height 8
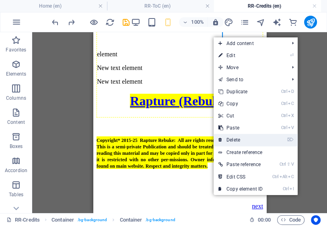
click at [235, 139] on link "⌦ Delete" at bounding box center [240, 140] width 54 height 12
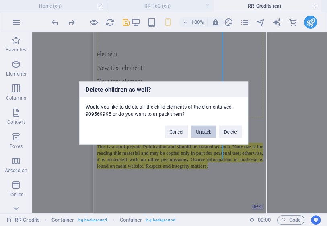
click at [200, 132] on button "Unpack" at bounding box center [203, 132] width 25 height 12
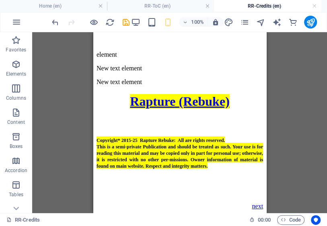
scroll to position [172, 0]
click at [54, 22] on icon "undo" at bounding box center [55, 22] width 9 height 9
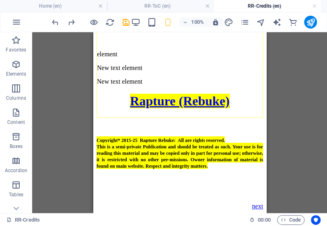
scroll to position [174, 0]
drag, startPoint x: 262, startPoint y: 100, endPoint x: 362, endPoint y: 133, distance: 104.9
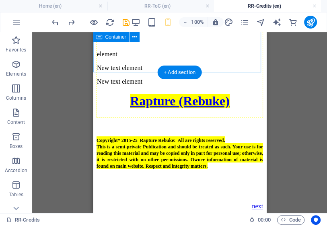
scroll to position [270, 0]
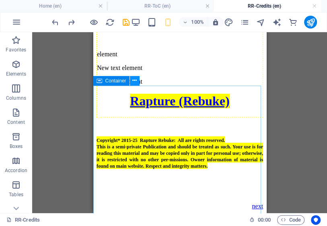
click at [133, 81] on icon at bounding box center [134, 80] width 4 height 8
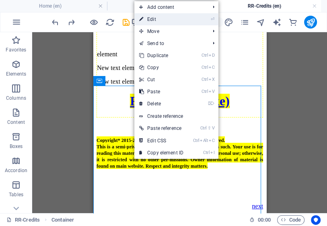
click at [155, 18] on link "⏎ Edit" at bounding box center [161, 19] width 54 height 12
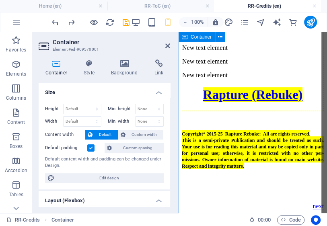
scroll to position [366, 0]
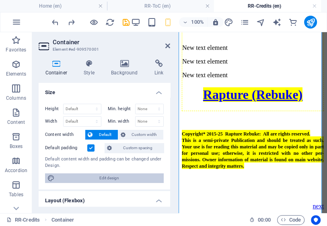
click at [109, 178] on span "Edit design" at bounding box center [109, 178] width 104 height 10
select select "rem"
select select "ease-in-out"
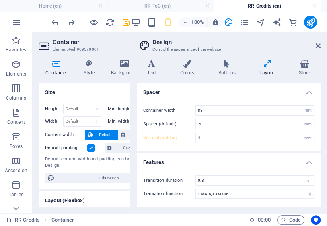
click at [270, 69] on h4 "Layout" at bounding box center [268, 67] width 39 height 17
click at [268, 72] on h4 "Layout" at bounding box center [268, 67] width 39 height 17
click at [316, 44] on icon at bounding box center [317, 46] width 5 height 6
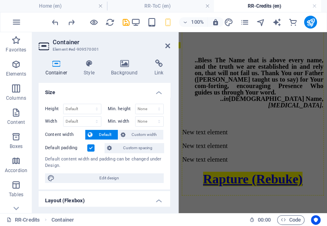
scroll to position [0, 0]
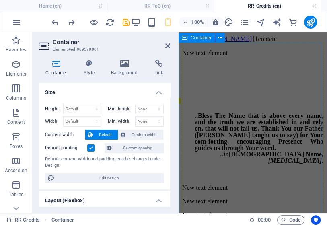
click at [262, 73] on div "New text element ..Bless The Name that is above every name, and the truth we ar…" at bounding box center [253, 147] width 142 height 208
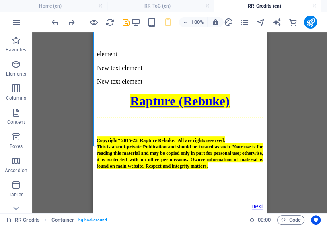
scroll to position [157, 0]
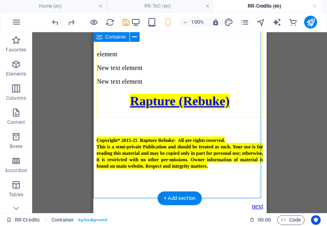
click at [205, 73] on div "New text element ..Bless The Name that is above every name, and the truth we ar…" at bounding box center [179, 13] width 166 height 208
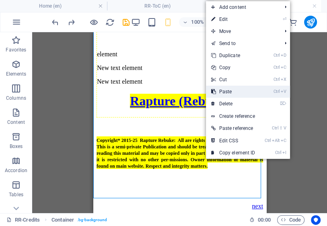
click at [225, 91] on link "Ctrl V Paste" at bounding box center [233, 92] width 54 height 12
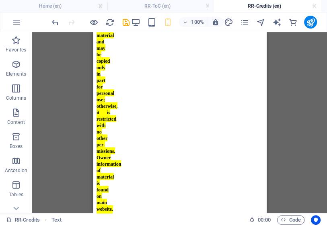
scroll to position [326, 0]
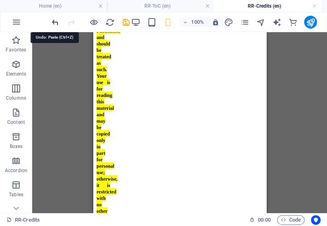
click at [57, 23] on icon "undo" at bounding box center [55, 22] width 9 height 9
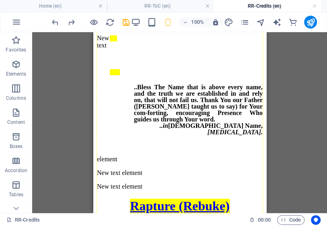
scroll to position [0, 0]
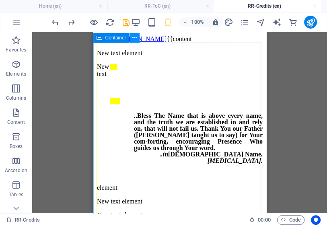
click at [133, 37] on icon at bounding box center [134, 38] width 4 height 8
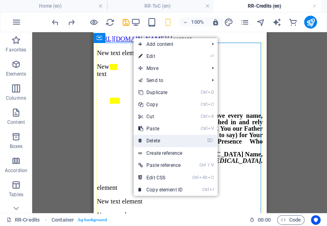
click at [157, 141] on link "⌦ Delete" at bounding box center [160, 141] width 54 height 12
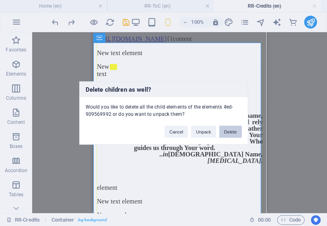
click at [227, 131] on button "Delete" at bounding box center [230, 132] width 22 height 12
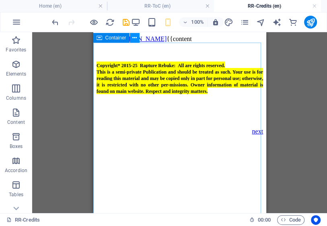
click at [135, 39] on icon at bounding box center [134, 38] width 4 height 8
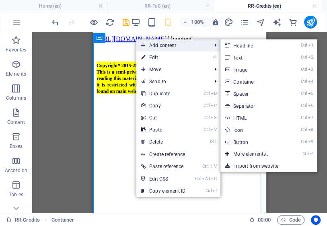
click at [152, 47] on span "Add content" at bounding box center [172, 45] width 72 height 12
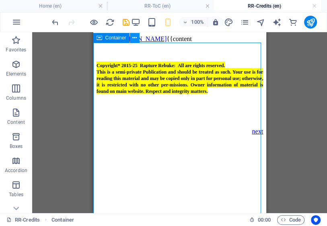
click at [134, 38] on icon at bounding box center [134, 38] width 4 height 8
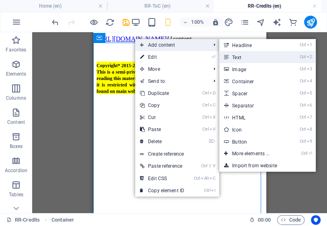
click at [241, 56] on link "Ctrl 2 Text" at bounding box center [252, 57] width 66 height 12
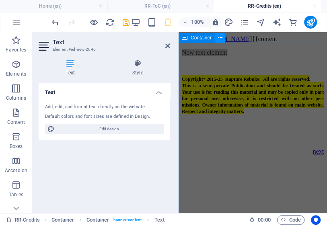
click at [221, 37] on icon at bounding box center [220, 38] width 4 height 8
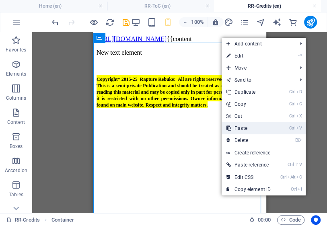
drag, startPoint x: 241, startPoint y: 129, endPoint x: 148, endPoint y: 96, distance: 98.2
click at [241, 129] on link "Ctrl V Paste" at bounding box center [248, 128] width 54 height 12
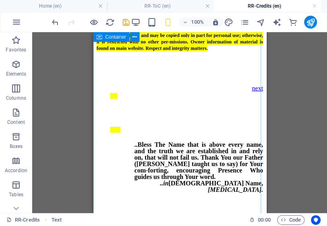
scroll to position [529, 0]
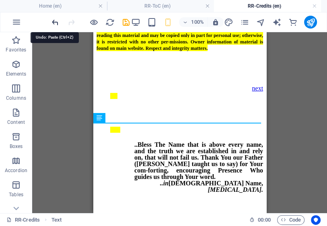
click at [56, 20] on icon "undo" at bounding box center [55, 22] width 9 height 9
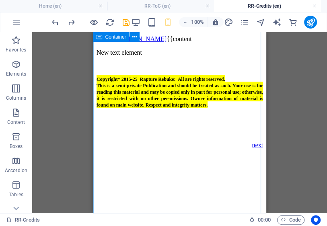
scroll to position [245, 0]
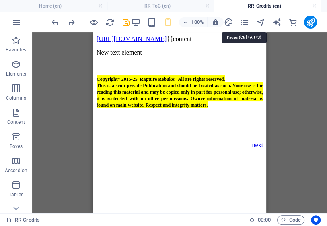
drag, startPoint x: 245, startPoint y: 21, endPoint x: 251, endPoint y: 27, distance: 7.7
click at [246, 21] on icon "pages" at bounding box center [244, 22] width 9 height 9
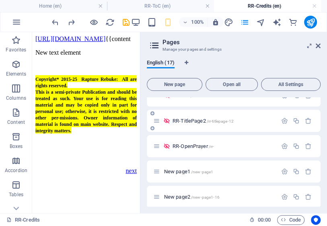
scroll to position [256, 0]
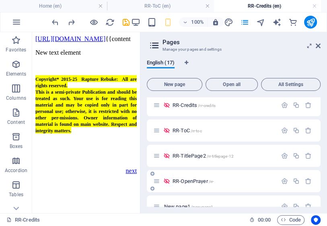
click at [194, 180] on span "RR-OpenPrayer /rr-" at bounding box center [192, 181] width 41 height 6
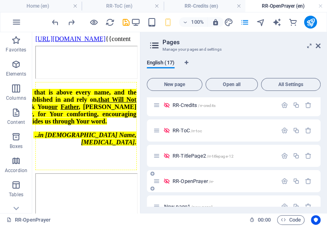
scroll to position [0, 0]
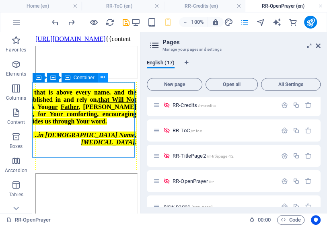
click at [103, 76] on icon at bounding box center [102, 77] width 4 height 8
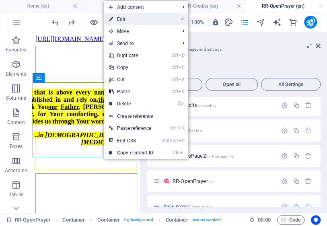
click at [131, 19] on link "⏎ Edit" at bounding box center [131, 19] width 54 height 12
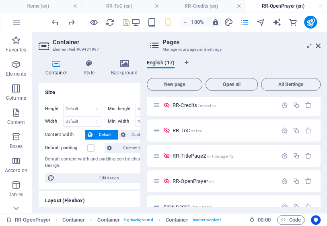
click at [317, 42] on h2 "Pages" at bounding box center [241, 42] width 158 height 7
drag, startPoint x: 319, startPoint y: 45, endPoint x: 136, endPoint y: 29, distance: 183.9
click at [319, 45] on icon at bounding box center [317, 46] width 5 height 6
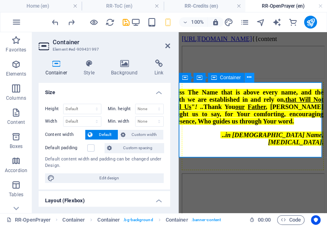
click at [251, 77] on icon at bounding box center [249, 77] width 4 height 8
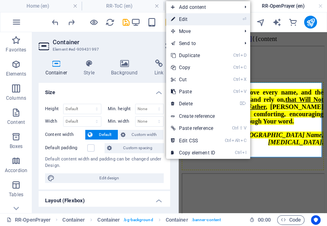
click at [186, 19] on link "⏎ Edit" at bounding box center [193, 19] width 54 height 12
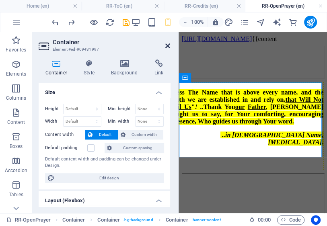
click at [167, 48] on icon at bounding box center [167, 46] width 5 height 6
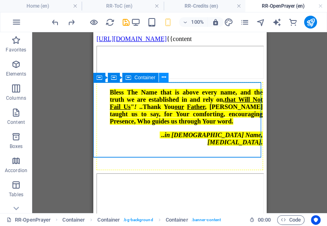
click at [164, 76] on icon at bounding box center [164, 77] width 4 height 8
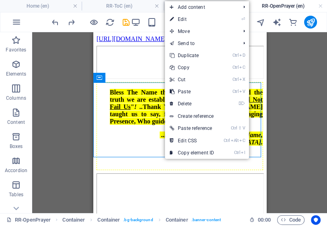
drag, startPoint x: 182, startPoint y: 19, endPoint x: 185, endPoint y: 22, distance: 4.3
click at [183, 19] on link "⏎ Edit" at bounding box center [192, 19] width 54 height 12
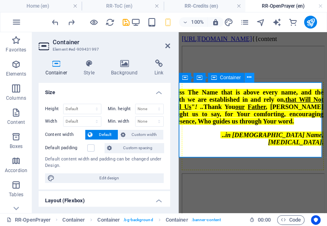
click at [249, 77] on icon at bounding box center [249, 77] width 4 height 8
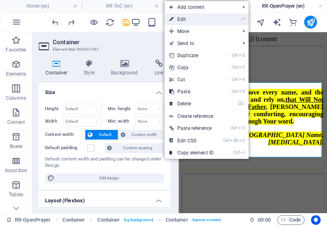
click at [188, 19] on link "⏎ Edit" at bounding box center [191, 19] width 54 height 12
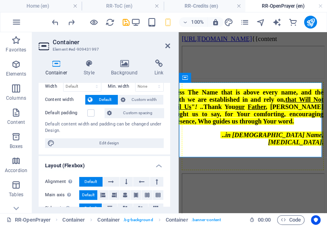
scroll to position [6, 0]
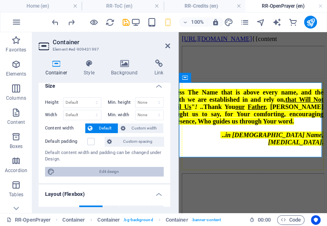
click at [113, 172] on span "Edit design" at bounding box center [109, 172] width 104 height 10
select select "rem"
select select "ease-in-out"
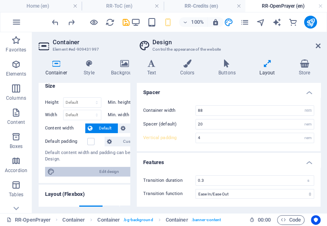
click at [96, 173] on span "Edit design" at bounding box center [109, 172] width 104 height 10
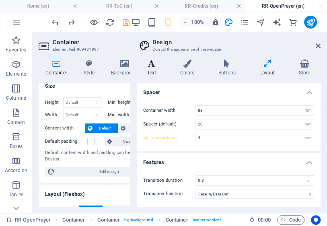
click at [154, 69] on h4 "Text" at bounding box center [153, 67] width 33 height 17
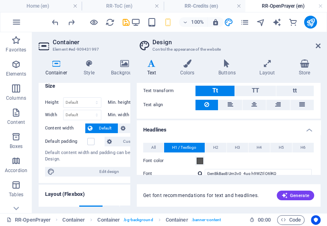
scroll to position [161, 0]
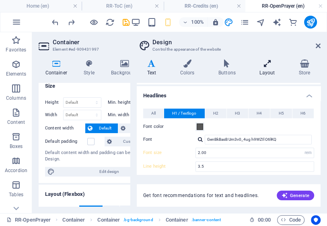
click at [266, 70] on h4 "Layout" at bounding box center [268, 67] width 39 height 17
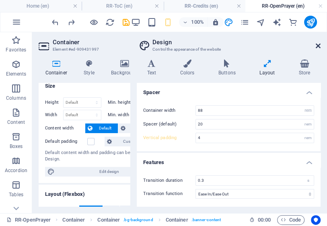
click at [319, 43] on icon at bounding box center [317, 46] width 5 height 6
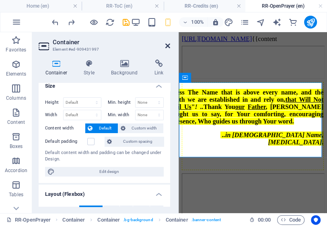
click at [167, 48] on icon at bounding box center [167, 46] width 5 height 6
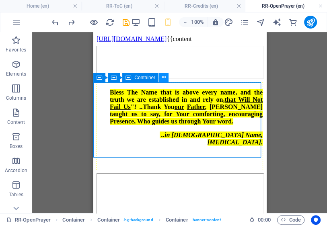
click at [164, 74] on icon at bounding box center [164, 77] width 4 height 8
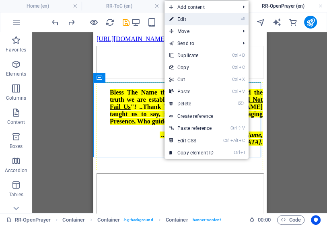
click at [183, 19] on link "⏎ Edit" at bounding box center [191, 19] width 54 height 12
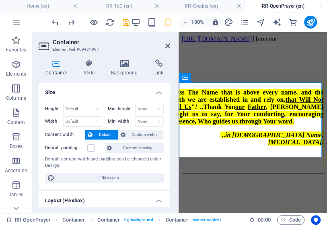
click at [106, 134] on span "Default" at bounding box center [105, 135] width 20 height 10
click at [140, 136] on span "Custom width" at bounding box center [144, 135] width 33 height 10
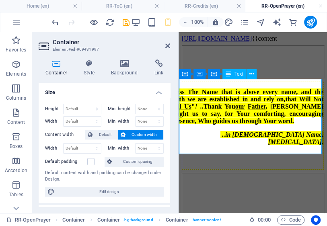
scroll to position [0, 0]
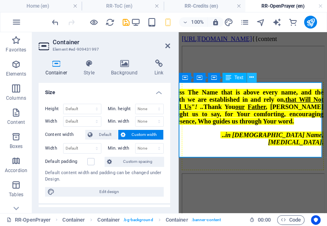
click at [251, 78] on icon at bounding box center [251, 77] width 4 height 8
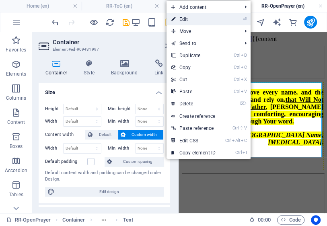
click at [183, 19] on link "⏎ Edit" at bounding box center [193, 19] width 54 height 12
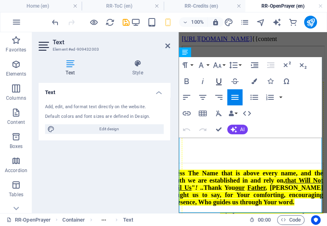
scroll to position [25, 0]
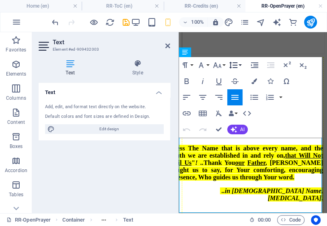
click at [237, 64] on icon "button" at bounding box center [233, 65] width 10 height 10
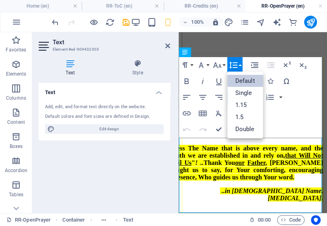
scroll to position [0, 0]
click at [247, 96] on link "Single" at bounding box center [245, 93] width 36 height 12
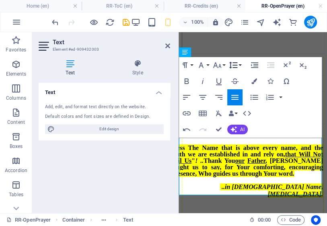
click at [235, 65] on icon "button" at bounding box center [233, 64] width 8 height 7
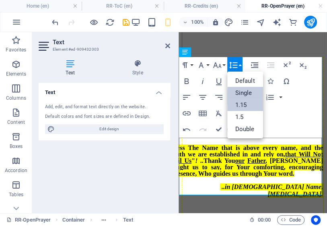
click at [246, 105] on link "1.15" at bounding box center [245, 105] width 36 height 12
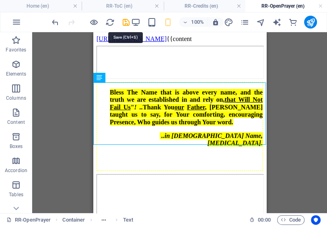
drag, startPoint x: 126, startPoint y: 20, endPoint x: 126, endPoint y: 25, distance: 4.8
click at [126, 20] on icon "save" at bounding box center [125, 22] width 9 height 9
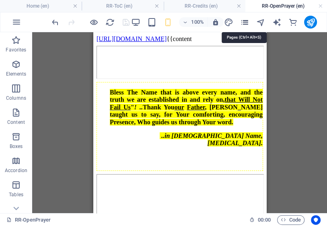
click at [245, 20] on icon "pages" at bounding box center [244, 22] width 9 height 9
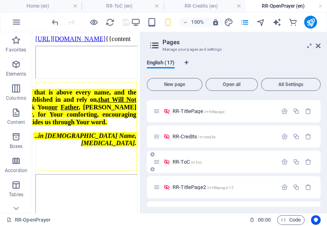
scroll to position [289, 0]
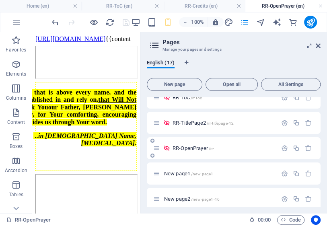
click at [196, 146] on span "RR-OpenPrayer /rr-" at bounding box center [192, 148] width 41 height 6
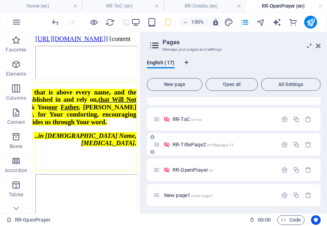
scroll to position [257, 0]
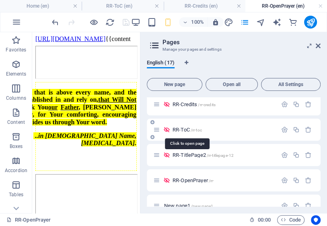
click at [182, 128] on span "RR-ToC /rr-toc" at bounding box center [186, 130] width 29 height 6
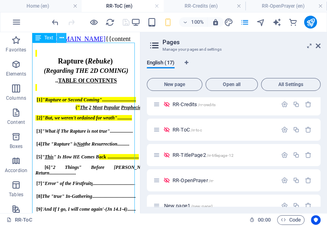
click at [61, 38] on icon at bounding box center [61, 38] width 4 height 8
click at [319, 47] on icon at bounding box center [317, 46] width 5 height 6
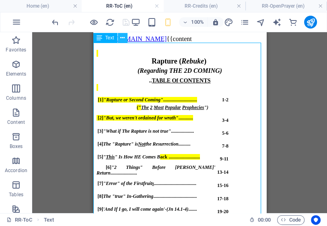
click at [123, 37] on icon at bounding box center [122, 38] width 4 height 8
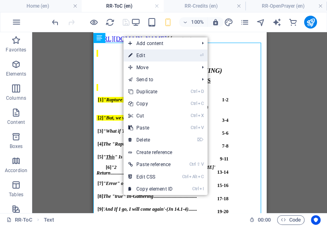
click at [149, 54] on link "⏎ Edit" at bounding box center [150, 55] width 54 height 12
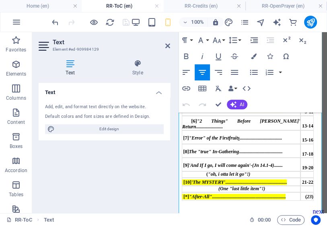
scroll to position [152, 0]
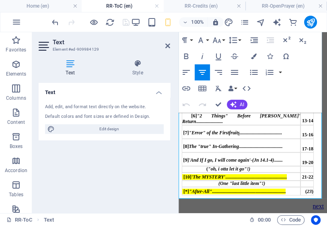
drag, startPoint x: 312, startPoint y: 183, endPoint x: 356, endPoint y: 147, distance: 57.4
click at [178, 114] on html "[URL][DOMAIN_NAME] {{content Rapture ( Rebuke ) ( Regarding THE 2D COMING ) .. …" at bounding box center [252, 54] width 148 height 318
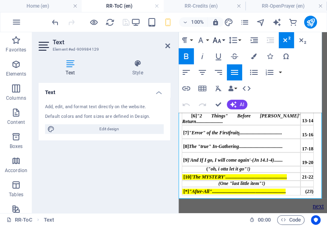
click at [215, 39] on icon "button" at bounding box center [217, 40] width 10 height 10
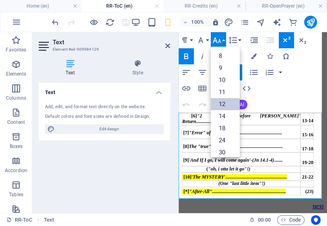
click at [224, 103] on link "12" at bounding box center [225, 104] width 29 height 12
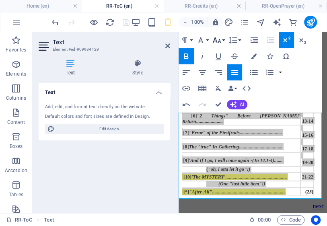
click at [219, 41] on icon "button" at bounding box center [217, 40] width 8 height 6
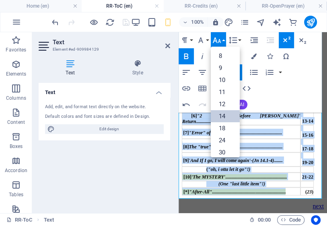
click at [223, 116] on link "14" at bounding box center [225, 116] width 29 height 12
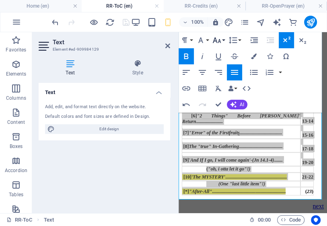
click at [218, 38] on icon "button" at bounding box center [217, 40] width 10 height 10
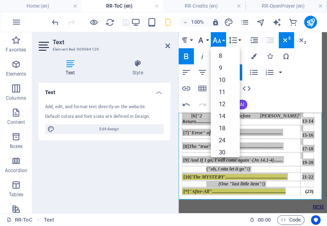
click at [201, 41] on icon "button" at bounding box center [201, 40] width 10 height 10
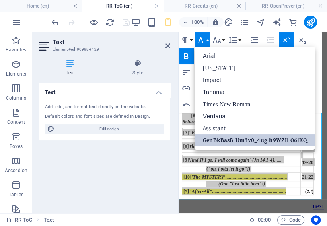
drag, startPoint x: 250, startPoint y: 138, endPoint x: 71, endPoint y: 106, distance: 182.0
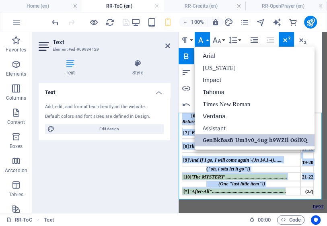
click at [250, 138] on link "GenBkBasB Um3v0_4ug h9WZIl O6lKQ" at bounding box center [254, 140] width 120 height 12
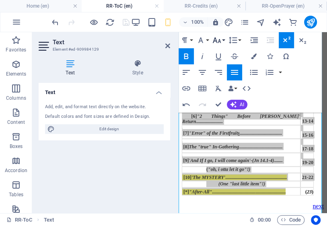
click at [217, 41] on icon "button" at bounding box center [217, 40] width 10 height 10
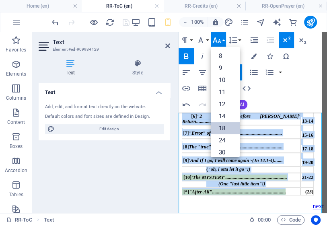
click at [225, 126] on link "18" at bounding box center [225, 128] width 29 height 12
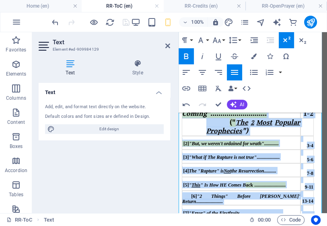
scroll to position [86, 0]
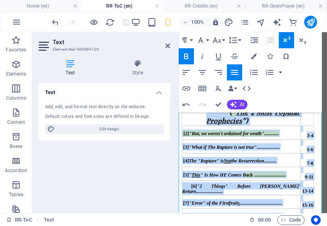
click at [286, 139] on td "[2] "But, we weren't ordained for wrath" ............" at bounding box center [241, 133] width 119 height 14
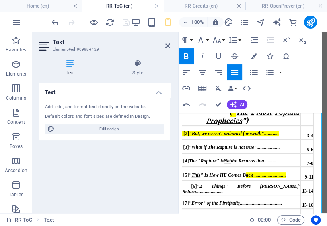
scroll to position [53, 0]
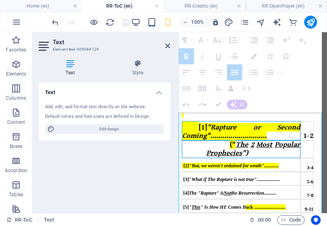
drag, startPoint x: 266, startPoint y: 171, endPoint x: 208, endPoint y: 131, distance: 70.2
click at [188, 140] on tbody "[1] "Rapture or Second Coming" ............................ 1-2 (" The 2 Most P…" at bounding box center [248, 209] width 132 height 176
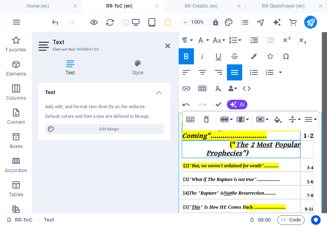
click at [317, 157] on b "Rapture ( Rebuke ) ( Regarding THE 2D COMING ) .. TABLE Of CONTENTS [1] "Raptur…" at bounding box center [253, 187] width 142 height 221
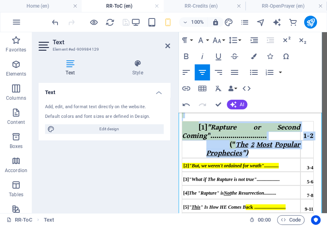
drag, startPoint x: 318, startPoint y: 167, endPoint x: 273, endPoint y: 167, distance: 44.6
click at [273, 167] on b "Rapture ( Rebuke ) ( Regarding THE 2D COMING ) .. TABLE Of CONTENTS [1] "Raptur…" at bounding box center [253, 187] width 142 height 221
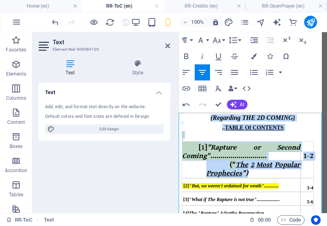
scroll to position [33, 0]
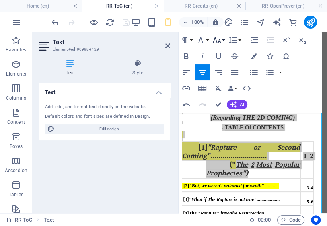
click at [220, 42] on icon "button" at bounding box center [217, 40] width 10 height 10
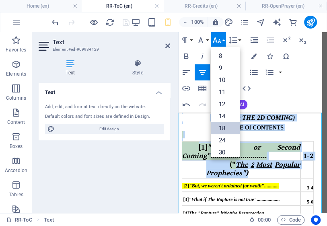
click at [224, 131] on link "18" at bounding box center [225, 128] width 29 height 12
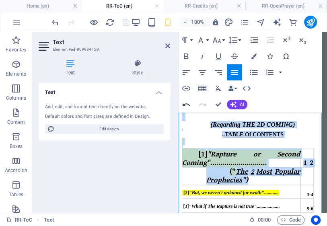
click at [186, 104] on icon "button" at bounding box center [185, 104] width 7 height 3
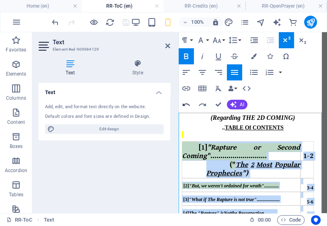
click at [189, 102] on icon "button" at bounding box center [186, 105] width 10 height 10
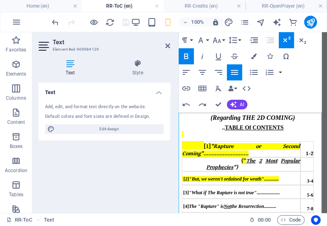
click at [293, 131] on div ".. TABLE Of CONTENTS" at bounding box center [253, 127] width 142 height 7
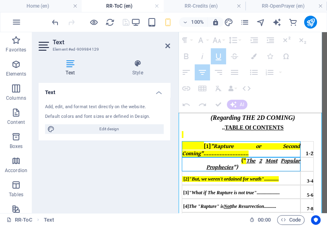
drag, startPoint x: 180, startPoint y: 161, endPoint x: 209, endPoint y: 181, distance: 34.9
click at [206, 182] on tbody "[1] "Rapture or Second Coming" ............................ 1-2 (" The 2 Most P…" at bounding box center [248, 226] width 132 height 170
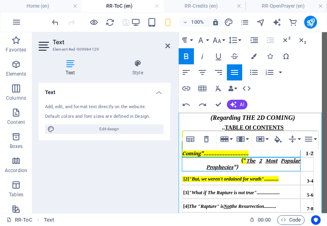
click at [209, 164] on span at bounding box center [223, 160] width 35 height 6
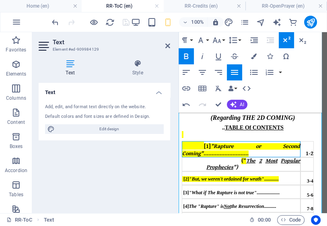
drag, startPoint x: 180, startPoint y: 163, endPoint x: 224, endPoint y: 171, distance: 44.8
click at [224, 157] on div "[1] "Rapture or Second Coming" ............................" at bounding box center [241, 148] width 118 height 15
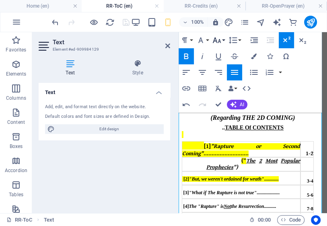
click at [221, 41] on icon "button" at bounding box center [217, 40] width 10 height 10
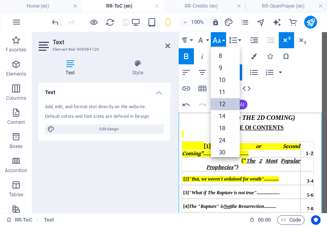
drag, startPoint x: 220, startPoint y: 105, endPoint x: 227, endPoint y: 107, distance: 7.5
click at [222, 104] on link "12" at bounding box center [225, 104] width 29 height 12
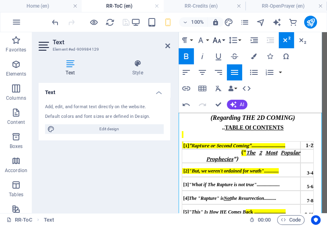
click at [221, 39] on icon "button" at bounding box center [217, 40] width 10 height 10
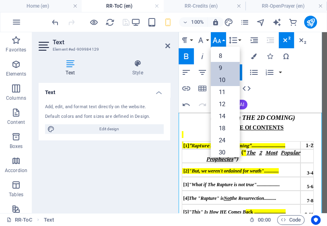
scroll to position [21, 0]
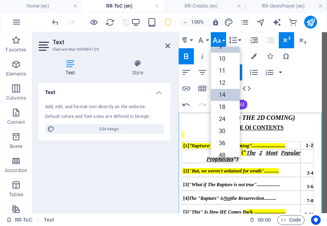
click at [224, 95] on link "14" at bounding box center [225, 95] width 29 height 12
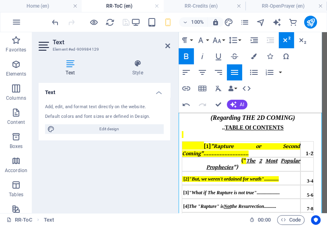
click at [230, 164] on span at bounding box center [223, 160] width 35 height 6
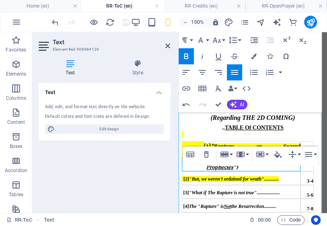
click at [196, 121] on div "( Regarding THE 2D COMING )" at bounding box center [253, 117] width 142 height 7
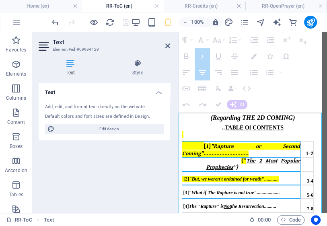
drag, startPoint x: 182, startPoint y: 164, endPoint x: 229, endPoint y: 204, distance: 61.3
click at [215, 203] on tbody "[1] "Rapture or Second Coming" ............................ 1-2 (" The 2 Most P…" at bounding box center [248, 226] width 132 height 170
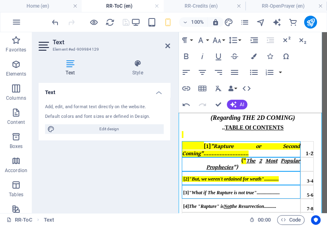
drag, startPoint x: 323, startPoint y: 126, endPoint x: 324, endPoint y: 213, distance: 87.6
click at [323, 213] on section "Favorites Elements Columns Content Boxes Accordion Tables Features Images Slide…" at bounding box center [163, 122] width 327 height 181
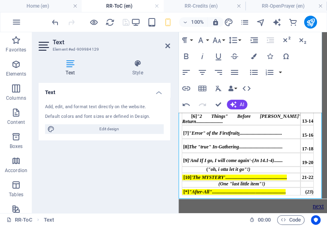
scroll to position [165, 0]
click at [318, 195] on div "Rapture ( Rebuke ) ( Regarding THE 2D COMING ) .. TABLE Of CONTENTS [1] "Raptur…" at bounding box center [253, 88] width 142 height 228
drag, startPoint x: 318, startPoint y: 190, endPoint x: 185, endPoint y: 44, distance: 197.4
click at [185, 44] on div "Rapture ( Rebuke ) ( Regarding THE 2D COMING ) .. TABLE Of CONTENTS [1] "Raptur…" at bounding box center [253, 88] width 142 height 228
click at [202, 59] on icon "button" at bounding box center [202, 56] width 10 height 10
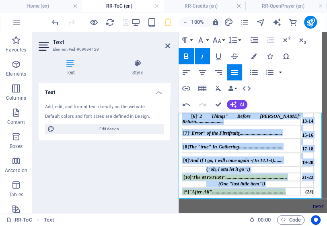
click at [205, 60] on icon "button" at bounding box center [202, 56] width 10 height 10
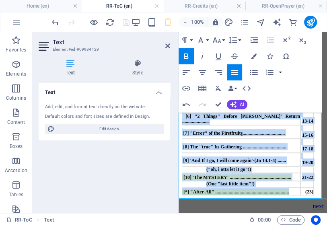
click at [254, 181] on span "(One "last little item"!)" at bounding box center [230, 184] width 48 height 6
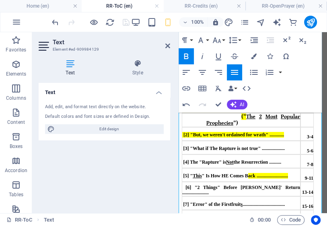
scroll to position [68, 0]
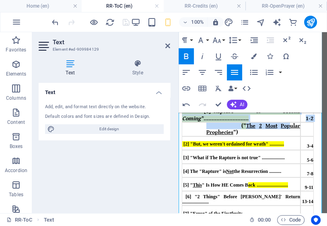
drag, startPoint x: 317, startPoint y: 149, endPoint x: 286, endPoint y: 142, distance: 32.1
click at [286, 142] on b "Rapture ( Rebuke ) ( Regarding THE 2D COMING ) .. TABLE Of CONTENTS [1] "Raptur…" at bounding box center [253, 169] width 142 height 214
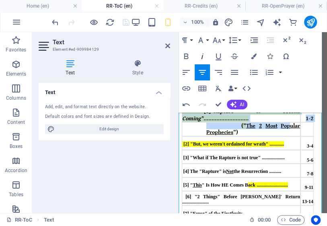
click at [204, 59] on icon "button" at bounding box center [202, 56] width 10 height 10
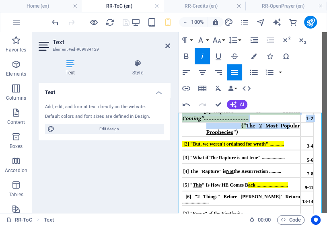
click at [205, 60] on icon "button" at bounding box center [202, 56] width 10 height 10
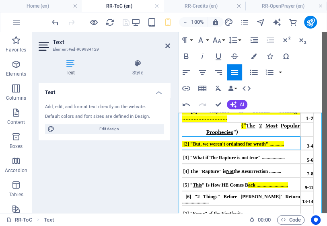
click at [271, 150] on td "[2] "But, we weren't ordained for wrath" ............" at bounding box center [241, 143] width 119 height 14
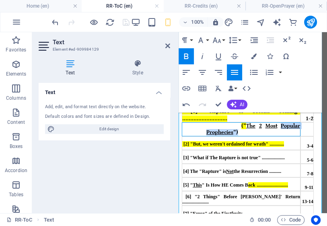
drag, startPoint x: 274, startPoint y: 149, endPoint x: 276, endPoint y: 142, distance: 7.5
click at [276, 135] on div "(" The 2 Most Popular Prophecies ")" at bounding box center [253, 129] width 94 height 13
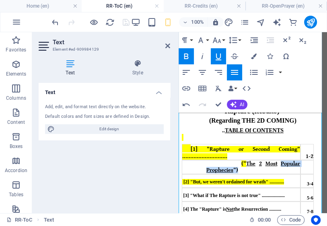
scroll to position [36, 0]
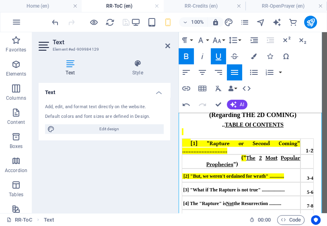
click at [310, 144] on div "Rapture ( Rebuke ) (Regarding THE 2D COMING) .. TABLE Of CONTENTS [1] "Rapture …" at bounding box center [253, 201] width 142 height 228
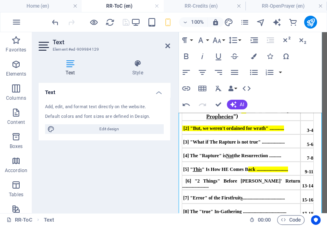
drag, startPoint x: 315, startPoint y: 164, endPoint x: 320, endPoint y: 209, distance: 45.7
click at [320, 209] on b "Rapture ( Rebuke ) (Regarding THE 2D COMING) .. TABLE Of CONTENTS [1] "Rapture …" at bounding box center [253, 153] width 142 height 214
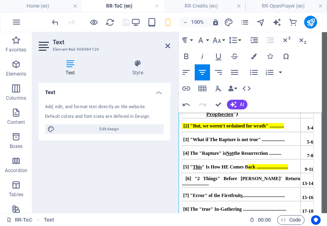
click at [316, 201] on b "Rapture ( Rebuke ) (Regarding THE 2D COMING) .. TABLE Of CONTENTS [1] "Rapture …" at bounding box center [253, 151] width 142 height 214
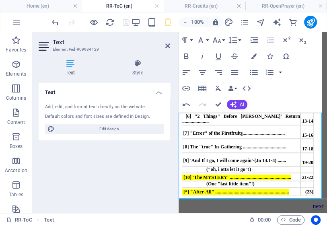
click at [317, 190] on div "Rapture ( Rebuke ) (Regarding THE 2D COMING) .. TABLE Of CONTENTS [1] "Rapture …" at bounding box center [253, 88] width 142 height 228
drag, startPoint x: 318, startPoint y: 190, endPoint x: 177, endPoint y: 116, distance: 158.9
click at [178, 116] on html "[URL][DOMAIN_NAME] {{content Rapture ( Rebuke ) (Regarding THE 2D COMING) .. TA…" at bounding box center [252, 47] width 148 height 329
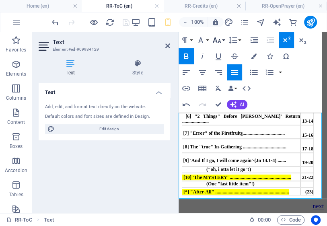
click at [219, 43] on icon "button" at bounding box center [217, 40] width 10 height 10
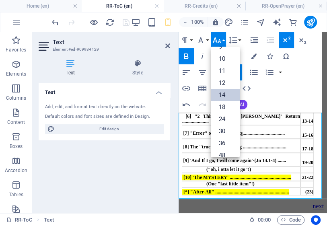
click at [227, 94] on link "14" at bounding box center [225, 95] width 29 height 12
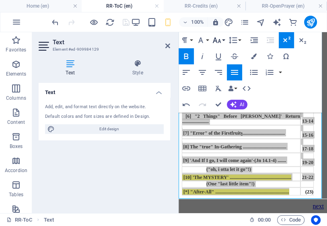
click at [219, 41] on icon "button" at bounding box center [217, 40] width 8 height 6
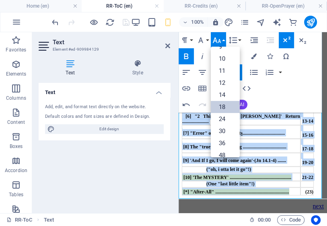
click at [225, 105] on link "18" at bounding box center [225, 107] width 29 height 12
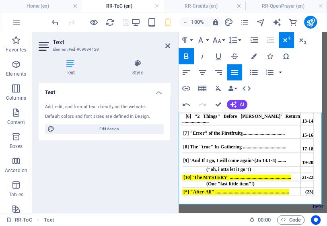
click at [319, 150] on b "Rapture ( Rebuke ) (Regarding THE 2D COMING) .. TABLE Of CONTENTS [1] "Rapture …" at bounding box center [253, 85] width 142 height 221
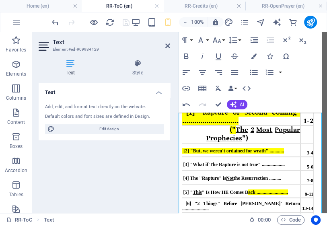
scroll to position [100, 0]
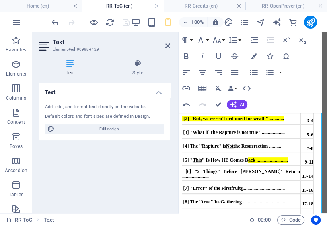
drag, startPoint x: 316, startPoint y: 174, endPoint x: 179, endPoint y: 118, distance: 147.7
click at [182, 118] on b "Rapture ( Rebuke ) (Regarding THE 2D COMING) .. TABLE Of CONTENTS [1] "Rapture …" at bounding box center [253, 140] width 142 height 221
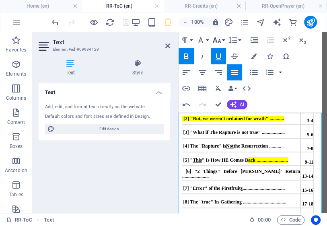
click at [222, 39] on button "Font Size" at bounding box center [218, 40] width 15 height 16
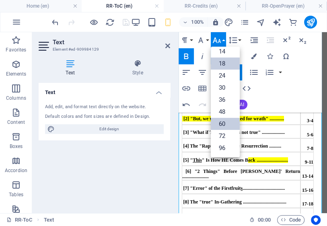
scroll to position [64, 0]
click at [224, 64] on link "18" at bounding box center [225, 64] width 29 height 12
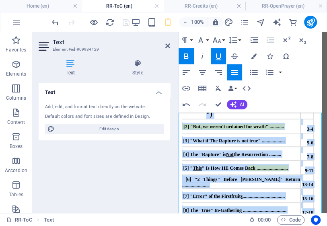
click at [302, 119] on td at bounding box center [306, 106] width 13 height 26
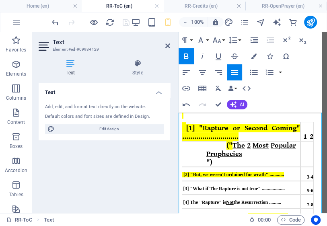
scroll to position [50, 0]
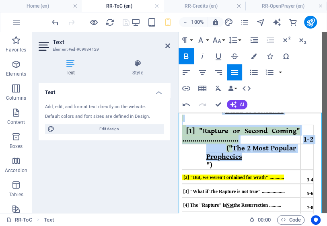
drag, startPoint x: 314, startPoint y: 176, endPoint x: 290, endPoint y: 174, distance: 24.6
click at [290, 174] on b "Rapture ( Rebuke ) (Regarding THE 2D COMING) .. TABLE Of CONTENTS [1] "Rapture …" at bounding box center [253, 194] width 142 height 229
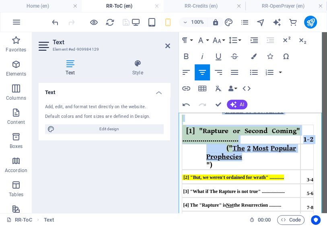
click at [292, 161] on div "Prophecies" at bounding box center [253, 157] width 94 height 8
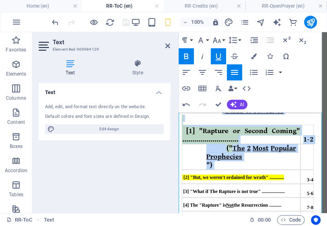
drag, startPoint x: 318, startPoint y: 178, endPoint x: 297, endPoint y: 176, distance: 21.0
click at [297, 176] on b "Rapture ( Rebuke ) (Regarding THE 2D COMING) .. TABLE Of CONTENTS [1] "Rapture …" at bounding box center [253, 194] width 142 height 229
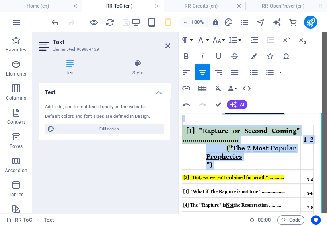
drag, startPoint x: 318, startPoint y: 186, endPoint x: 311, endPoint y: 182, distance: 7.5
click at [318, 185] on b "Rapture ( Rebuke ) (Regarding THE 2D COMING) .. TABLE Of CONTENTS [1] "Rapture …" at bounding box center [253, 194] width 142 height 229
drag, startPoint x: 303, startPoint y: 136, endPoint x: 290, endPoint y: 140, distance: 13.9
click at [303, 136] on div "Rapture ( Rebuke ) (Regarding THE 2D COMING) .. TABLE Of CONTENTS [1] "Rapture …" at bounding box center [253, 194] width 142 height 243
click at [200, 134] on div "Rapture ( Rebuke ) (Regarding THE 2D COMING) .. TABLE Of CONTENTS [1] "Rapture …" at bounding box center [253, 194] width 142 height 243
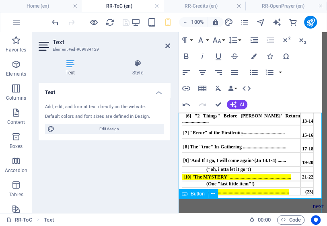
scroll to position [178, 0]
drag, startPoint x: 180, startPoint y: 135, endPoint x: 241, endPoint y: 202, distance: 90.7
click at [238, 208] on div "Rapture ( Rebuke ) (Regarding THE 2D COMING) .. TABLE Of CONTENTS [1] "Rapture …" at bounding box center [253, 44] width 142 height 331
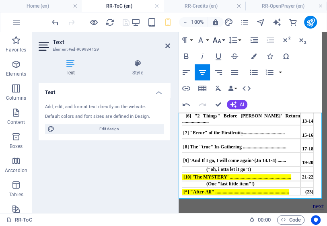
click at [218, 39] on icon "button" at bounding box center [217, 40] width 10 height 10
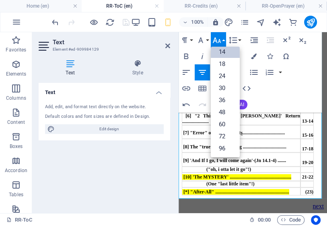
click at [221, 51] on link "14" at bounding box center [225, 52] width 29 height 12
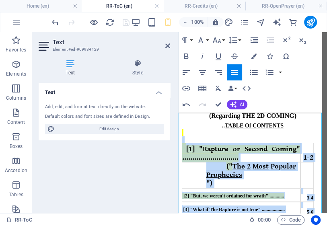
scroll to position [50, 0]
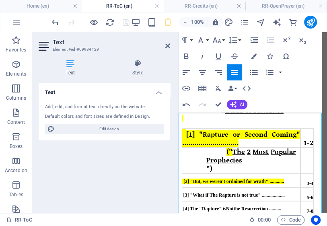
click at [319, 171] on b "Rapture ( Rebuke ) (Regarding THE 2D COMING) .. TABLE Of CONTENTS [1] "Rapture …" at bounding box center [253, 196] width 142 height 233
drag, startPoint x: 317, startPoint y: 160, endPoint x: 310, endPoint y: 161, distance: 6.8
click at [310, 161] on b "Rapture ( Rebuke ) (Regarding THE 2D COMING) .. TABLE Of CONTENTS [1] "Rapture …" at bounding box center [253, 196] width 142 height 233
click at [313, 162] on b "Rapture ( Rebuke ) (Regarding THE 2D COMING) .. TABLE Of CONTENTS [1] "Rapture …" at bounding box center [253, 196] width 142 height 233
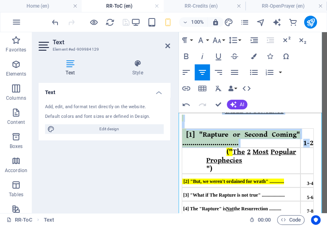
drag, startPoint x: 314, startPoint y: 157, endPoint x: 307, endPoint y: 158, distance: 6.8
click at [307, 158] on b "Rapture ( Rebuke ) (Regarding THE 2D COMING) .. TABLE Of CONTENTS [1] "Rapture …" at bounding box center [253, 196] width 142 height 233
click at [315, 155] on b "Rapture ( Rebuke ) (Regarding THE 2D COMING) .. TABLE Of CONTENTS [1] "Rapture …" at bounding box center [253, 196] width 142 height 233
click at [310, 137] on div "Rapture ( Rebuke ) (Regarding THE 2D COMING) .. TABLE Of CONTENTS [1] "Rapture …" at bounding box center [253, 196] width 142 height 247
click at [246, 128] on div at bounding box center [253, 125] width 142 height 6
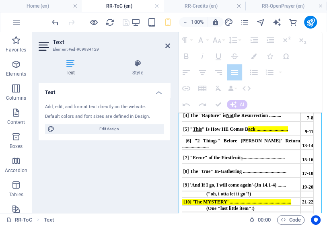
scroll to position [169, 0]
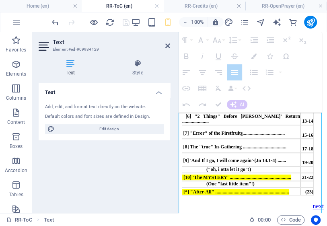
drag, startPoint x: 178, startPoint y: 199, endPoint x: 193, endPoint y: 196, distance: 14.7
click at [193, 196] on div "Rapture ( Rebuke ) (Regarding THE 2D COMING) .. TABLE Of CONTENTS ​ ​ [1] "Rapt…" at bounding box center [253, 38] width 142 height 327
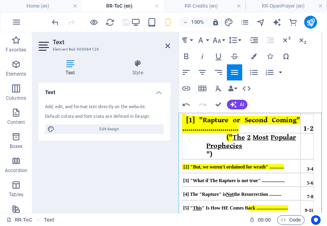
scroll to position [54, 0]
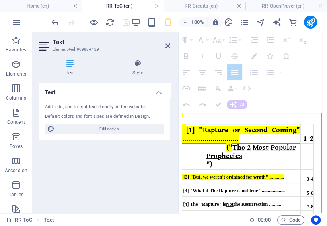
drag, startPoint x: 180, startPoint y: 145, endPoint x: 247, endPoint y: 172, distance: 72.7
click at [247, 172] on tbody "[1] "Rapture or Second Coming" ............................ 1-2 (" The 2 Most P…" at bounding box center [248, 216] width 132 height 185
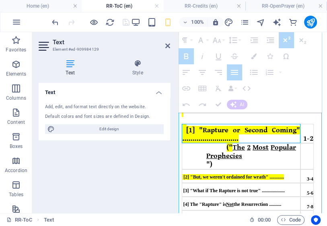
drag, startPoint x: 180, startPoint y: 146, endPoint x: 202, endPoint y: 149, distance: 22.6
click at [202, 143] on span "[1] "Rapture or Second Coming" ............................" at bounding box center [241, 134] width 118 height 17
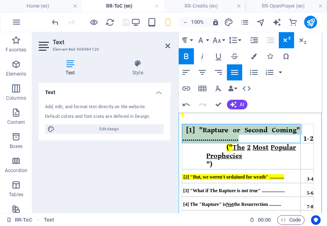
drag, startPoint x: 180, startPoint y: 147, endPoint x: 250, endPoint y: 154, distance: 70.2
click at [250, 143] on div "[1] "Rapture or Second Coming" ............................" at bounding box center [241, 133] width 118 height 18
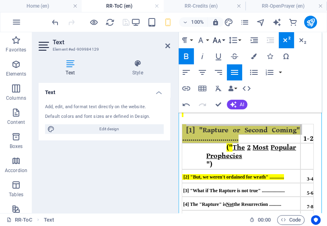
click at [220, 39] on icon "button" at bounding box center [217, 40] width 10 height 10
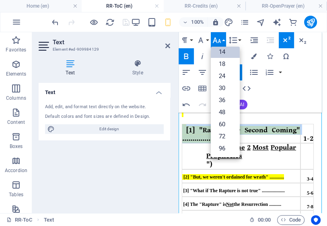
click at [225, 54] on link "14" at bounding box center [225, 52] width 29 height 12
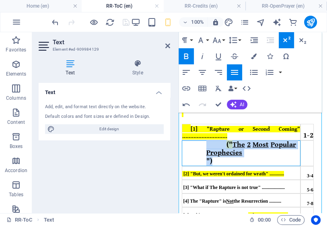
drag, startPoint x: 186, startPoint y: 162, endPoint x: 211, endPoint y: 178, distance: 30.5
click at [211, 166] on div "(" The 2 Most Popular Prophecies ")" at bounding box center [241, 153] width 118 height 25
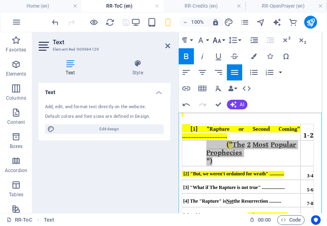
click at [220, 41] on icon "button" at bounding box center [217, 40] width 10 height 10
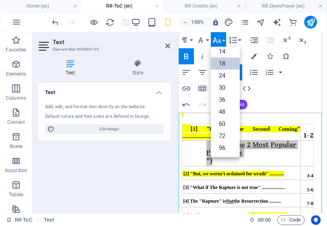
scroll to position [64, 0]
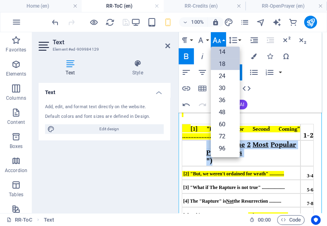
click at [224, 51] on link "14" at bounding box center [225, 52] width 29 height 12
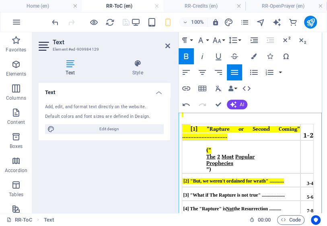
click at [262, 184] on span "[2] "But, we weren't ordained for wrath" ............" at bounding box center [233, 181] width 100 height 6
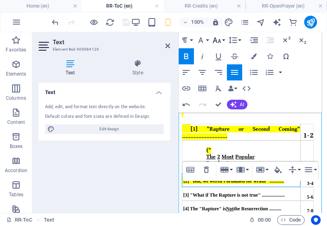
click at [217, 41] on icon "button" at bounding box center [217, 40] width 10 height 10
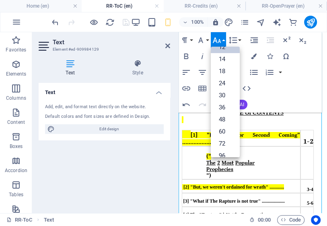
scroll to position [54, 0]
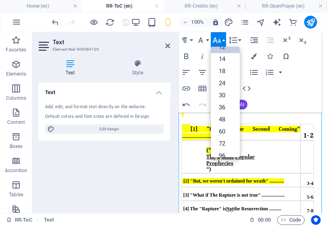
click at [252, 173] on div "")" at bounding box center [253, 169] width 94 height 6
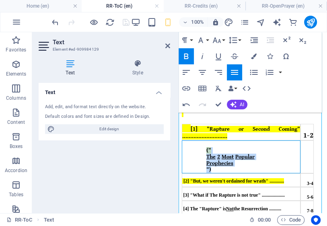
drag, startPoint x: 249, startPoint y: 184, endPoint x: 202, endPoint y: 167, distance: 49.9
click at [202, 167] on div "(" The 2 Most Popular Prophecies ")" at bounding box center [241, 157] width 118 height 32
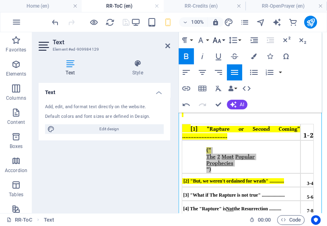
click at [217, 39] on icon "button" at bounding box center [217, 40] width 10 height 10
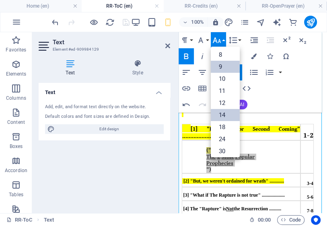
scroll to position [0, 0]
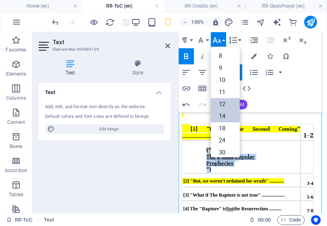
click at [221, 103] on link "12" at bounding box center [225, 104] width 29 height 12
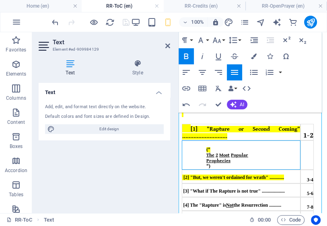
click at [275, 147] on div at bounding box center [253, 144] width 94 height 6
click at [209, 153] on div "("" at bounding box center [253, 150] width 94 height 6
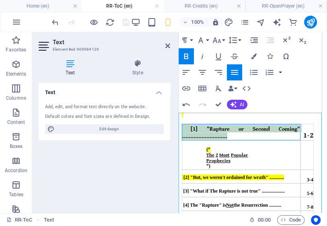
drag, startPoint x: 230, startPoint y: 151, endPoint x: 180, endPoint y: 144, distance: 50.4
click at [182, 139] on div "[1] "Rapture or Second Coming" ............................" at bounding box center [241, 131] width 118 height 15
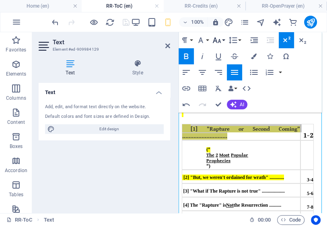
click at [218, 41] on icon "button" at bounding box center [217, 40] width 10 height 10
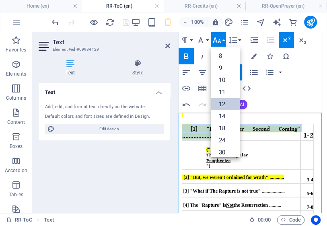
click at [221, 101] on link "12" at bounding box center [225, 104] width 29 height 12
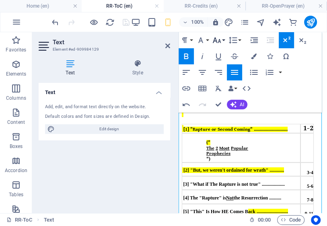
click at [221, 41] on button "Font Size" at bounding box center [218, 40] width 15 height 16
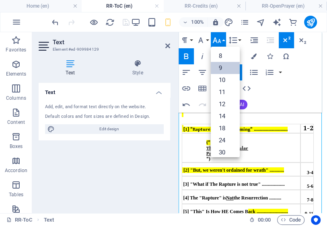
scroll to position [21, 0]
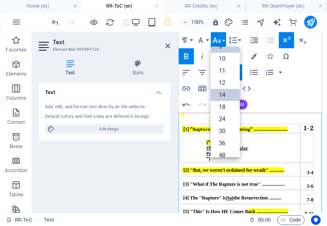
click at [223, 94] on link "14" at bounding box center [225, 95] width 29 height 12
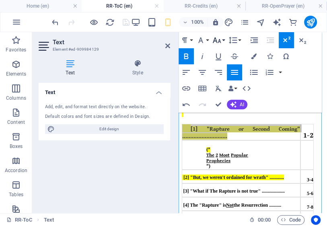
click at [218, 41] on icon "button" at bounding box center [217, 40] width 10 height 10
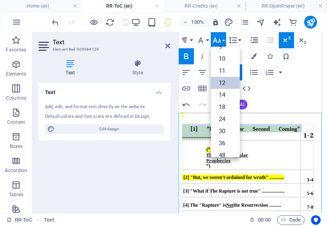
click at [221, 83] on link "12" at bounding box center [225, 83] width 29 height 12
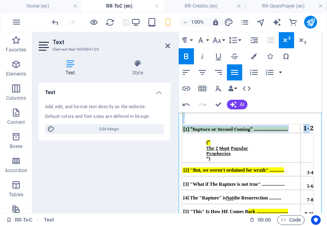
click at [306, 145] on b "Rapture ( Rebuke ) (Regarding THE 2D COMING) .. TABLE Of CONTENTS [1] "Rapture …" at bounding box center [253, 189] width 142 height 226
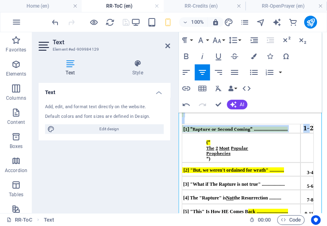
click at [315, 146] on b "Rapture ( Rebuke ) (Regarding THE 2D COMING) .. TABLE Of CONTENTS [1] "Rapture …" at bounding box center [253, 189] width 142 height 226
drag, startPoint x: 312, startPoint y: 146, endPoint x: 305, endPoint y: 147, distance: 7.3
click at [305, 147] on b "Rapture ( Rebuke ) (Regarding THE 2D COMING) .. TABLE Of CONTENTS [1] "Rapture …" at bounding box center [253, 189] width 142 height 226
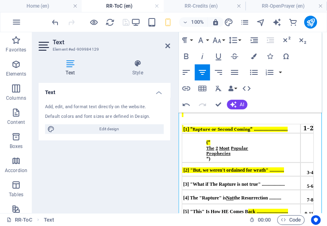
drag, startPoint x: 320, startPoint y: 143, endPoint x: 313, endPoint y: 147, distance: 7.4
click at [318, 143] on b "Rapture ( Rebuke ) (Regarding THE 2D COMING) .. TABLE Of CONTENTS [1] "Rapture …" at bounding box center [253, 189] width 142 height 226
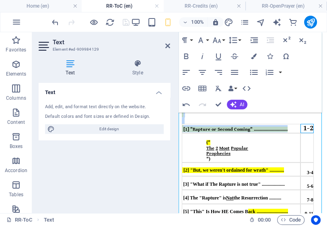
drag, startPoint x: 298, startPoint y: 146, endPoint x: 313, endPoint y: 146, distance: 14.9
click at [313, 146] on b "Rapture ( Rebuke ) (Regarding THE 2D COMING) .. TABLE Of CONTENTS [1] "Rapture …" at bounding box center [253, 189] width 142 height 226
click at [301, 133] on div "1-2" at bounding box center [307, 128] width 12 height 8
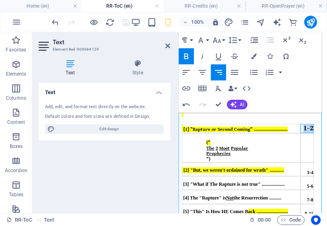
drag, startPoint x: 299, startPoint y: 145, endPoint x: 309, endPoint y: 145, distance: 9.7
click at [309, 133] on div "1-2" at bounding box center [307, 128] width 12 height 8
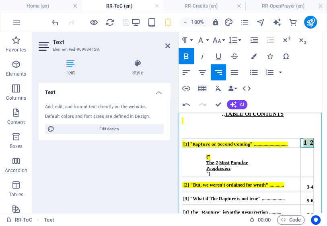
drag, startPoint x: 299, startPoint y: 165, endPoint x: 306, endPoint y: 162, distance: 8.1
click at [309, 147] on div "1-2" at bounding box center [307, 143] width 12 height 8
click at [220, 43] on icon "button" at bounding box center [217, 40] width 10 height 10
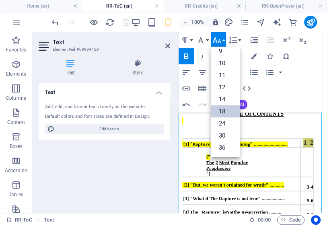
scroll to position [0, 0]
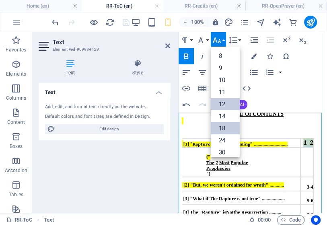
click at [224, 104] on link "12" at bounding box center [225, 104] width 29 height 12
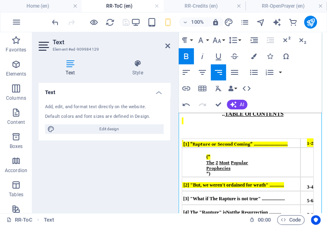
click at [313, 135] on div "Rapture ( Rebuke ) (Regarding THE 2D COMING) .. TABLE Of CONTENTS [1] "Rapture …" at bounding box center [253, 198] width 142 height 259
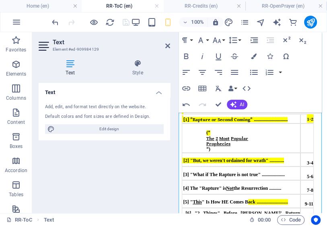
scroll to position [56, 0]
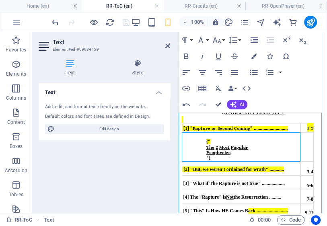
drag, startPoint x: 203, startPoint y: 161, endPoint x: 194, endPoint y: 162, distance: 9.3
click at [195, 161] on div "(" The 2 Most Popular Prophecies ")" at bounding box center [241, 147] width 118 height 29
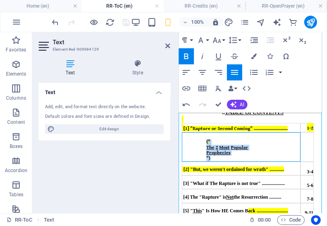
drag, startPoint x: 213, startPoint y: 176, endPoint x: 202, endPoint y: 162, distance: 18.1
click at [202, 161] on div "(" The 2 Most Popular Prophecies ")" at bounding box center [241, 147] width 118 height 29
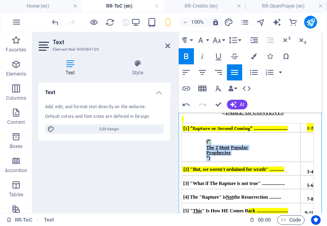
click at [202, 88] on icon "button" at bounding box center [202, 89] width 10 height 10
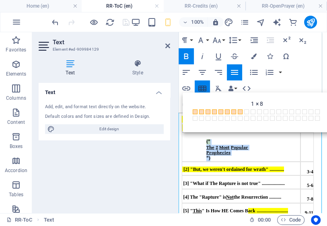
click at [205, 85] on icon "button" at bounding box center [202, 89] width 10 height 10
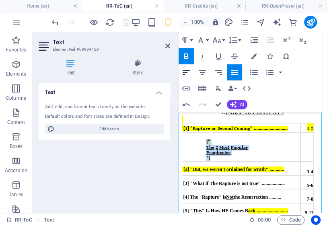
click at [185, 71] on icon "button" at bounding box center [186, 72] width 10 height 10
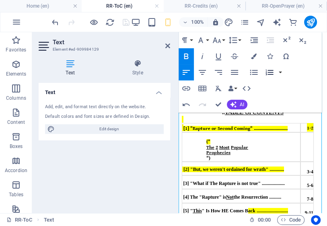
click at [270, 72] on icon "button" at bounding box center [269, 72] width 10 height 10
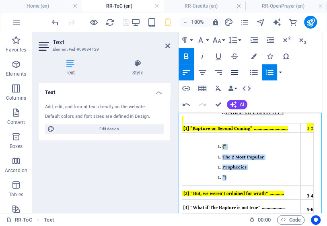
click at [236, 73] on icon "button" at bounding box center [234, 72] width 10 height 10
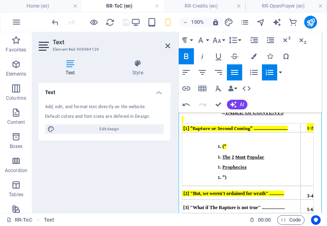
click at [281, 70] on button "button" at bounding box center [280, 72] width 6 height 16
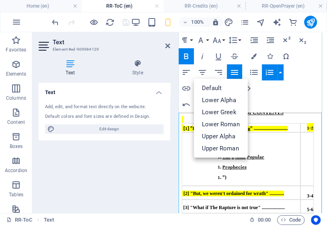
click at [277, 87] on div "Paragraph Format Normal Heading 1 Heading 2 Heading 3 Heading 4 Heading 5 Headi…" at bounding box center [249, 72] width 143 height 80
click at [0, 0] on icon "undo" at bounding box center [0, 0] width 0 height 0
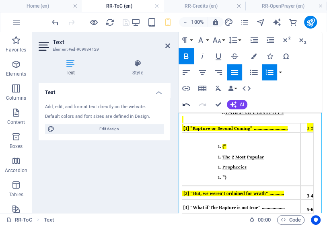
click at [184, 106] on icon "button" at bounding box center [186, 105] width 10 height 10
click at [186, 106] on icon "button" at bounding box center [186, 105] width 10 height 10
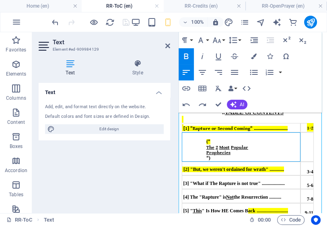
click at [234, 139] on div at bounding box center [253, 136] width 94 height 6
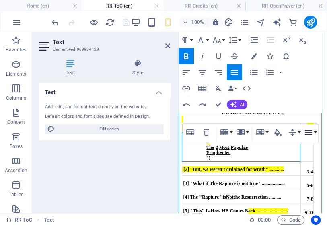
click at [308, 131] on icon "button" at bounding box center [308, 132] width 10 height 10
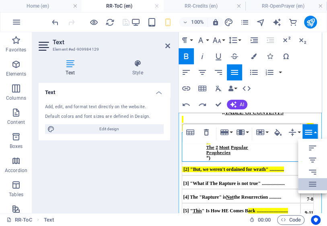
scroll to position [0, 0]
click at [247, 145] on div "("" at bounding box center [253, 142] width 94 height 6
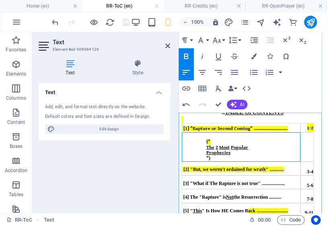
drag, startPoint x: 202, startPoint y: 166, endPoint x: 209, endPoint y: 160, distance: 8.0
click at [209, 160] on span "(" The 2 Most Popular Prophecies ")" at bounding box center [253, 150] width 94 height 22
drag, startPoint x: 219, startPoint y: 177, endPoint x: 200, endPoint y: 162, distance: 23.7
click at [200, 161] on div "(" The 2 Most Popular Prophecies ")" at bounding box center [241, 147] width 118 height 29
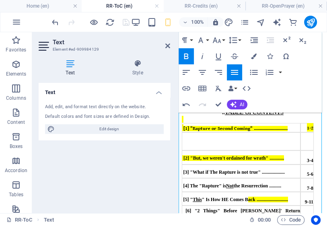
drag, startPoint x: 250, startPoint y: 157, endPoint x: 201, endPoint y: 157, distance: 49.0
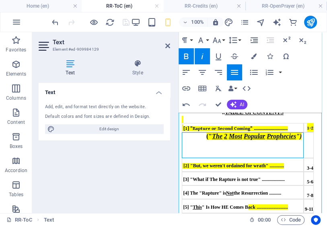
drag, startPoint x: 192, startPoint y: 162, endPoint x: 293, endPoint y: 161, distance: 100.9
click at [293, 157] on div "(" The 2 Most Popular Prophecies ")" at bounding box center [242, 145] width 121 height 25
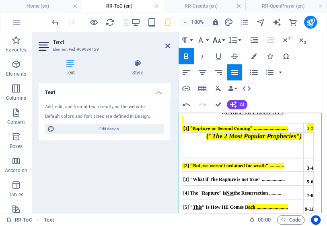
click at [221, 40] on icon "button" at bounding box center [217, 40] width 10 height 10
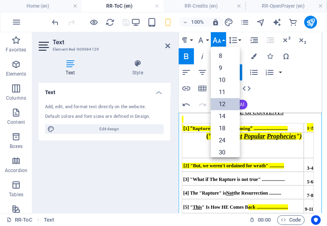
drag, startPoint x: 223, startPoint y: 105, endPoint x: 221, endPoint y: 109, distance: 4.1
click at [223, 105] on link "12" at bounding box center [225, 104] width 29 height 12
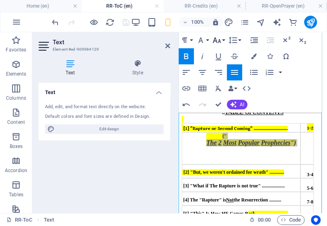
click at [221, 43] on icon "button" at bounding box center [217, 40] width 10 height 10
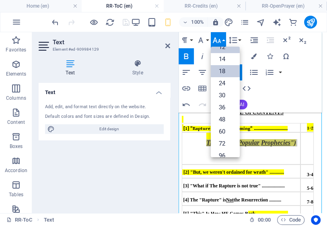
scroll to position [25, 0]
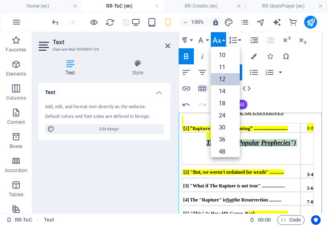
click at [224, 78] on link "12" at bounding box center [225, 79] width 29 height 12
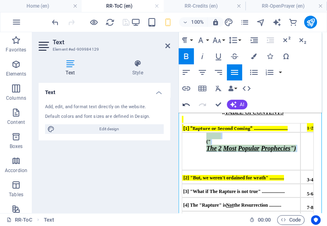
click at [184, 106] on icon "button" at bounding box center [185, 104] width 7 height 3
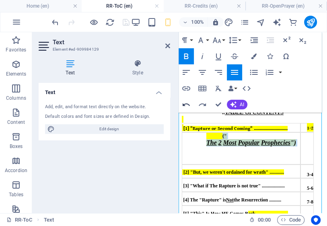
click at [186, 107] on icon "button" at bounding box center [186, 105] width 10 height 10
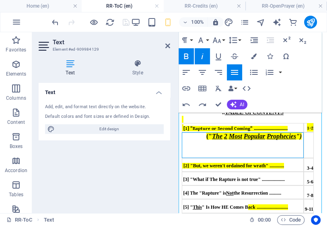
click at [212, 139] on span "("" at bounding box center [209, 136] width 6 height 7
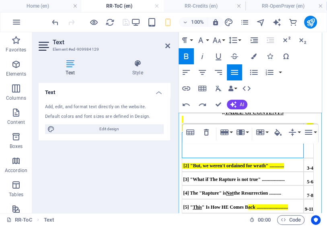
click at [200, 157] on div "(" The 2 Most Popular Prophecies ")" at bounding box center [242, 145] width 121 height 25
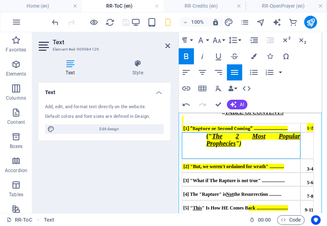
drag, startPoint x: 237, startPoint y: 157, endPoint x: 188, endPoint y: 157, distance: 48.6
click at [188, 157] on div "(" The 2 Most Popular Prophecies ")" at bounding box center [241, 146] width 118 height 26
click at [239, 158] on span at bounding box center [253, 152] width 94 height 11
click at [292, 147] on span "(" The 2 Most Popular Prophecies ")" at bounding box center [253, 140] width 94 height 14
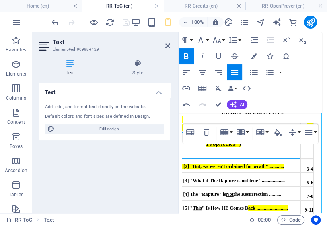
click at [196, 158] on div "(" The 2 Most Popular Prophecies ")" at bounding box center [241, 146] width 118 height 26
click at [202, 158] on div "(" The 2 Most Popular Prophecies ")" at bounding box center [241, 146] width 118 height 26
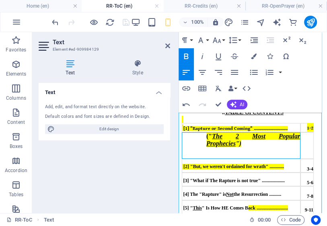
drag, startPoint x: 195, startPoint y: 162, endPoint x: 227, endPoint y: 162, distance: 32.1
click at [227, 158] on div "(" The 2 Most Popular Prophecies ")" at bounding box center [241, 146] width 118 height 26
drag, startPoint x: 202, startPoint y: 160, endPoint x: 209, endPoint y: 166, distance: 8.8
click at [209, 158] on div "(" The 2 Most Popular Prophecies ")" at bounding box center [241, 146] width 118 height 26
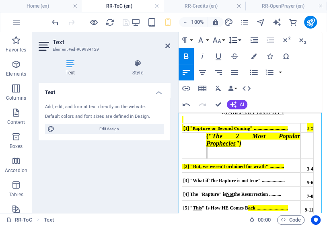
click at [232, 42] on icon "button" at bounding box center [233, 40] width 10 height 10
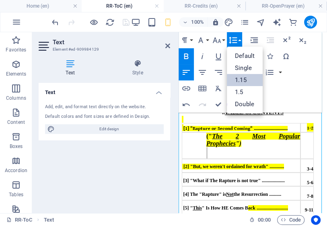
scroll to position [0, 0]
click at [238, 64] on link "Single" at bounding box center [245, 68] width 36 height 12
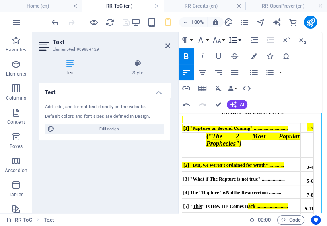
click at [235, 42] on icon "button" at bounding box center [233, 40] width 8 height 7
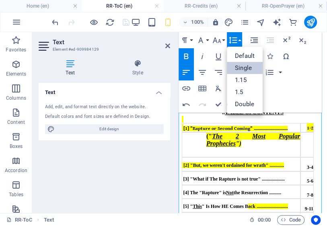
click at [239, 67] on link "Single" at bounding box center [245, 68] width 36 height 12
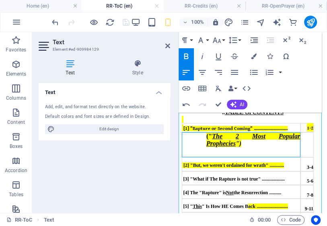
click at [292, 147] on span "(" The 2 Most Popular Prophecies ")" at bounding box center [253, 140] width 94 height 14
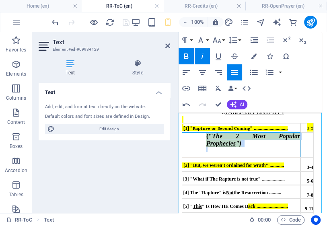
click at [189, 157] on div "(" The 2 Most Popular Prophecies ")" at bounding box center [241, 145] width 118 height 25
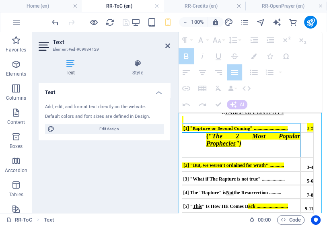
drag, startPoint x: 179, startPoint y: 148, endPoint x: 217, endPoint y: 168, distance: 43.1
click at [208, 166] on tbody "[1] "Rapture or Second Coming" ............................ 1-2 (" The 2 Most P…" at bounding box center [248, 212] width 132 height 178
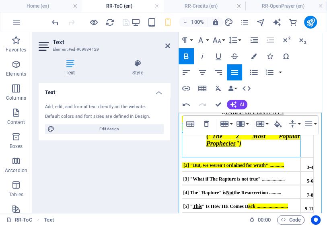
click at [315, 162] on b "Rapture ( Rebuke ) (Regarding THE 2D COMING) .. TABLE Of CONTENTS [1] "Rapture …" at bounding box center [253, 187] width 142 height 226
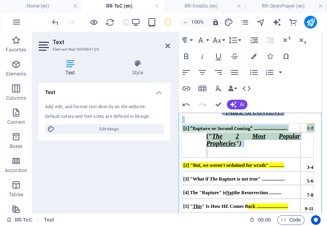
drag, startPoint x: 316, startPoint y: 162, endPoint x: 294, endPoint y: 165, distance: 22.0
click at [294, 165] on b "Rapture ( Rebuke ) (Regarding THE 2D COMING) .. TABLE Of CONTENTS [1] "Rapture …" at bounding box center [253, 187] width 142 height 226
click at [313, 160] on b "Rapture ( Rebuke ) (Regarding THE 2D COMING) .. TABLE Of CONTENTS [1] "Rapture …" at bounding box center [253, 187] width 142 height 226
drag, startPoint x: 315, startPoint y: 144, endPoint x: 278, endPoint y: 167, distance: 43.1
click at [278, 167] on b "Rapture ( Rebuke ) (Regarding THE 2D COMING) .. TABLE Of CONTENTS [1] "Rapture …" at bounding box center [253, 187] width 142 height 226
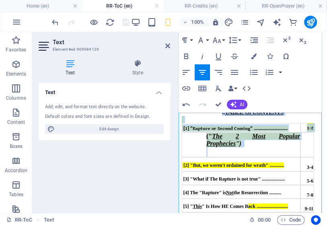
click at [312, 116] on div ".. TABLE Of CONTENTS" at bounding box center [253, 111] width 142 height 7
drag, startPoint x: 181, startPoint y: 139, endPoint x: 207, endPoint y: 162, distance: 33.9
click at [207, 162] on div "Rapture ( Rebuke ) (Regarding THE 2D COMING) .. TABLE Of CONTENTS [1] "Rapture …" at bounding box center [253, 187] width 142 height 241
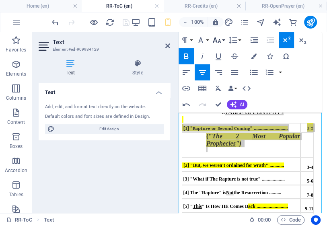
click at [219, 42] on icon "button" at bounding box center [217, 40] width 10 height 10
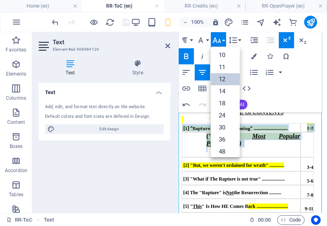
click at [221, 81] on link "12" at bounding box center [225, 79] width 29 height 12
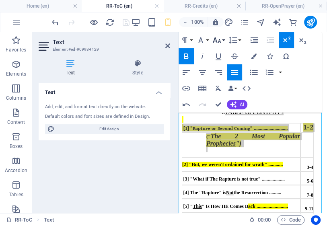
click at [219, 41] on icon "button" at bounding box center [217, 40] width 8 height 6
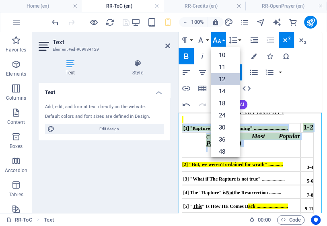
click at [223, 82] on link "12" at bounding box center [225, 79] width 29 height 12
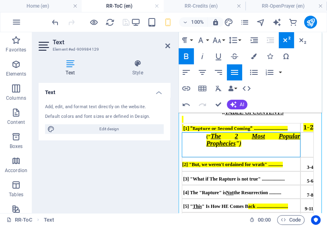
click at [282, 157] on div at bounding box center [253, 154] width 94 height 5
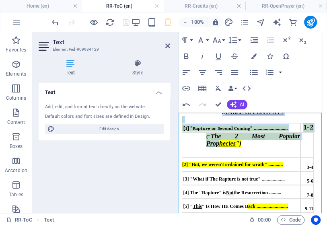
drag, startPoint x: 315, startPoint y: 148, endPoint x: 271, endPoint y: 152, distance: 44.0
click at [271, 152] on b "Rapture ( Rebuke ) (Regarding THE 2D COMING) .. TABLE Of CONTENTS [1] "Rapture …" at bounding box center [253, 187] width 142 height 226
click at [312, 141] on div "Rapture ( Rebuke ) (Regarding THE 2D COMING) .. TABLE Of CONTENTS [1] "Rapture …" at bounding box center [253, 187] width 142 height 241
click at [315, 146] on b "Rapture ( Rebuke ) (Regarding THE 2D COMING) .. TABLE Of CONTENTS [1] "Rapture …" at bounding box center [253, 187] width 142 height 226
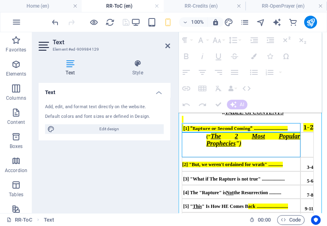
drag, startPoint x: 180, startPoint y: 147, endPoint x: 294, endPoint y: 154, distance: 114.8
click at [297, 154] on tbody "[1] "Rapture or Second Coming" ............................ 1-2 (" The 2 Most P…" at bounding box center [248, 212] width 132 height 178
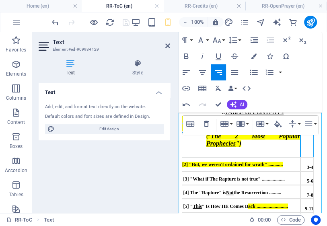
click at [182, 131] on div "[1] "Rapture or Second Coming" ............................" at bounding box center [241, 127] width 118 height 7
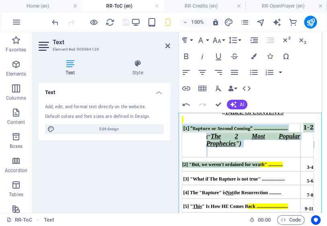
drag, startPoint x: 181, startPoint y: 140, endPoint x: 257, endPoint y: 177, distance: 84.3
click at [258, 179] on div "Rapture ( Rebuke ) (Regarding THE 2D COMING) .. TABLE Of CONTENTS [1] "Rapture …" at bounding box center [253, 187] width 142 height 241
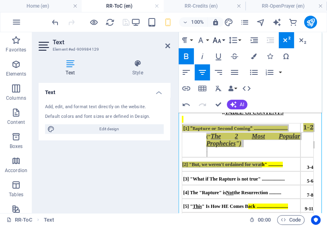
click at [218, 41] on icon "button" at bounding box center [217, 40] width 8 height 6
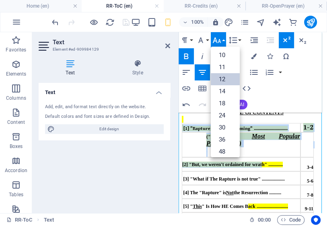
click at [226, 78] on link "12" at bounding box center [225, 79] width 29 height 12
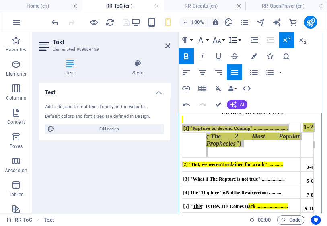
click at [237, 40] on button "Line Height" at bounding box center [234, 40] width 15 height 16
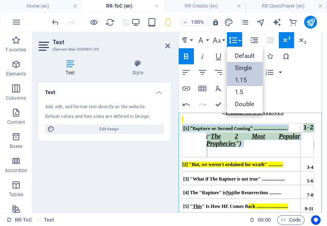
click at [237, 67] on link "Single" at bounding box center [245, 68] width 36 height 12
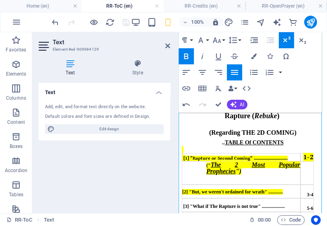
scroll to position [24, 0]
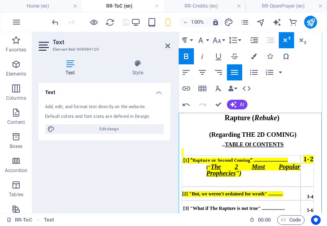
click at [234, 196] on span "[2] "But, we weren't ordained for wra" at bounding box center [221, 194] width 78 height 6
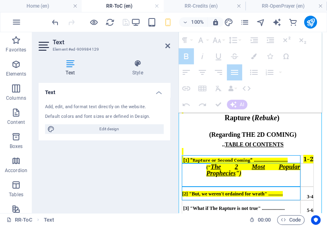
drag, startPoint x: 180, startPoint y: 180, endPoint x: 198, endPoint y: 202, distance: 29.1
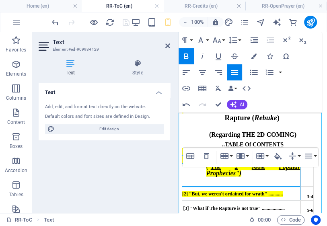
click at [194, 186] on div "(" The 2 Most Popular Prophecies ")" at bounding box center [241, 175] width 118 height 22
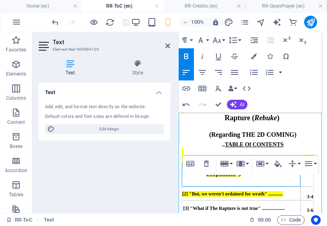
click at [186, 186] on div "(" The 2 Most Popular Prophecies ")" at bounding box center [241, 175] width 118 height 22
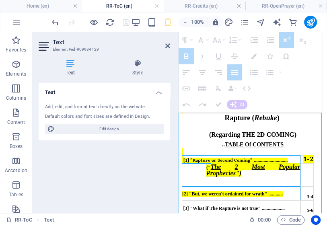
drag, startPoint x: 180, startPoint y: 179, endPoint x: 217, endPoint y: 200, distance: 43.0
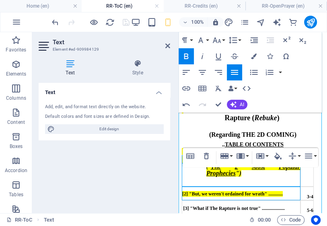
drag, startPoint x: 310, startPoint y: 189, endPoint x: 315, endPoint y: 186, distance: 5.9
click at [311, 189] on b "Rapture ( Rebuke ) (Regarding THE 2D COMING) .. TABLE Of CONTENTS [1] "Rapture …" at bounding box center [253, 217] width 142 height 223
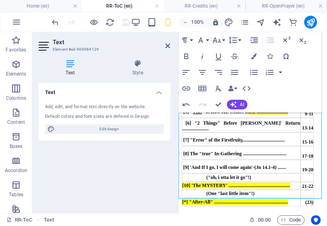
scroll to position [171, 0]
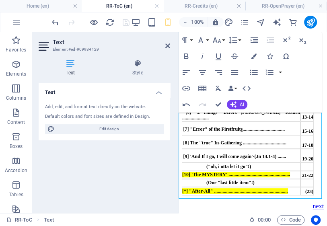
drag, startPoint x: 314, startPoint y: 185, endPoint x: 249, endPoint y: 86, distance: 119.0
click at [249, 86] on b "Rapture ( Rebuke ) (Regarding THE 2D COMING) .. TABLE Of CONTENTS [1] "Rapture …" at bounding box center [253, 83] width 142 height 223
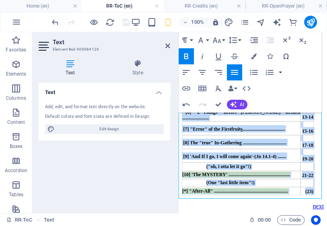
drag, startPoint x: 284, startPoint y: 129, endPoint x: 322, endPoint y: 234, distance: 111.6
click at [322, 213] on html "[URL][DOMAIN_NAME] {{content Rapture ( Rebuke ) (Regarding THE 2D COMING) .. TA…" at bounding box center [252, 43] width 148 height 339
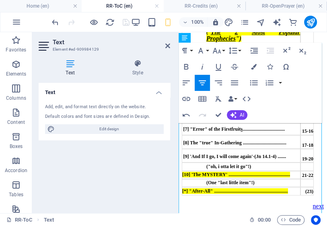
scroll to position [0, 0]
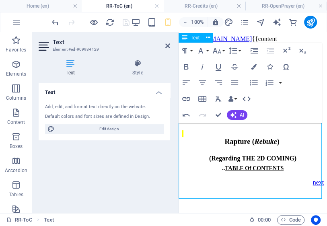
click at [280, 172] on div ".. TABLE Of CONTENTS" at bounding box center [253, 167] width 142 height 7
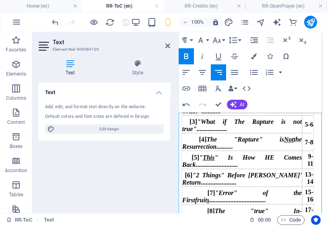
scroll to position [42, 0]
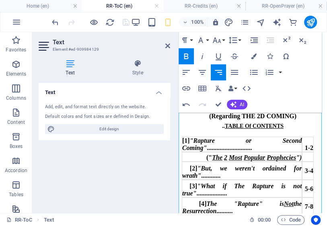
click at [279, 129] on div ".. TABLE Of CONTENTS" at bounding box center [253, 125] width 142 height 7
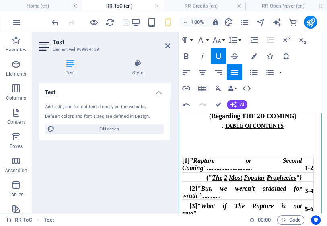
click at [182, 161] on span "[1] "Rapture or Second Coming" ............................" at bounding box center [241, 164] width 119 height 14
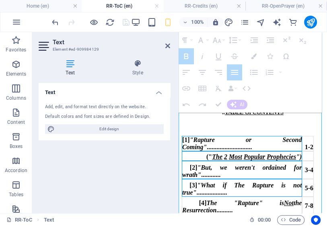
scroll to position [67, 0]
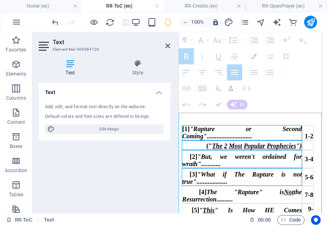
drag, startPoint x: 183, startPoint y: 162, endPoint x: 228, endPoint y: 209, distance: 65.1
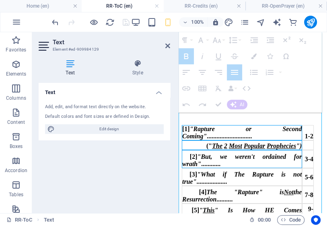
drag, startPoint x: 187, startPoint y: 137, endPoint x: 190, endPoint y: 147, distance: 10.8
drag, startPoint x: 192, startPoint y: 137, endPoint x: 258, endPoint y: 170, distance: 74.4
drag, startPoint x: 194, startPoint y: 137, endPoint x: 248, endPoint y: 167, distance: 61.5
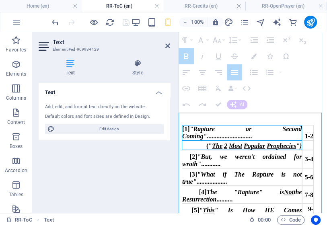
drag, startPoint x: 194, startPoint y: 137, endPoint x: 217, endPoint y: 168, distance: 38.0
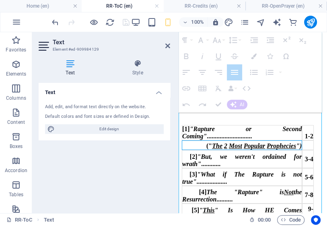
drag, startPoint x: 294, startPoint y: 163, endPoint x: 195, endPoint y: 161, distance: 98.9
click at [193, 149] on div "(" The 2 Most Popular Prophecies ")" at bounding box center [241, 145] width 119 height 9
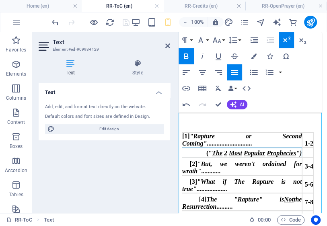
drag, startPoint x: 292, startPoint y: 166, endPoint x: 198, endPoint y: 166, distance: 94.8
click at [198, 157] on div "(" The 2 Most Popular Prophecies ")" at bounding box center [241, 152] width 119 height 9
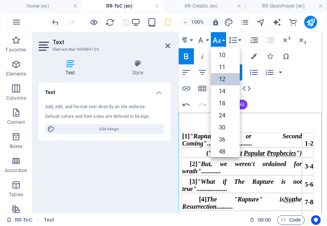
click at [0, 0] on link "12" at bounding box center [0, 0] width 0 height 0
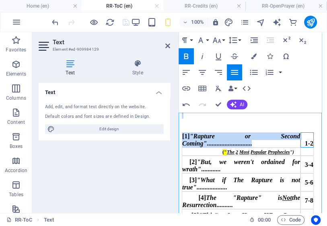
drag, startPoint x: 299, startPoint y: 147, endPoint x: 310, endPoint y: 146, distance: 11.7
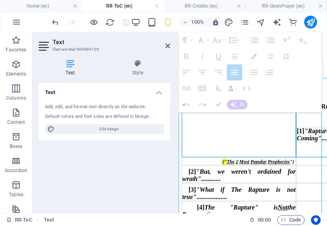
click at [0, 0] on icon "button" at bounding box center [0, 0] width 0 height 0
click at [185, 104] on icon "button" at bounding box center [185, 104] width 7 height 3
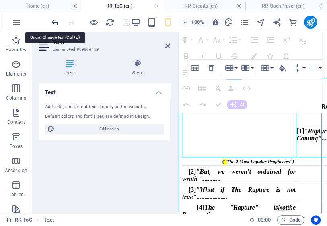
click at [0, 0] on icon "undo" at bounding box center [0, 0] width 0 height 0
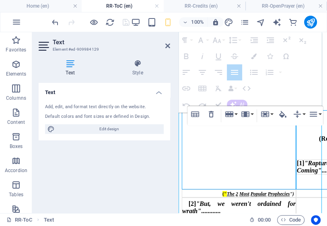
scroll to position [2, 0]
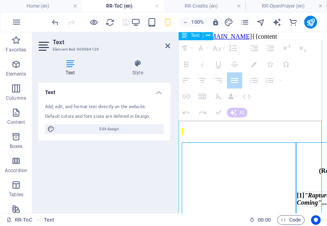
click at [283, 158] on td at bounding box center [239, 181] width 114 height 79
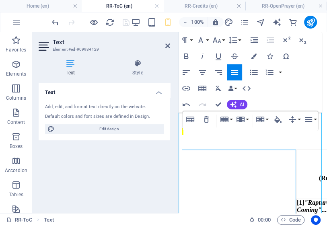
scroll to position [67, 0]
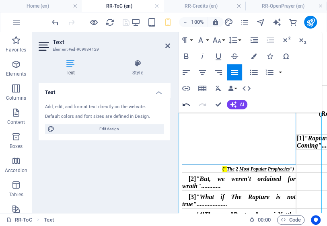
click at [188, 104] on icon "button" at bounding box center [185, 104] width 7 height 3
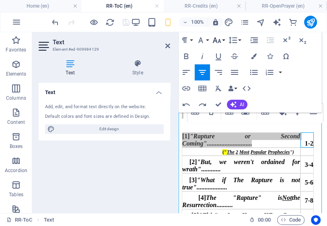
click at [0, 0] on icon "button" at bounding box center [0, 0] width 0 height 0
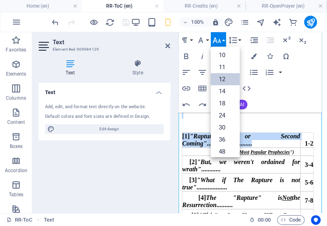
click at [0, 0] on link "12" at bounding box center [0, 0] width 0 height 0
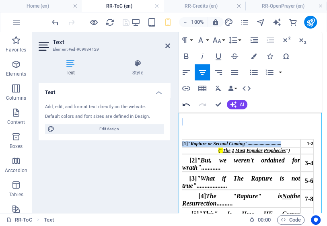
click at [0, 0] on icon "button" at bounding box center [0, 0] width 0 height 0
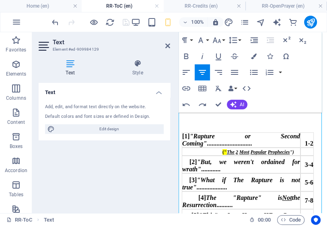
click at [286, 151] on div "(" The 2 Most Popular Prophecies ")" at bounding box center [253, 151] width 94 height 7
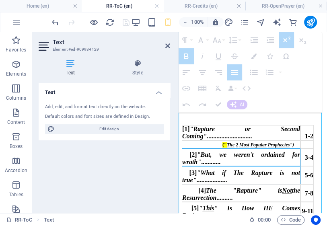
drag, startPoint x: 180, startPoint y: 167, endPoint x: 236, endPoint y: 182, distance: 57.9
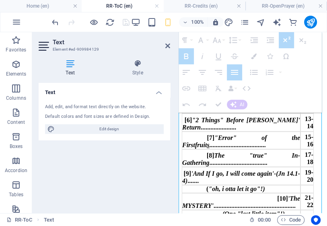
scroll to position [235, 0]
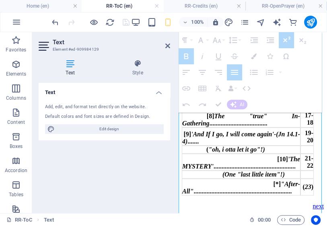
drag, startPoint x: 179, startPoint y: 166, endPoint x: 315, endPoint y: 212, distance: 143.7
click at [320, 213] on html "http://www.RaptureRebuke.endtimesequence.com/entrypage2 {{content Rapture ( Reb…" at bounding box center [252, 16] width 148 height 393
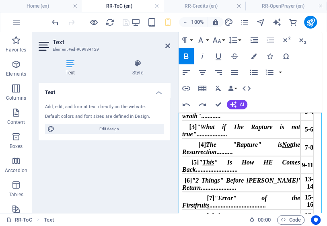
scroll to position [0, 0]
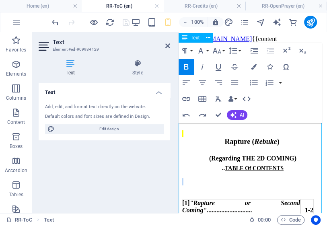
drag, startPoint x: 315, startPoint y: 184, endPoint x: 193, endPoint y: 197, distance: 122.4
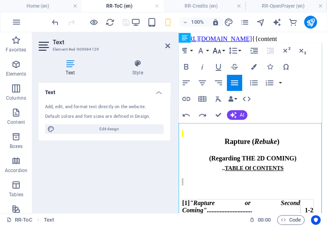
click at [0, 0] on icon "button" at bounding box center [0, 0] width 0 height 0
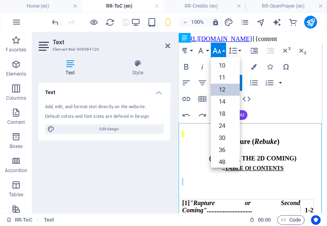
click at [0, 0] on link "12" at bounding box center [0, 0] width 0 height 0
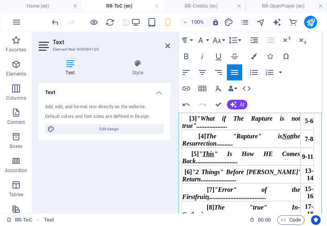
scroll to position [119, 0]
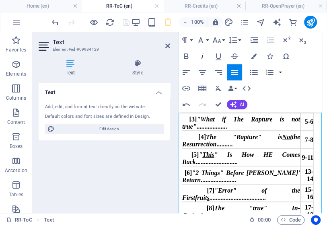
click at [0, 0] on icon "button" at bounding box center [0, 0] width 0 height 0
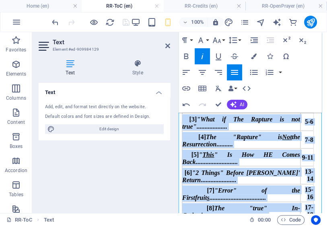
click at [0, 0] on icon "button" at bounding box center [0, 0] width 0 height 0
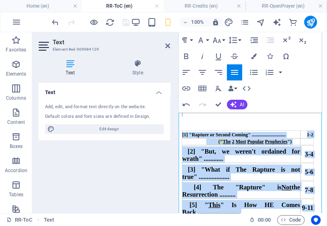
scroll to position [58, 0]
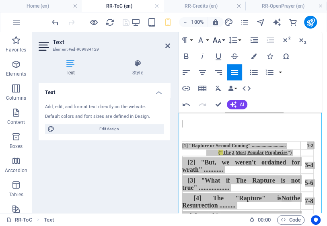
click at [0, 0] on button "Font Size" at bounding box center [0, 0] width 0 height 0
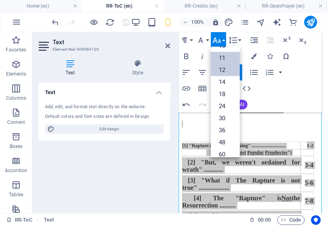
scroll to position [25, 0]
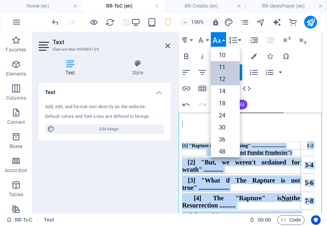
click at [0, 0] on link "11" at bounding box center [0, 0] width 0 height 0
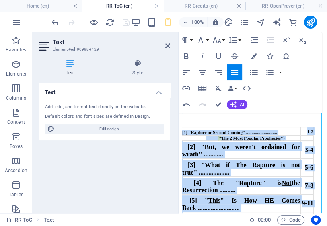
scroll to position [65, 0]
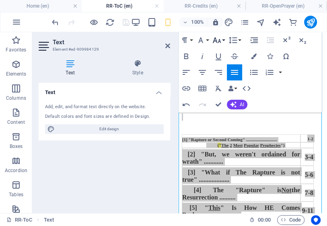
click at [0, 0] on icon "button" at bounding box center [0, 0] width 0 height 0
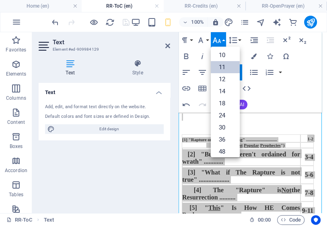
scroll to position [45, 0]
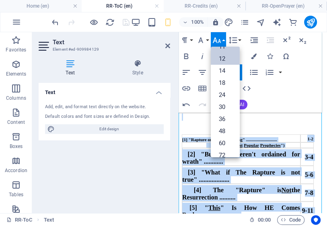
click at [0, 0] on link "12" at bounding box center [0, 0] width 0 height 0
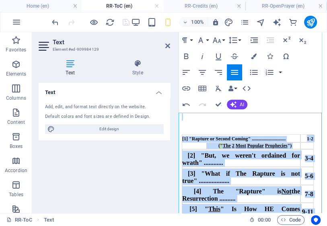
click at [0, 0] on div "Paragraph Format Normal Heading 1 Heading 2 Heading 3 Heading 4 Heading 5 Headi…" at bounding box center [0, 0] width 0 height 0
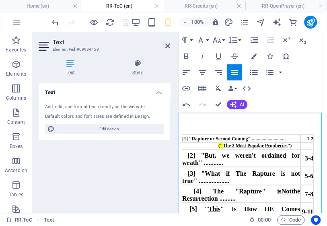
click at [315, 107] on div ".. TABLE Of CONTENTS" at bounding box center [253, 103] width 142 height 7
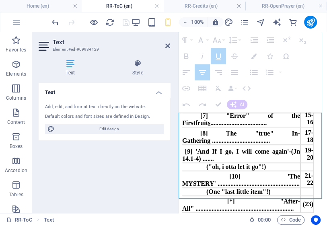
scroll to position [251, 0]
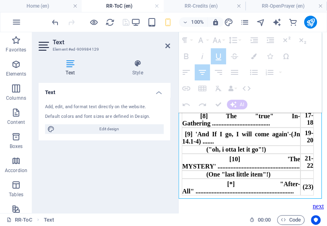
drag, startPoint x: 179, startPoint y: 156, endPoint x: 315, endPoint y: 176, distance: 137.7
click at [315, 176] on b "[1] "Rapture or Second Coming" ............................ 1-2 (" The 2 Most P…" at bounding box center [253, 91] width 142 height 207
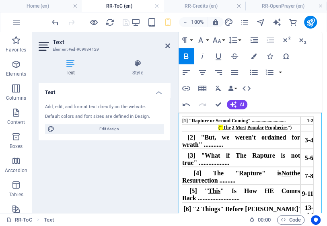
scroll to position [49, 0]
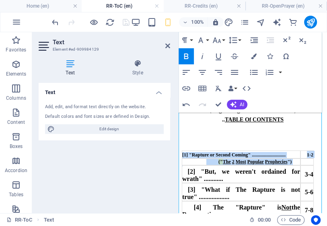
drag, startPoint x: 317, startPoint y: 184, endPoint x: 180, endPoint y: 175, distance: 137.7
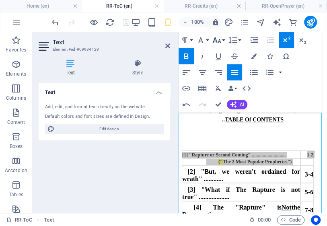
click at [0, 0] on icon "button" at bounding box center [0, 0] width 0 height 0
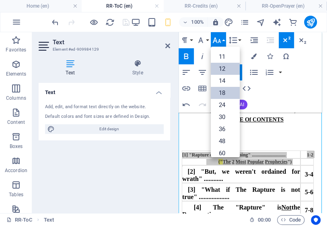
scroll to position [25, 0]
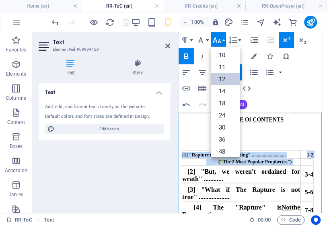
click at [0, 0] on link "12" at bounding box center [0, 0] width 0 height 0
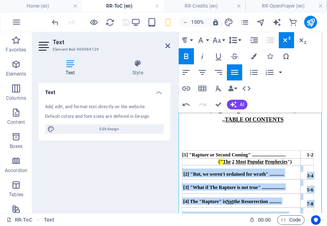
drag, startPoint x: 236, startPoint y: 38, endPoint x: 238, endPoint y: 42, distance: 4.1
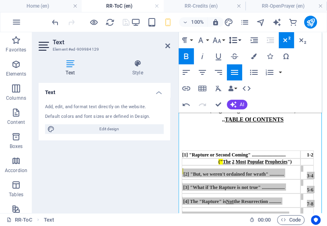
click at [236, 38] on icon "button" at bounding box center [233, 40] width 10 height 10
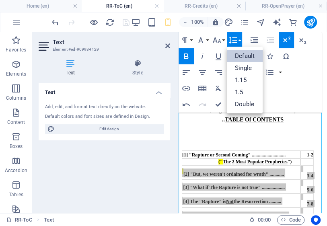
scroll to position [0, 0]
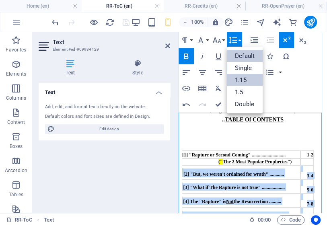
click at [0, 0] on link "1.15" at bounding box center [0, 0] width 0 height 0
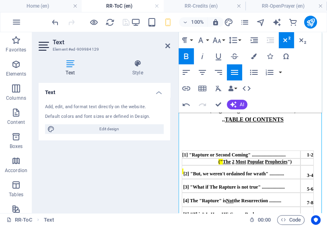
click at [319, 113] on div "(Regarding THE 2D COMING)" at bounding box center [253, 109] width 142 height 7
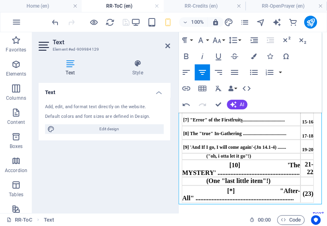
scroll to position [172, 0]
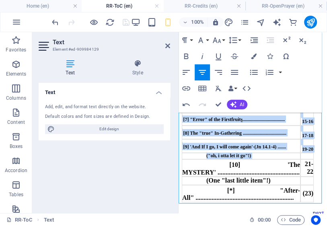
drag, startPoint x: 318, startPoint y: 190, endPoint x: 183, endPoint y: 161, distance: 137.7
click at [183, 161] on b "[1] "Rapture or Second Coming" ............................ 1-2 (" The 2 Most P…" at bounding box center [253, 114] width 142 height 175
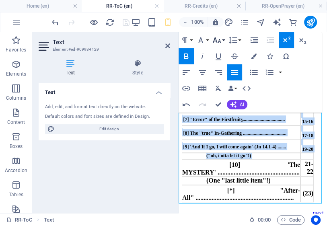
drag, startPoint x: 217, startPoint y: 41, endPoint x: 217, endPoint y: 45, distance: 4.4
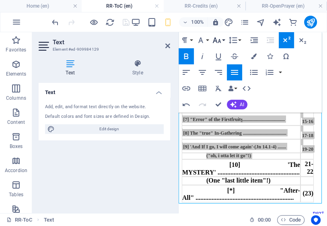
click at [0, 0] on icon "button" at bounding box center [0, 0] width 0 height 0
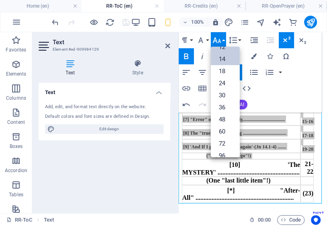
scroll to position [25, 0]
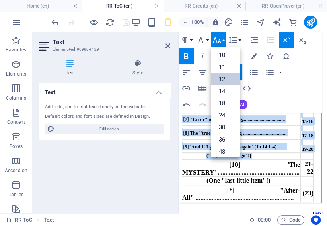
click at [0, 0] on link "12" at bounding box center [0, 0] width 0 height 0
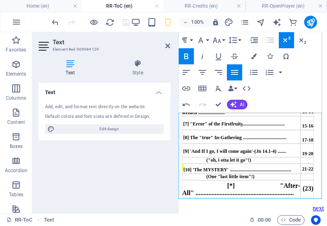
click at [317, 150] on b "[1] "Rapture or Second Coming" ............................ 1-2 (" The 2 Most P…" at bounding box center [253, 115] width 142 height 166
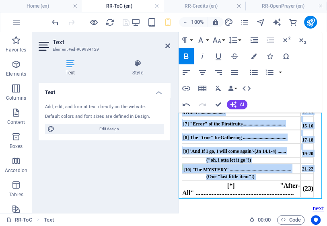
drag, startPoint x: 311, startPoint y: 180, endPoint x: 191, endPoint y: 178, distance: 120.2
click at [191, 178] on b "[1] "Rapture or Second Coming" ............................ 1-2 (" The 2 Most P…" at bounding box center [253, 115] width 142 height 166
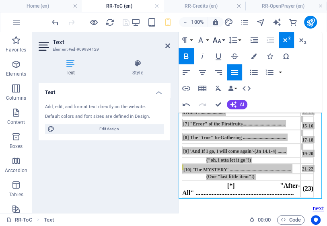
click at [0, 0] on icon "button" at bounding box center [0, 0] width 0 height 0
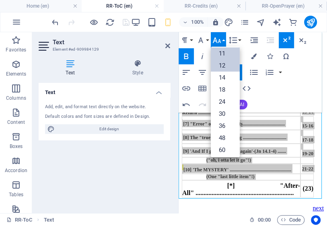
scroll to position [25, 0]
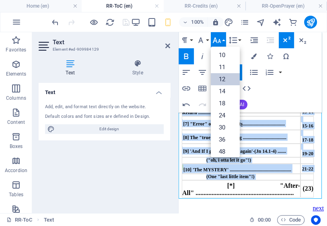
click at [0, 0] on link "12" at bounding box center [0, 0] width 0 height 0
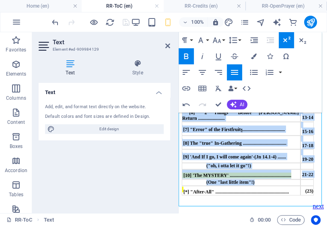
scroll to position [160, 0]
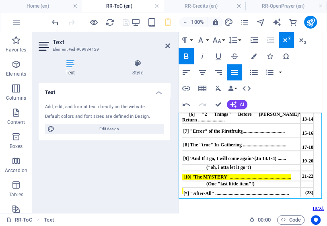
click at [319, 145] on b "[1] "Rapture or Second Coming" ............................ 1-2 (" The 2 Most P…" at bounding box center [253, 118] width 142 height 158
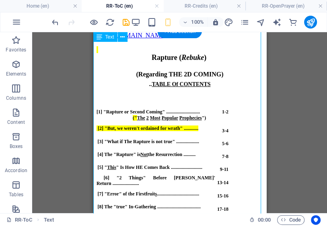
scroll to position [0, 0]
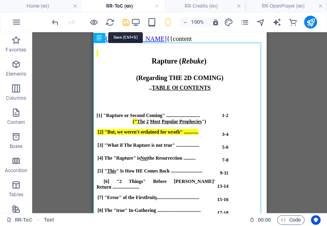
click at [125, 23] on icon "save" at bounding box center [125, 22] width 9 height 9
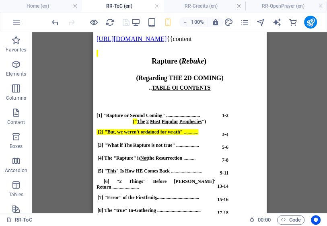
click at [119, 5] on h4 "RR-ToC (en)" at bounding box center [123, 6] width 82 height 9
click at [0, 0] on icon "pages" at bounding box center [0, 0] width 0 height 0
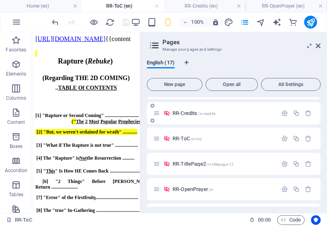
scroll to position [257, 0]
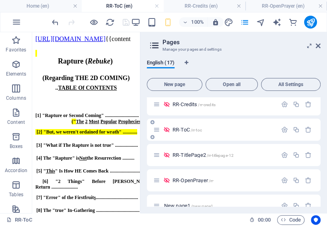
click at [182, 129] on span "RR-ToC /rr-toc" at bounding box center [186, 130] width 29 height 6
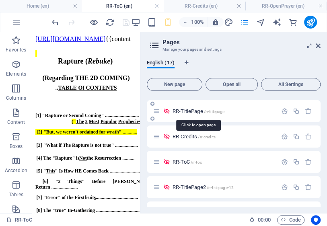
click at [193, 112] on span "RR-TitlePage /rr-titlepage" at bounding box center [198, 111] width 52 height 6
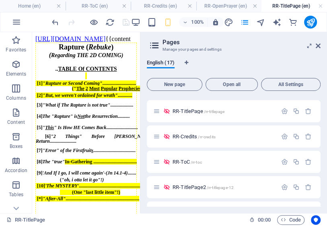
scroll to position [0, 0]
click at [190, 137] on span "RR-Credits /rr-credits" at bounding box center [193, 136] width 43 height 6
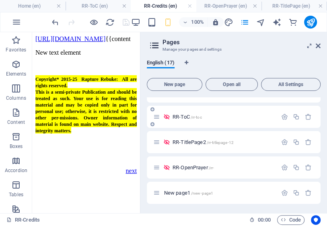
scroll to position [289, 0]
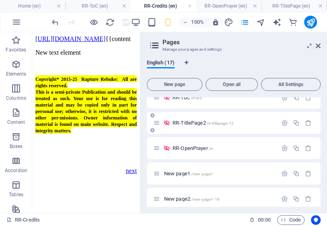
click at [199, 124] on span "RR-TitlePage2 /rr-titlepage-12" at bounding box center [202, 123] width 61 height 6
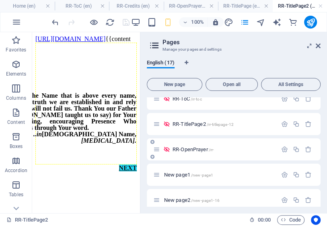
scroll to position [0, 0]
click at [186, 149] on span "RR-OpenPrayer /rr-" at bounding box center [192, 149] width 41 height 6
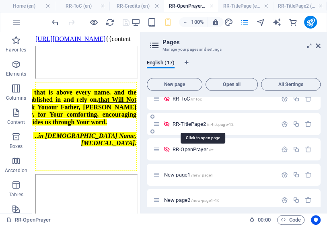
click at [188, 122] on span "RR-TitlePage2 /rr-titlepage-12" at bounding box center [202, 124] width 61 height 6
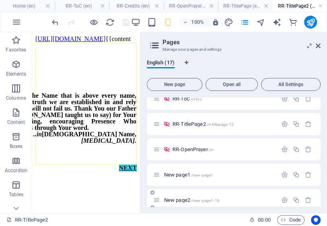
click at [186, 174] on span "New page1 /new-page1" at bounding box center [188, 175] width 49 height 6
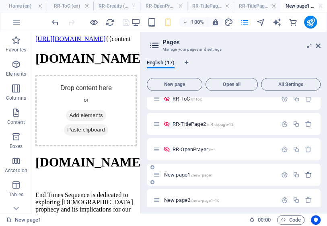
click at [306, 174] on icon "button" at bounding box center [308, 174] width 7 height 7
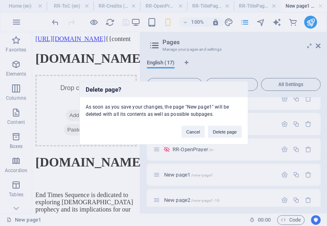
drag, startPoint x: 231, startPoint y: 131, endPoint x: 244, endPoint y: 217, distance: 87.0
click at [233, 131] on button "Delete page" at bounding box center [224, 132] width 33 height 12
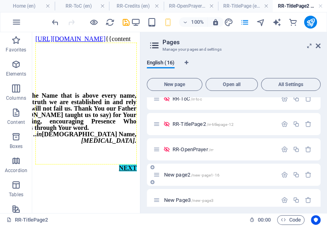
click at [185, 175] on span "New page2 /new-page1-16" at bounding box center [191, 175] width 55 height 6
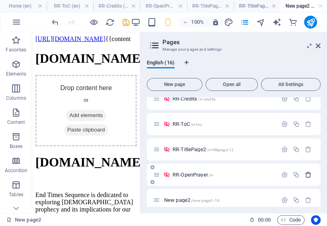
click at [306, 175] on icon "button" at bounding box center [308, 174] width 7 height 7
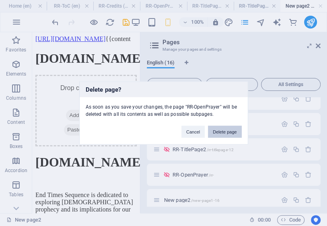
drag, startPoint x: 232, startPoint y: 129, endPoint x: 230, endPoint y: 202, distance: 72.7
click at [233, 129] on button "Delete page" at bounding box center [224, 132] width 33 height 12
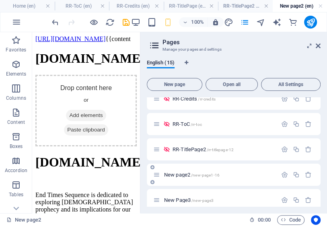
click at [187, 176] on span "New page2 /new-page1-16" at bounding box center [191, 175] width 55 height 6
click at [307, 176] on icon "button" at bounding box center [308, 174] width 7 height 7
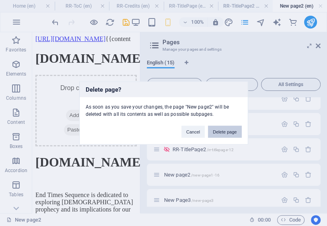
click at [222, 129] on button "Delete page" at bounding box center [224, 132] width 33 height 12
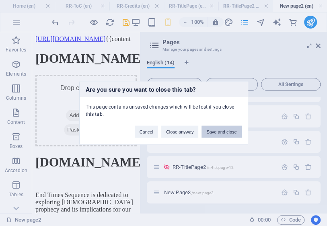
scroll to position [245, 0]
click at [213, 131] on button "Save and close" at bounding box center [221, 132] width 40 height 12
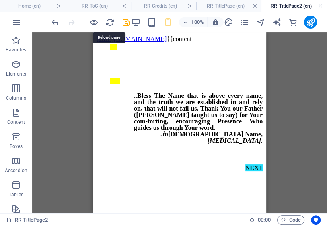
drag, startPoint x: 108, startPoint y: 24, endPoint x: 197, endPoint y: 27, distance: 88.4
click at [109, 24] on icon "reload" at bounding box center [109, 22] width 9 height 9
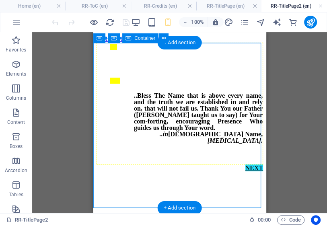
scroll to position [0, 0]
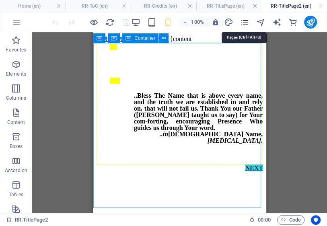
click at [243, 22] on icon "pages" at bounding box center [244, 22] width 9 height 9
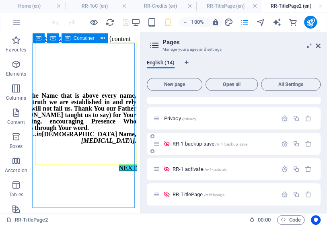
scroll to position [161, 0]
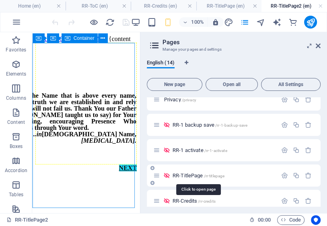
click at [193, 174] on span "RR-TitlePage /rr-titlepage" at bounding box center [198, 175] width 52 height 6
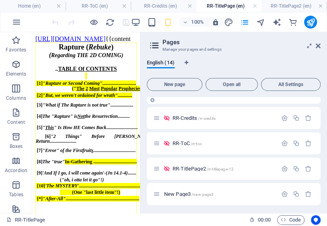
scroll to position [245, 0]
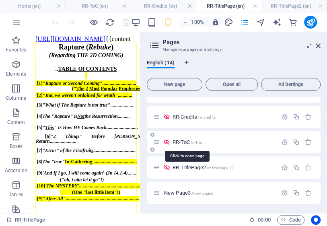
click at [185, 141] on span "RR-ToC /rr-toc" at bounding box center [186, 142] width 29 height 6
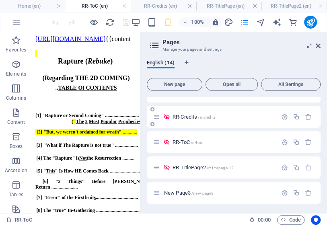
click at [189, 116] on span "RR-Credits /rr-credits" at bounding box center [193, 117] width 43 height 6
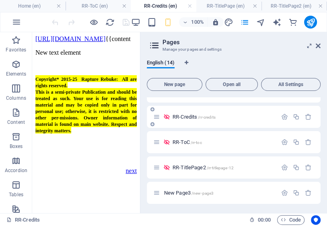
scroll to position [245, 0]
click at [190, 163] on div "RR-TitlePage2 /rr-titlepage-12" at bounding box center [215, 167] width 124 height 9
click at [199, 166] on span "RR-TitlePage2 /rr-titlepage-12" at bounding box center [202, 167] width 61 height 6
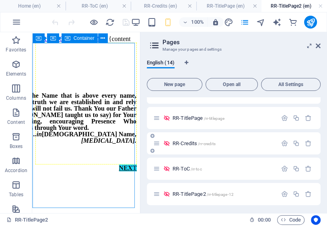
scroll to position [245, 0]
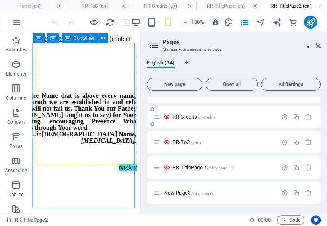
click at [188, 117] on span "RR-Credits /rr-credits" at bounding box center [193, 117] width 43 height 6
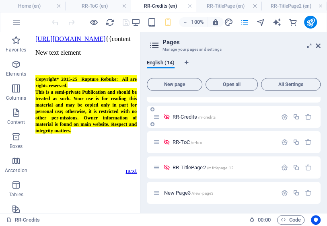
scroll to position [245, 0]
click at [186, 141] on span "RR-ToC /rr-toc" at bounding box center [186, 142] width 29 height 6
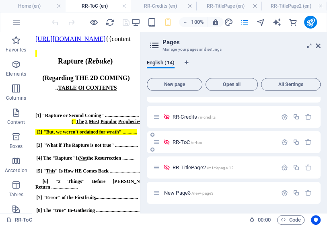
scroll to position [0, 0]
click at [189, 192] on span "New Page3 /new-page3" at bounding box center [189, 193] width 50 height 6
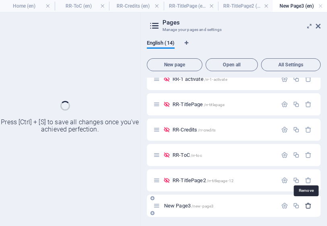
click at [306, 205] on icon "button" at bounding box center [308, 205] width 7 height 7
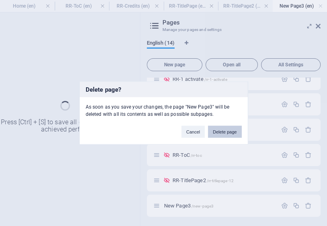
click at [224, 132] on button "Delete page" at bounding box center [224, 132] width 33 height 12
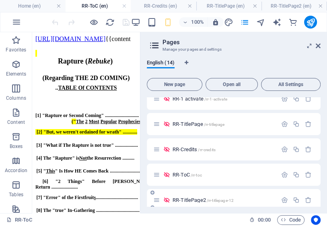
click at [193, 200] on span "RR-TitlePage2 /rr-titlepage-12" at bounding box center [202, 200] width 61 height 6
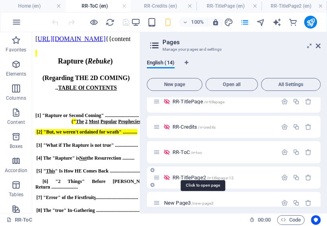
scroll to position [245, 0]
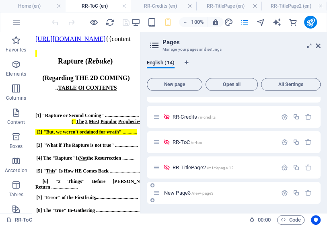
click at [188, 194] on span "New Page3 /new-page3" at bounding box center [189, 193] width 50 height 6
click at [183, 190] on span "New Page3 /new-page3" at bounding box center [189, 193] width 50 height 6
click at [182, 192] on span "New Page3 /new-page3" at bounding box center [189, 193] width 50 height 6
click at [187, 169] on span "RR-TitlePage2 /rr-titlepage-12" at bounding box center [202, 167] width 61 height 6
click at [188, 170] on div "RR-TitlePage2 /rr-titlepage-12" at bounding box center [215, 167] width 124 height 9
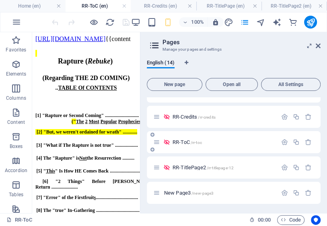
click at [184, 143] on span "RR-ToC /rr-toc" at bounding box center [186, 142] width 29 height 6
click at [194, 118] on span "RR-Credits /rr-credits" at bounding box center [193, 117] width 43 height 6
click at [189, 118] on span "RR-Credits /rr-credits" at bounding box center [193, 117] width 43 height 6
click at [0, 0] on icon "pages" at bounding box center [0, 0] width 0 height 0
click at [98, 5] on h4 "RR-ToC (en)" at bounding box center [97, 6] width 65 height 9
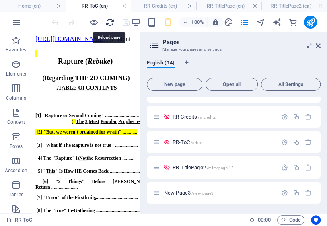
click at [108, 21] on icon "reload" at bounding box center [109, 22] width 9 height 9
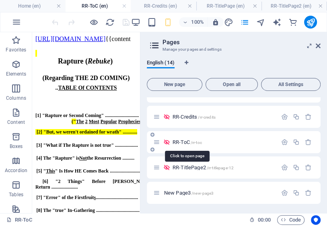
click at [183, 142] on span "RR-ToC /rr-toc" at bounding box center [186, 142] width 29 height 6
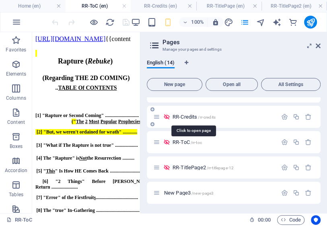
click at [189, 115] on span "RR-Credits /rr-credits" at bounding box center [193, 117] width 43 height 6
